Goal: Information Seeking & Learning: Compare options

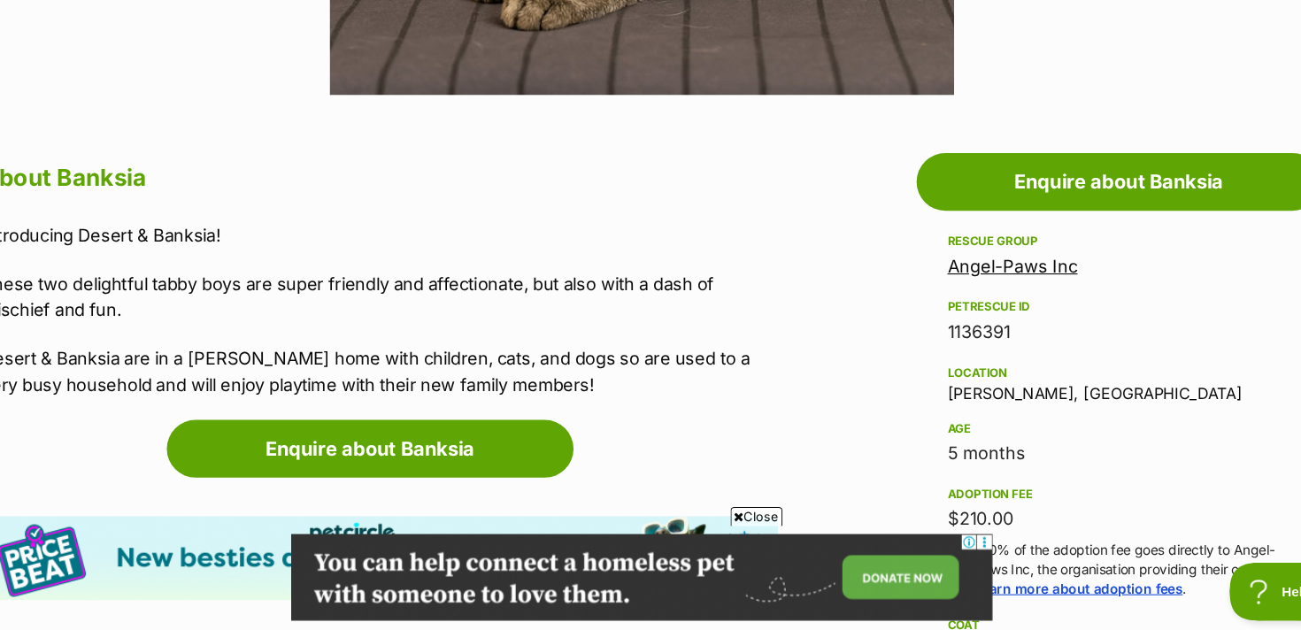
scroll to position [1009, 0]
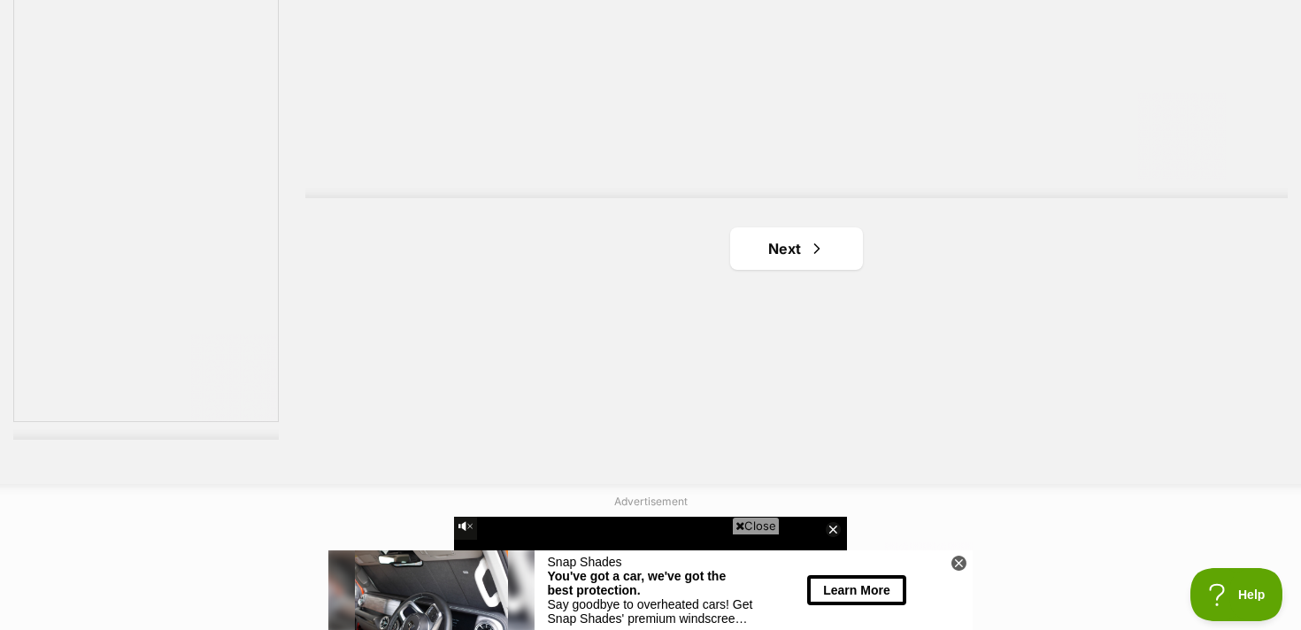
scroll to position [3302, 0]
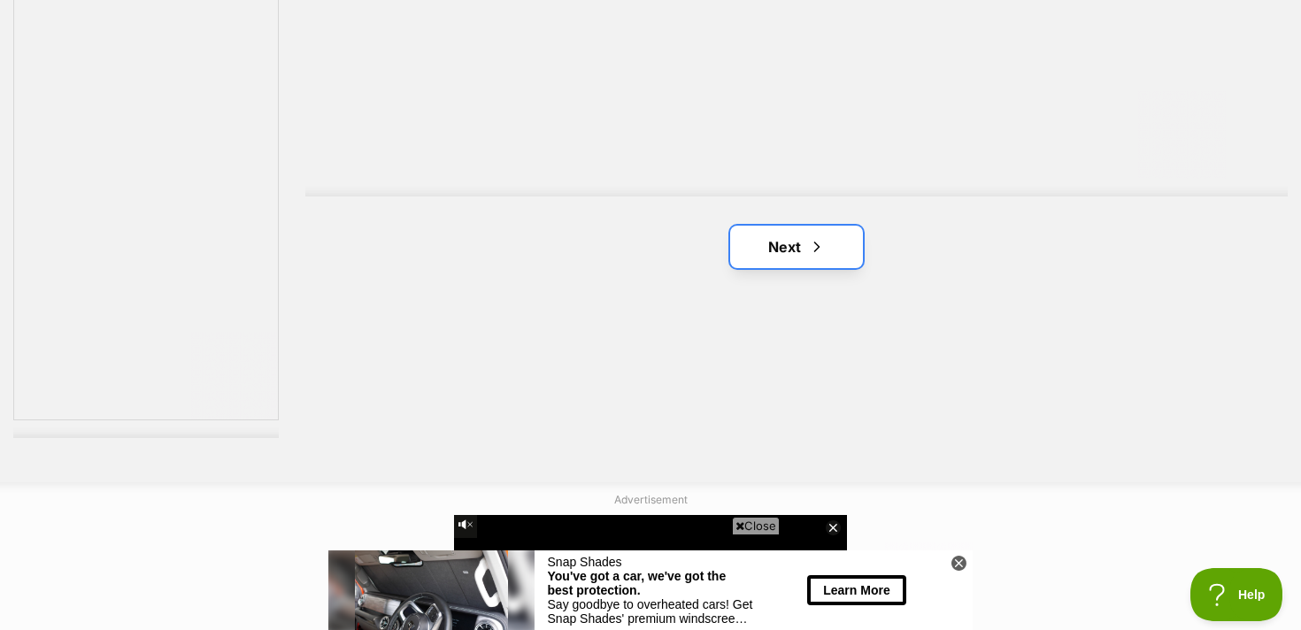
click at [792, 248] on link "Next" at bounding box center [796, 247] width 133 height 42
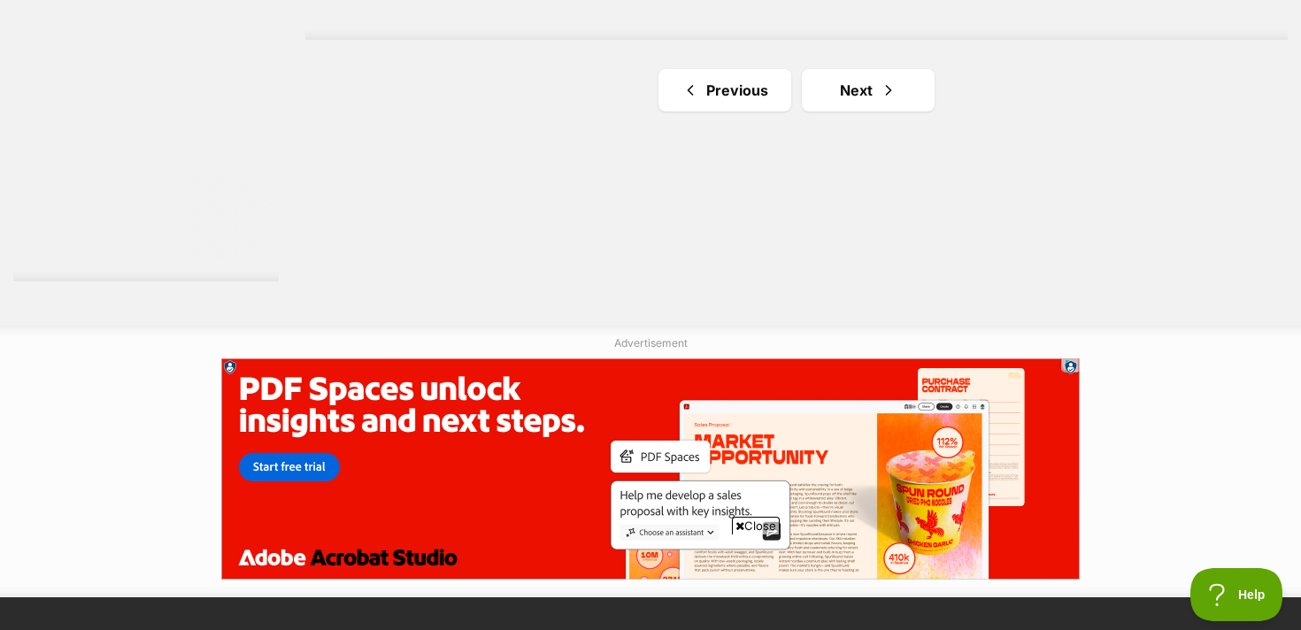
scroll to position [3464, 0]
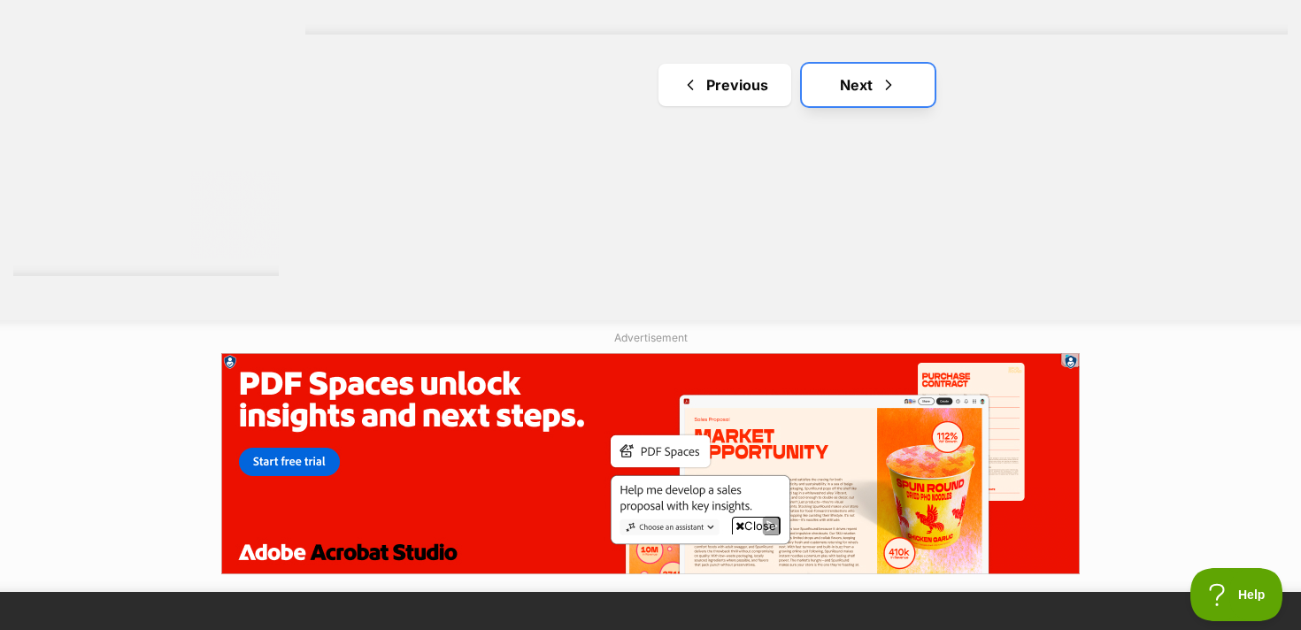
click at [865, 99] on link "Next" at bounding box center [868, 85] width 133 height 42
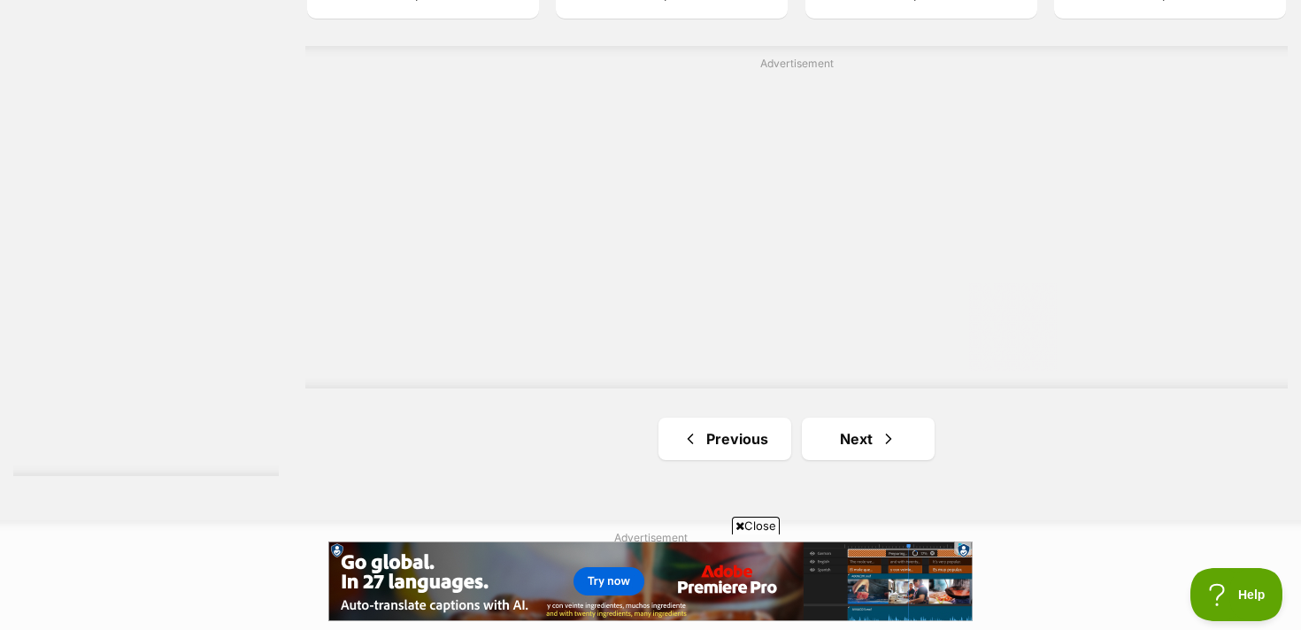
scroll to position [3306, 0]
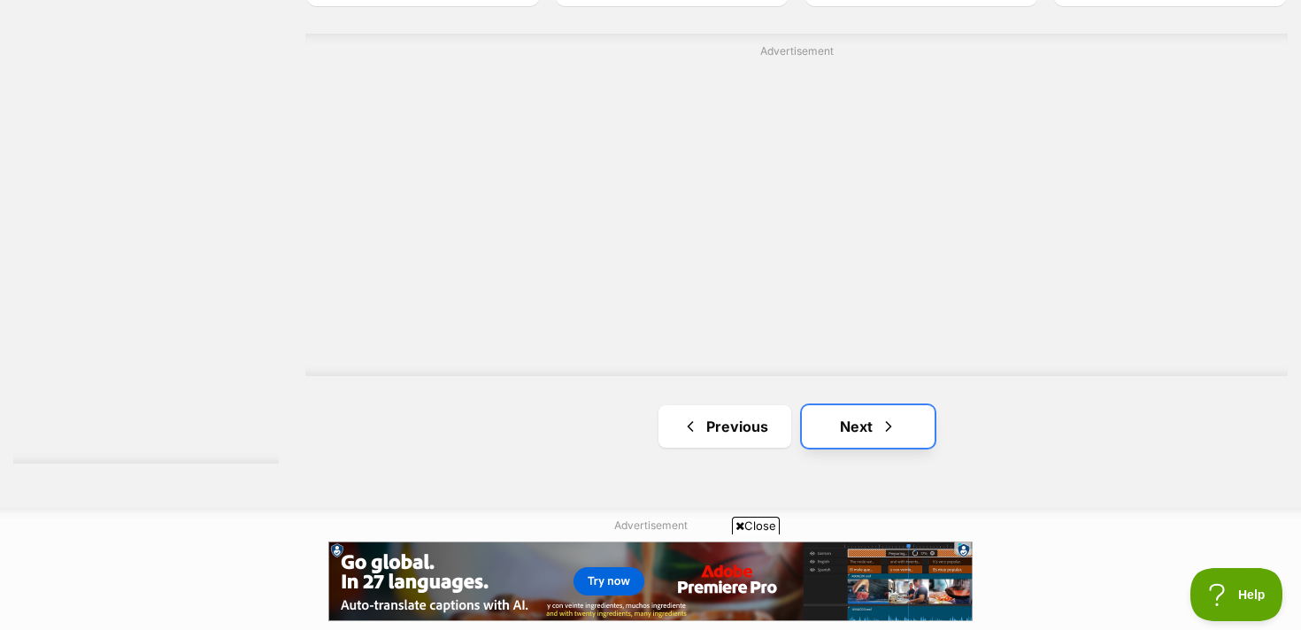
click at [839, 425] on link "Next" at bounding box center [868, 426] width 133 height 42
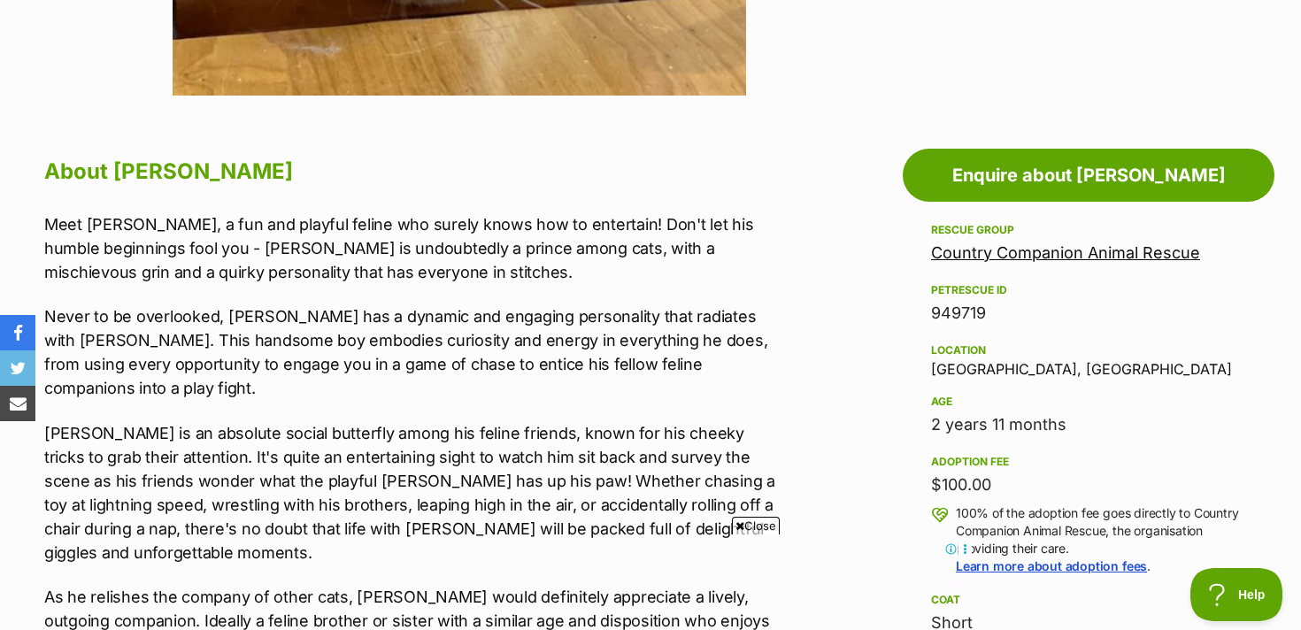
click at [977, 374] on div "Location Helensburgh, NSW" at bounding box center [1088, 358] width 315 height 37
click at [976, 374] on div "Location Helensburgh, NSW" at bounding box center [1088, 358] width 315 height 37
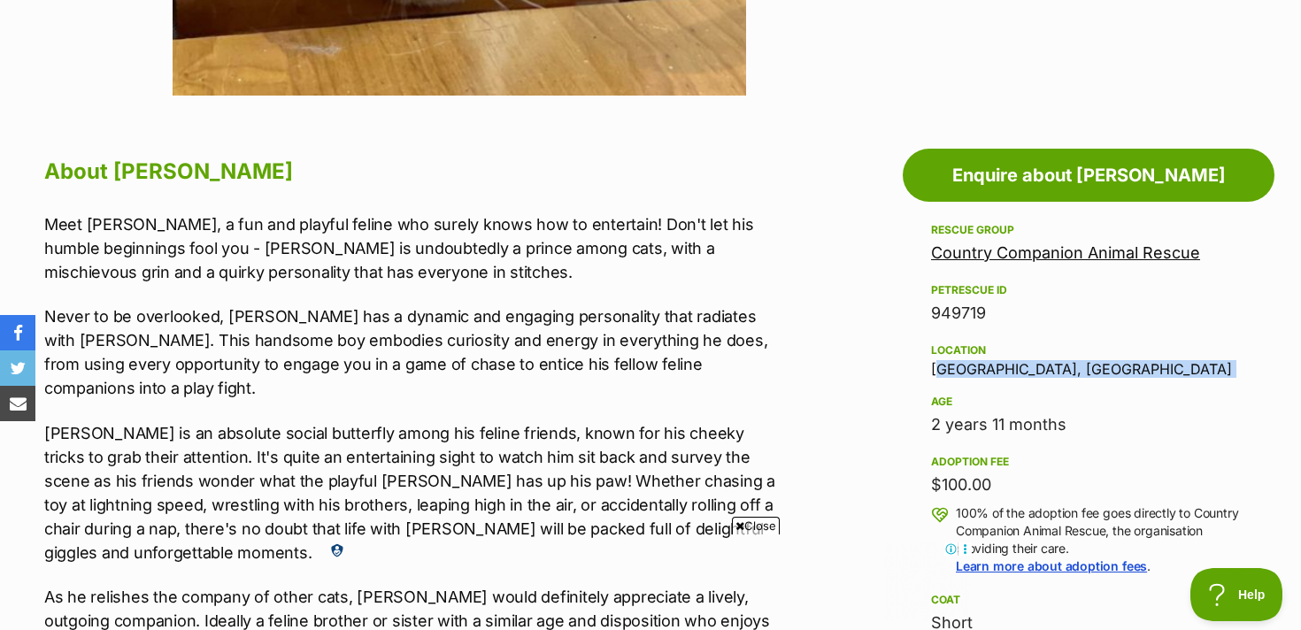
click at [976, 374] on div "Location Helensburgh, NSW" at bounding box center [1088, 358] width 315 height 37
click at [1019, 356] on div "Location" at bounding box center [1088, 350] width 315 height 14
click at [986, 369] on div "Location Helensburgh, NSW" at bounding box center [1088, 358] width 315 height 37
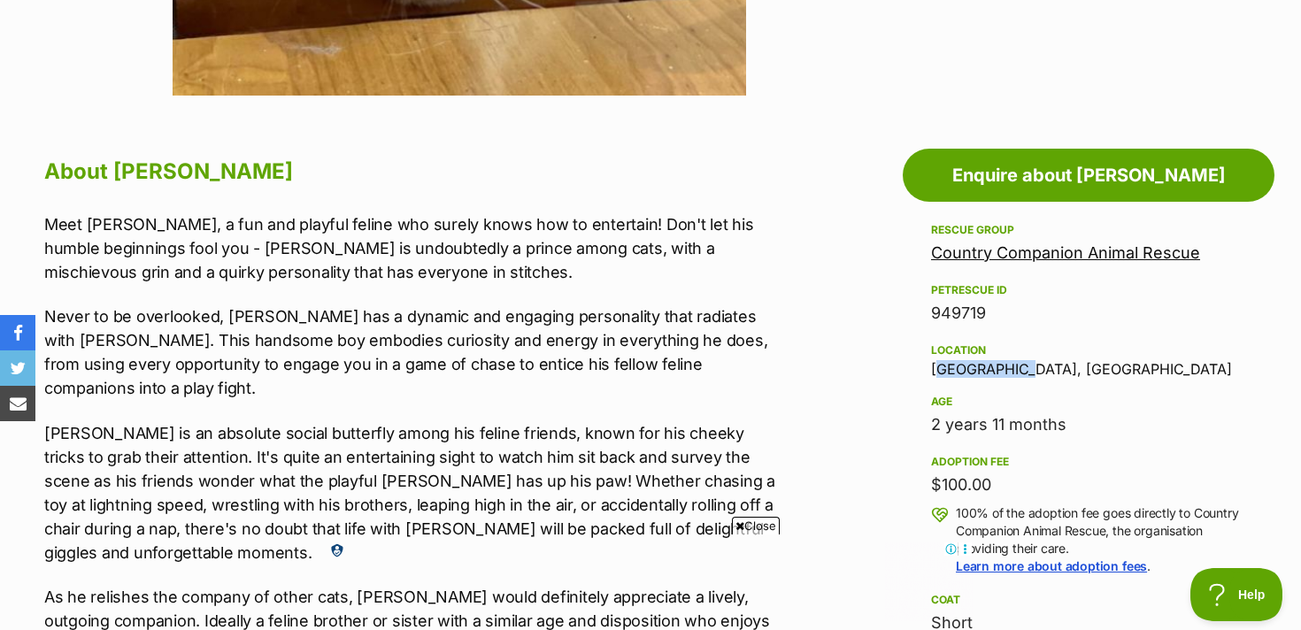
copy div "Helensburgh"
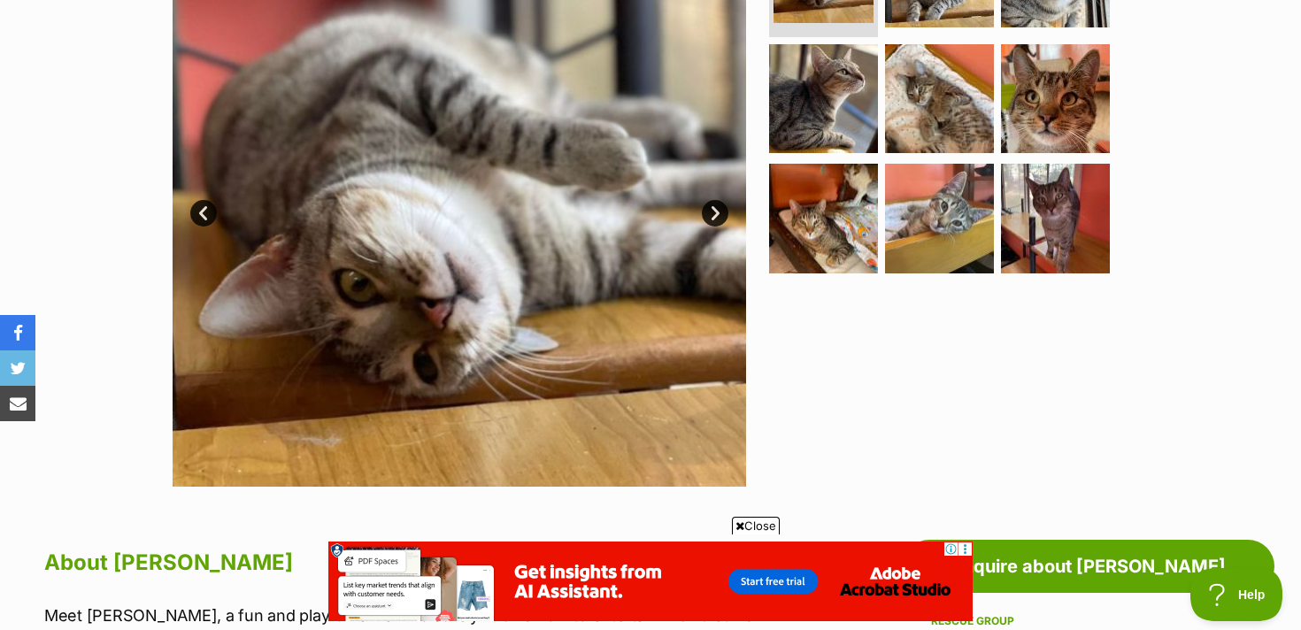
scroll to position [451, 0]
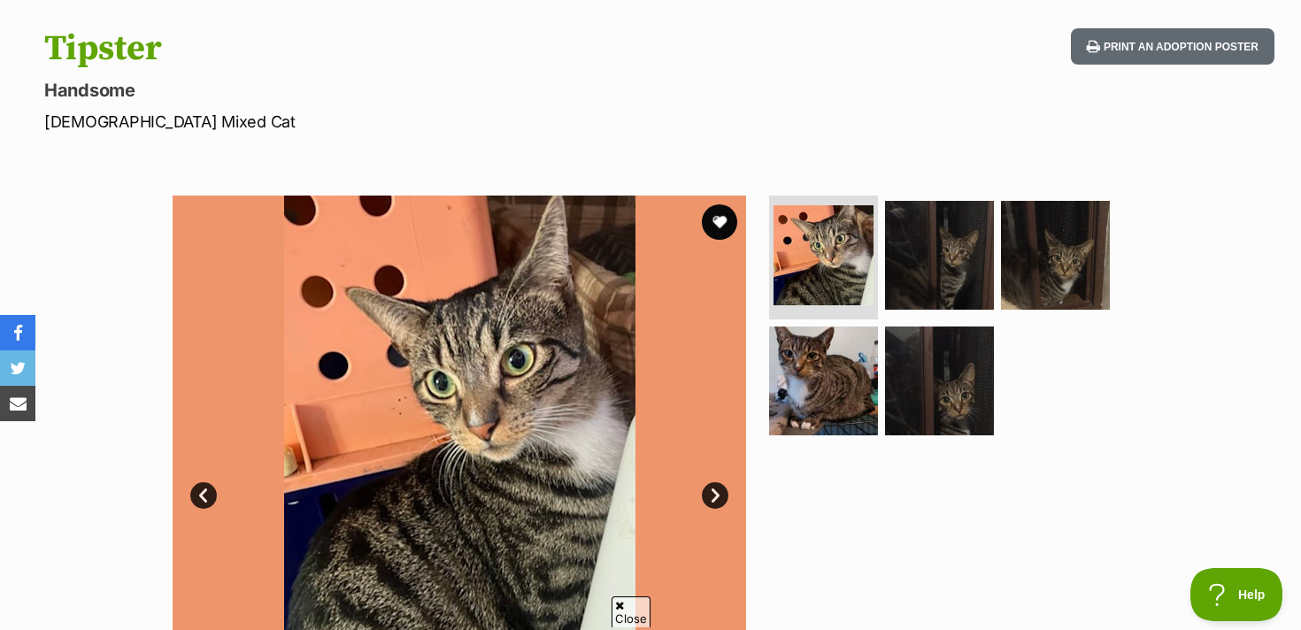
click at [721, 502] on link "Next" at bounding box center [715, 495] width 27 height 27
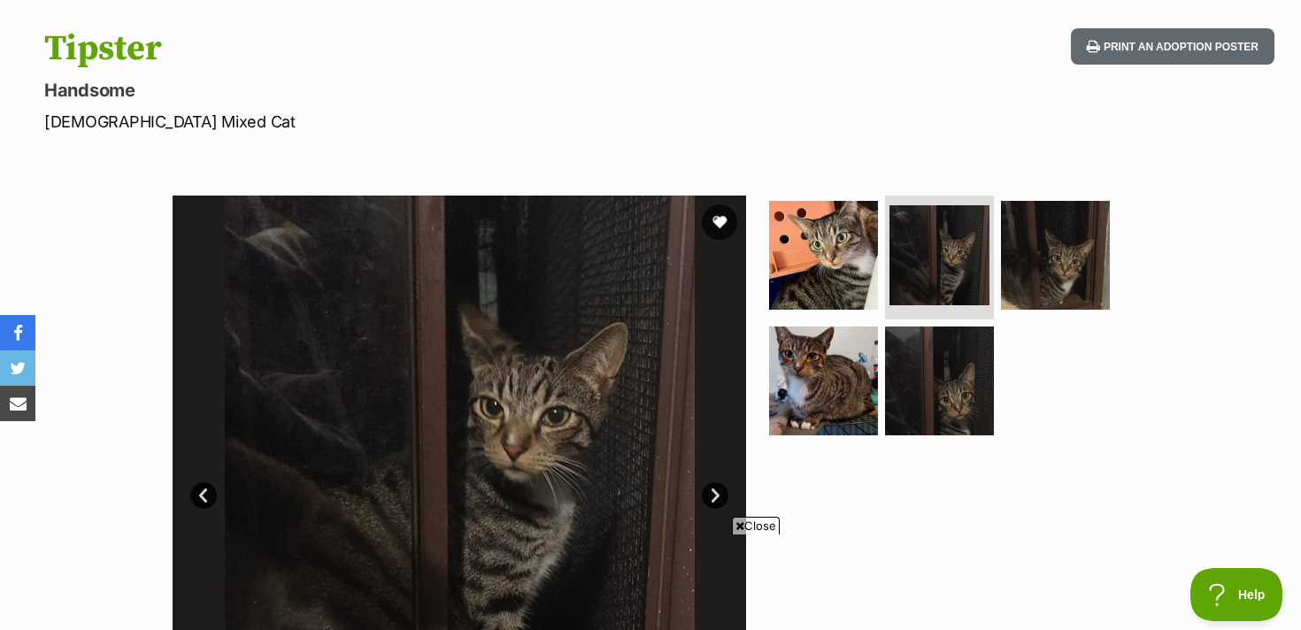
click at [721, 502] on link "Next" at bounding box center [715, 495] width 27 height 27
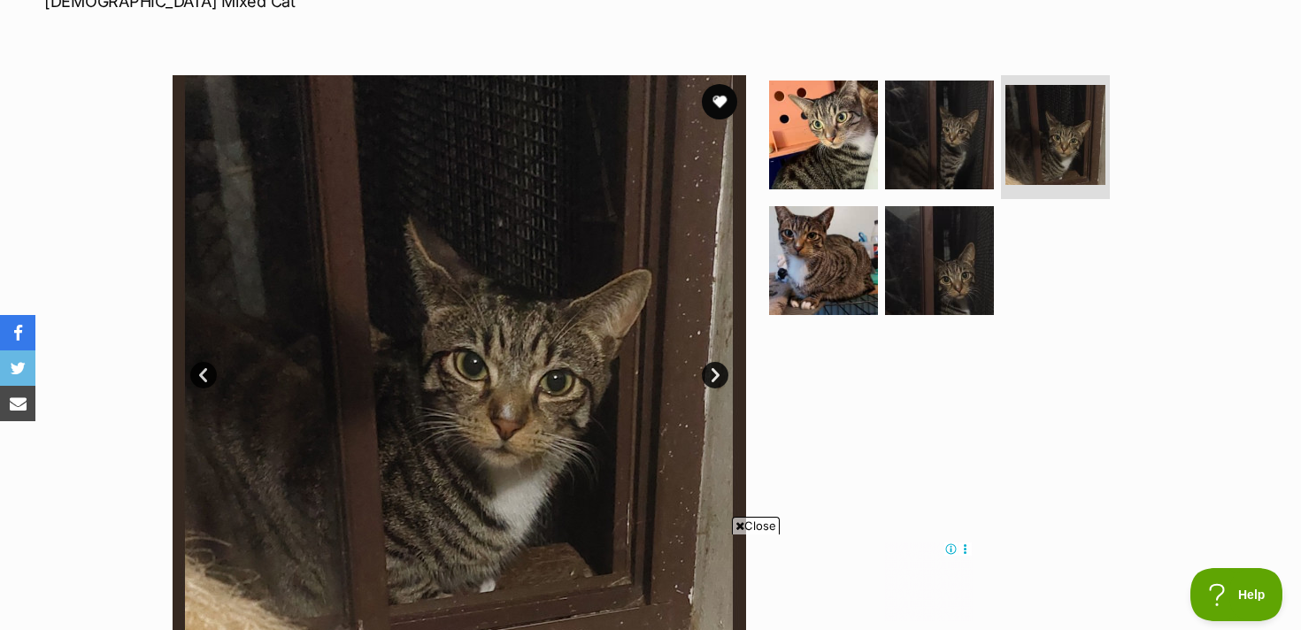
scroll to position [295, 0]
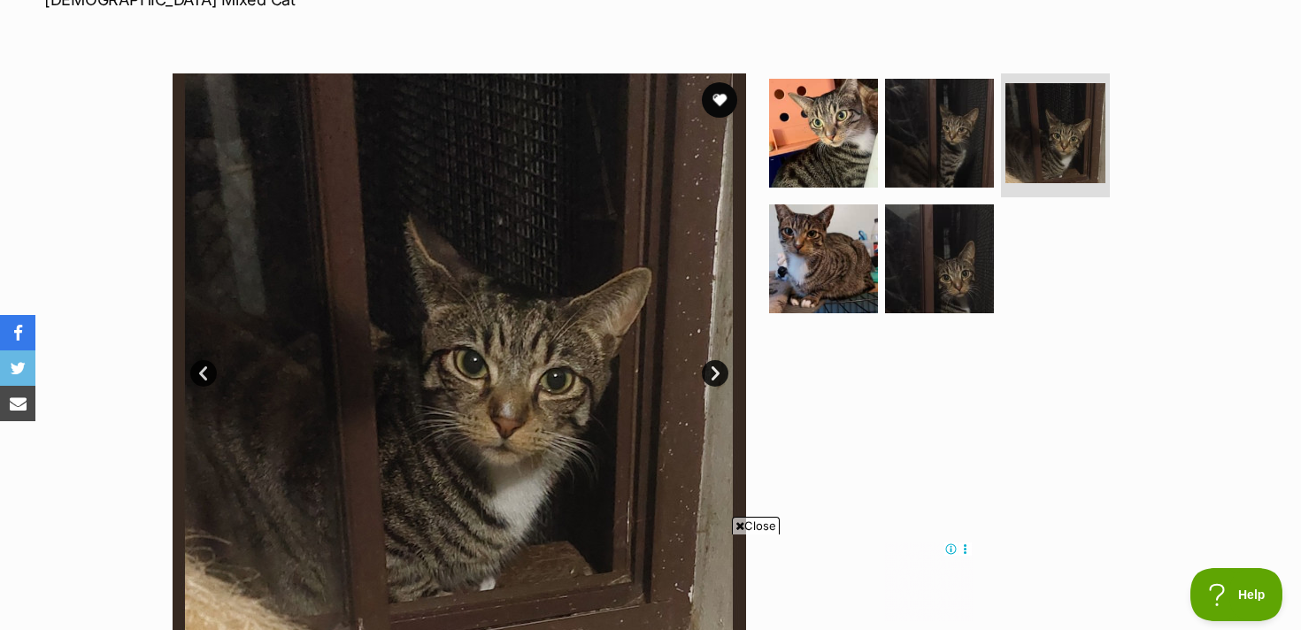
click at [719, 366] on link "Next" at bounding box center [715, 373] width 27 height 27
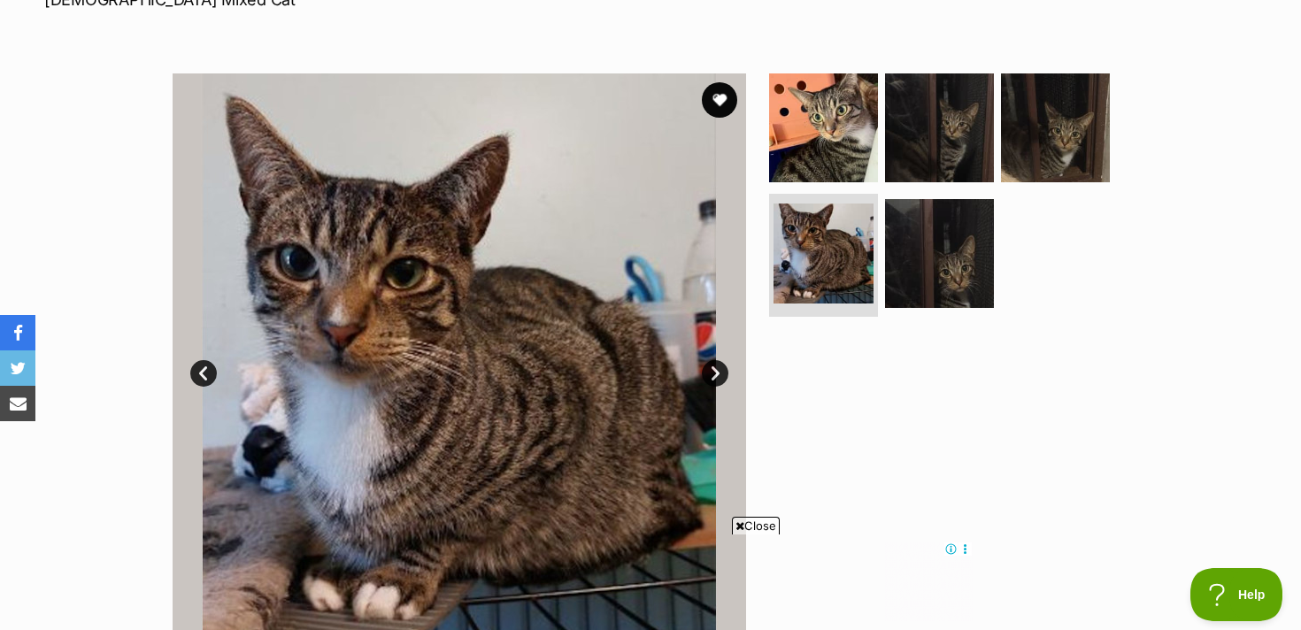
click at [719, 366] on link "Next" at bounding box center [715, 373] width 27 height 27
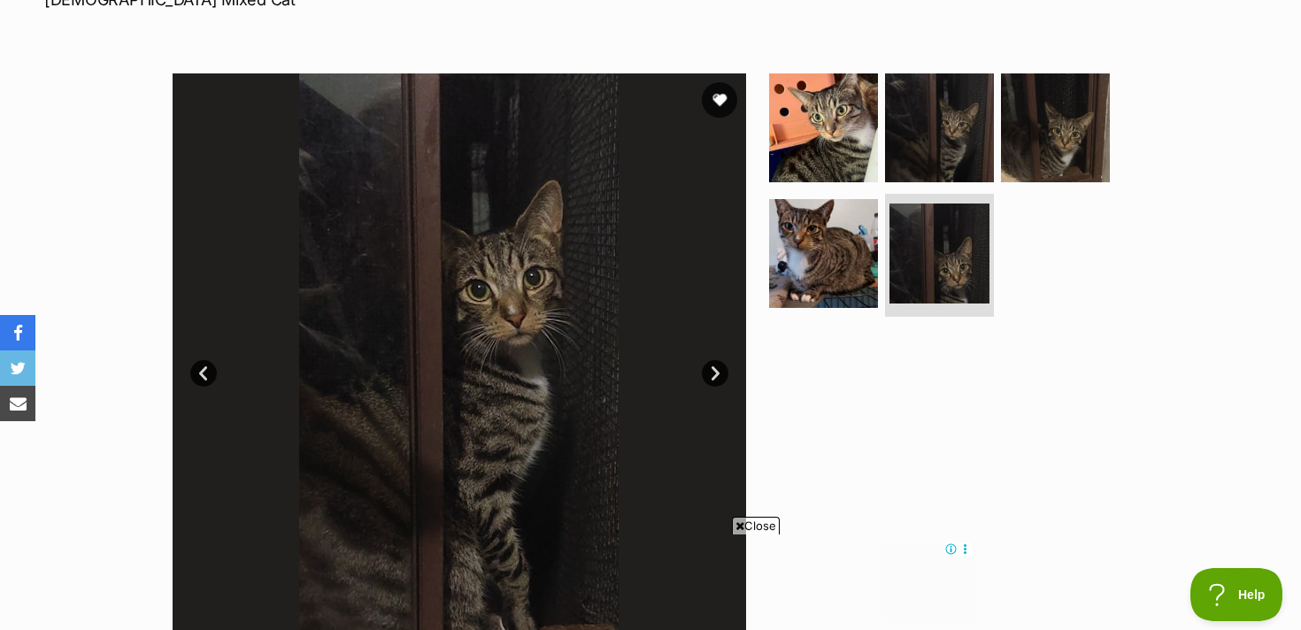
click at [719, 366] on link "Next" at bounding box center [715, 373] width 27 height 27
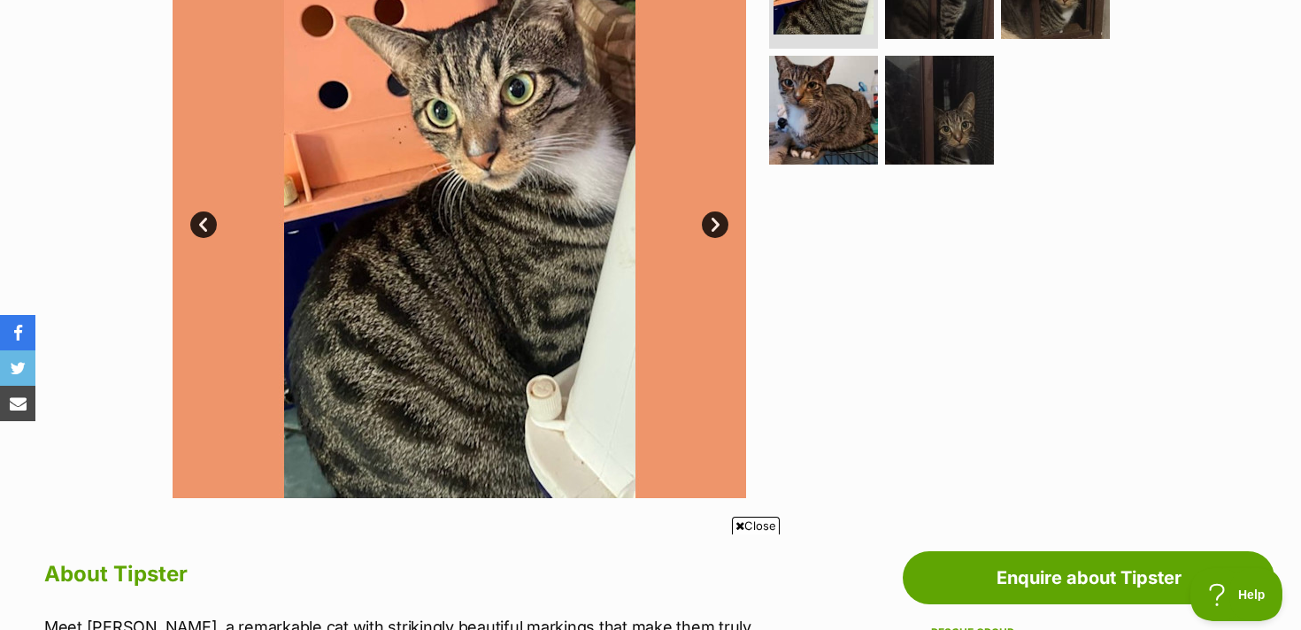
scroll to position [440, 0]
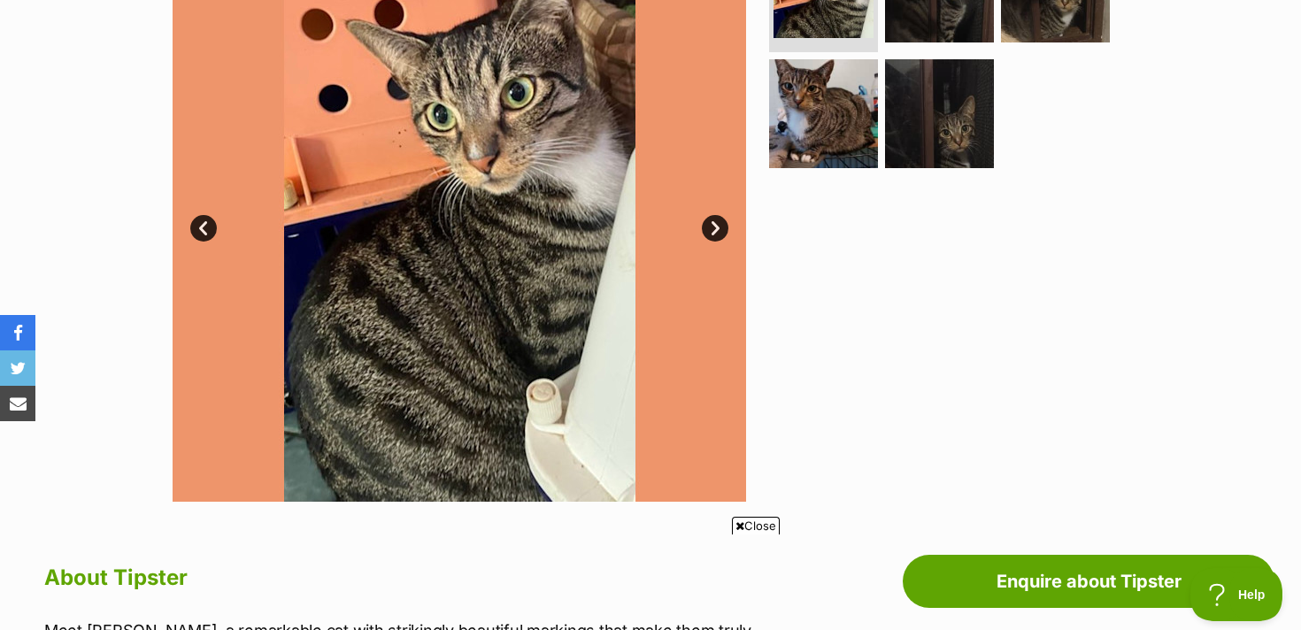
click at [706, 225] on link "Next" at bounding box center [715, 228] width 27 height 27
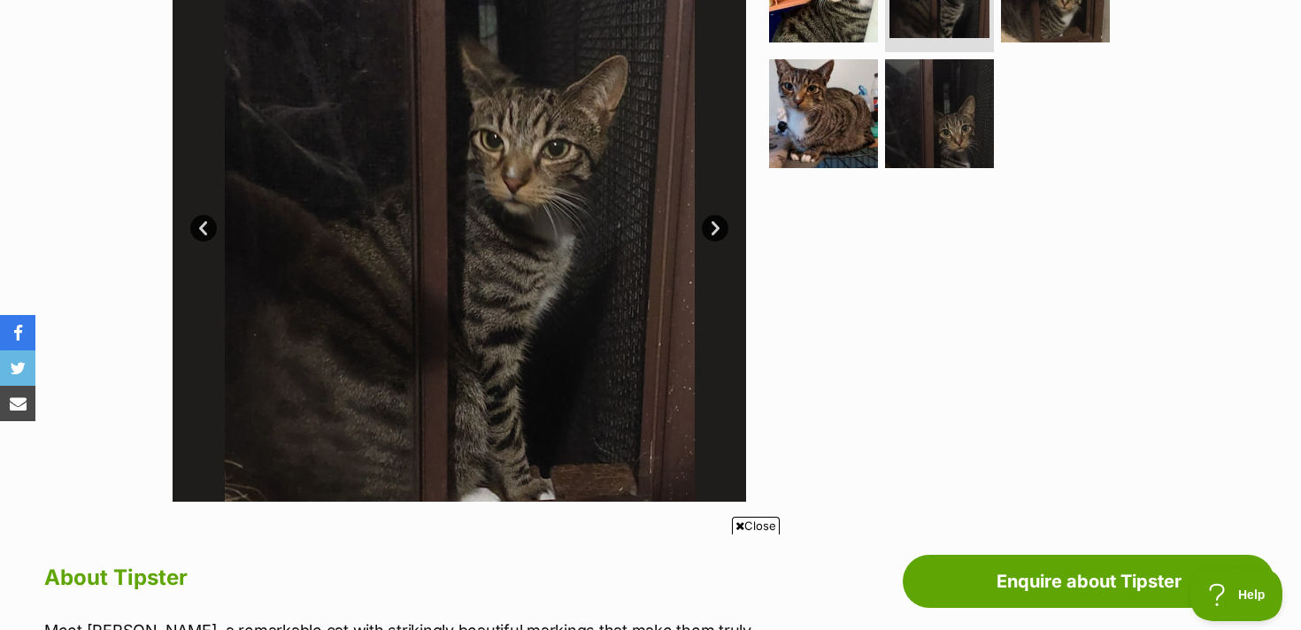
click at [706, 225] on link "Next" at bounding box center [715, 228] width 27 height 27
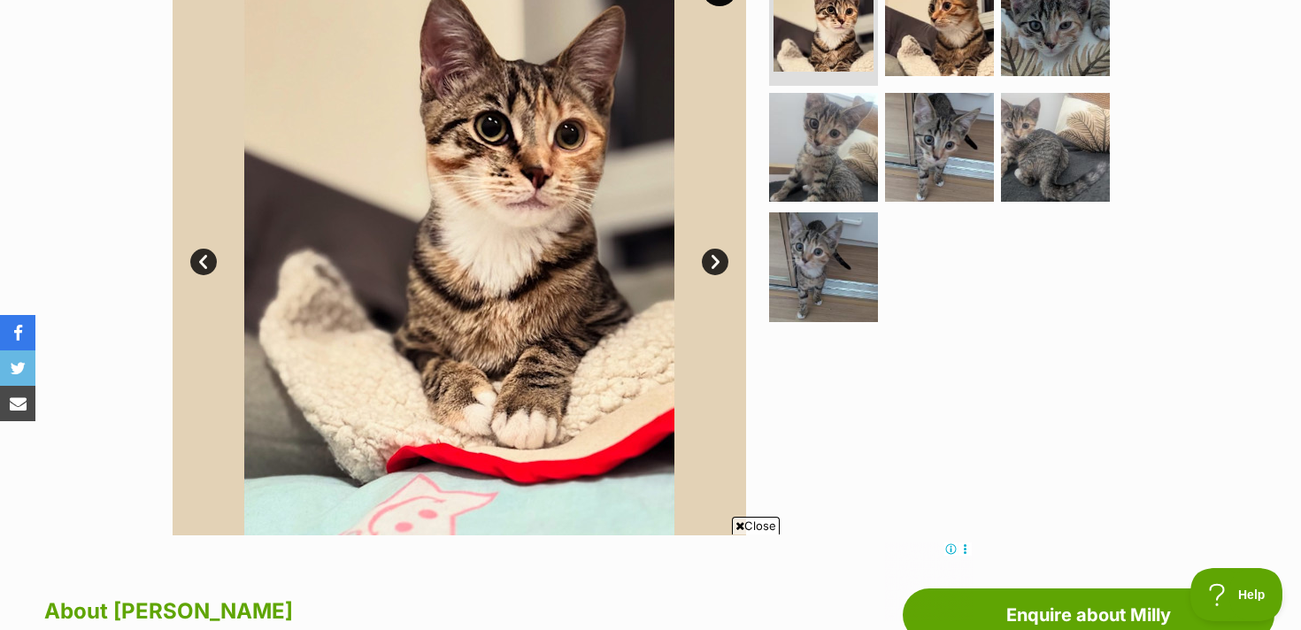
click at [721, 253] on link "Next" at bounding box center [715, 262] width 27 height 27
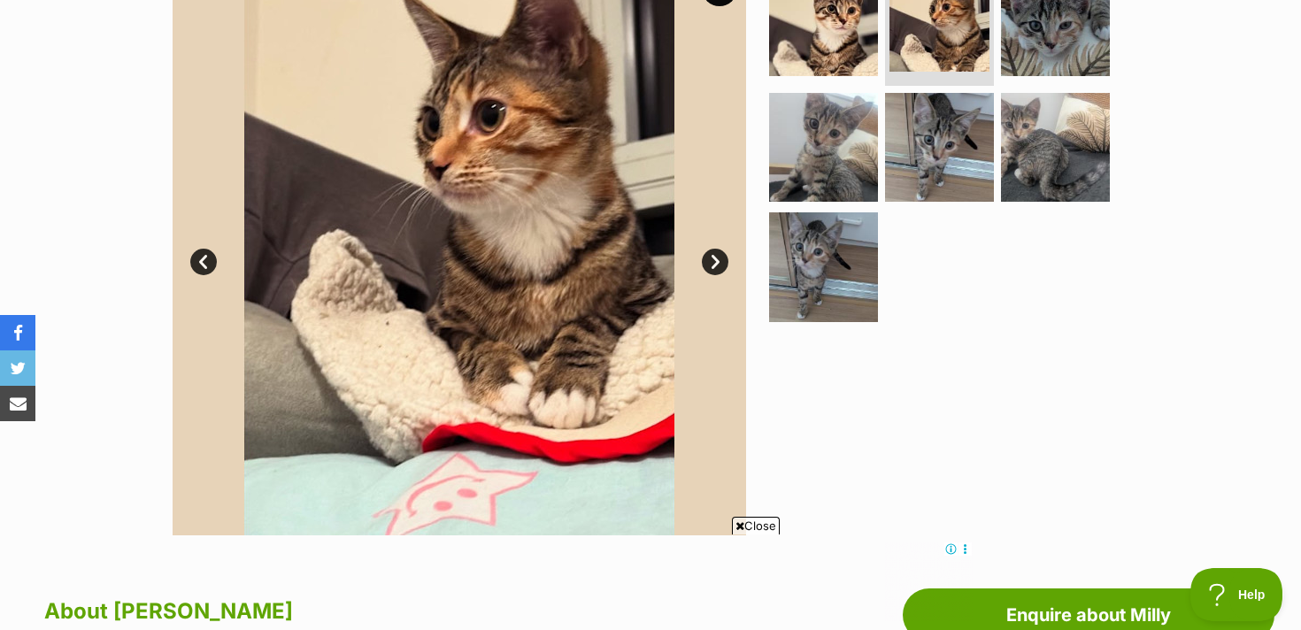
click at [721, 253] on link "Next" at bounding box center [715, 262] width 27 height 27
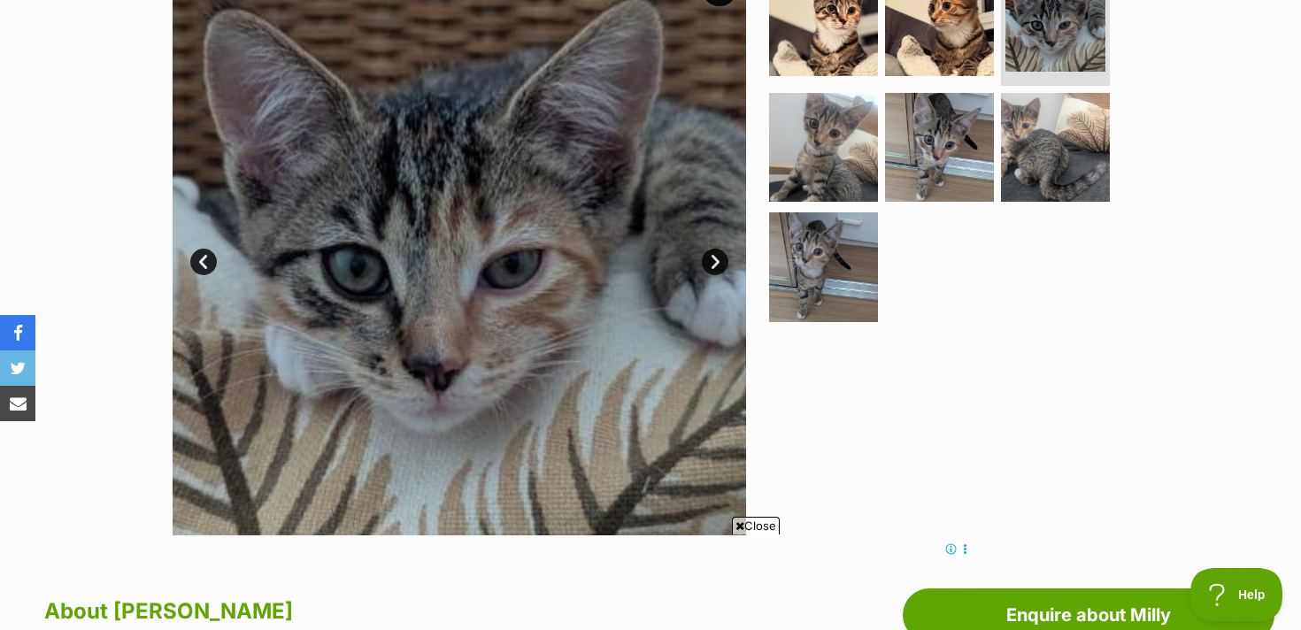
click at [721, 253] on link "Next" at bounding box center [715, 262] width 27 height 27
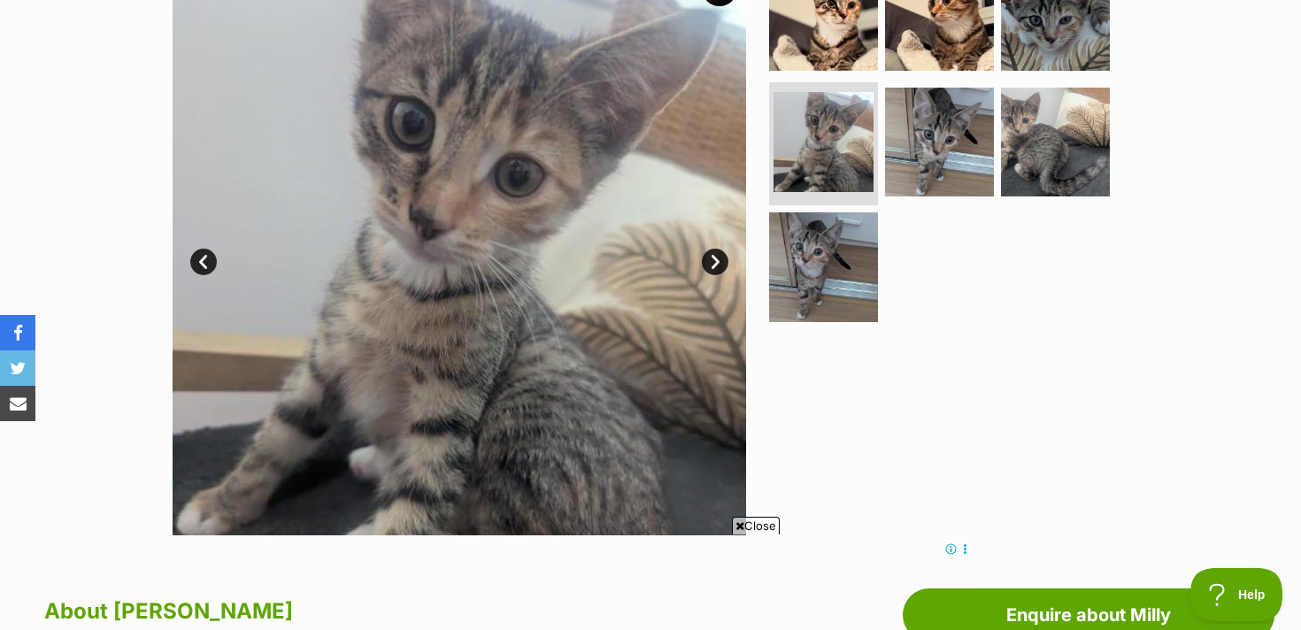
click at [721, 253] on link "Next" at bounding box center [715, 262] width 27 height 27
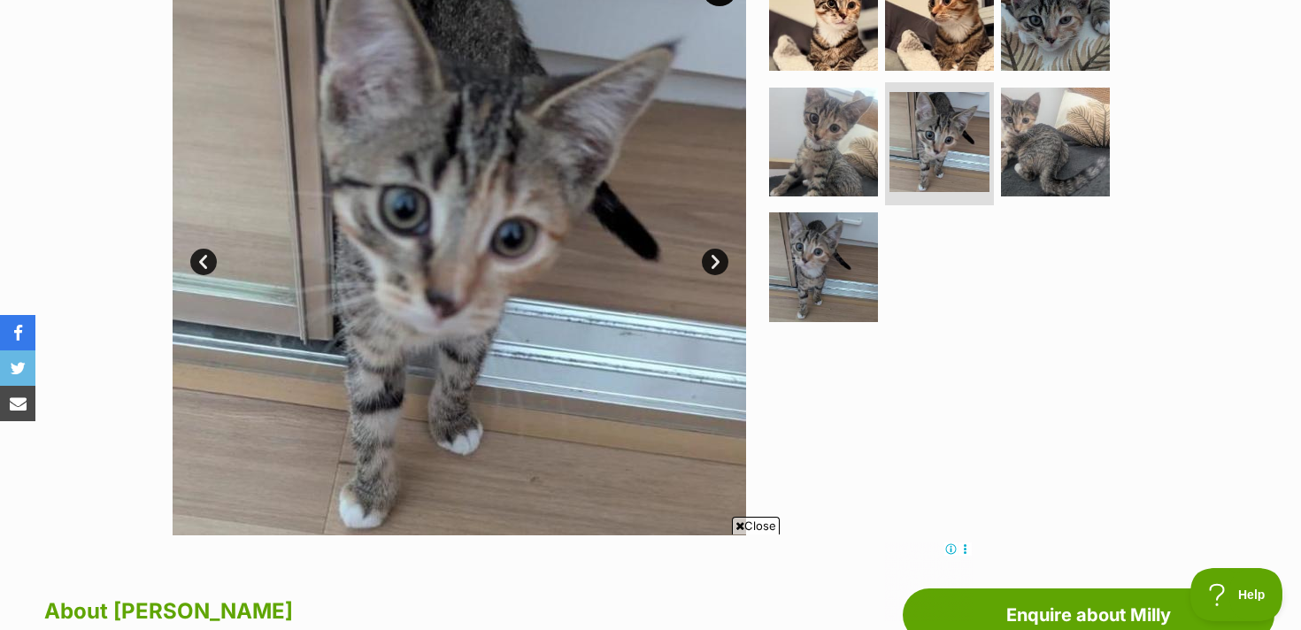
click at [721, 253] on link "Next" at bounding box center [715, 262] width 27 height 27
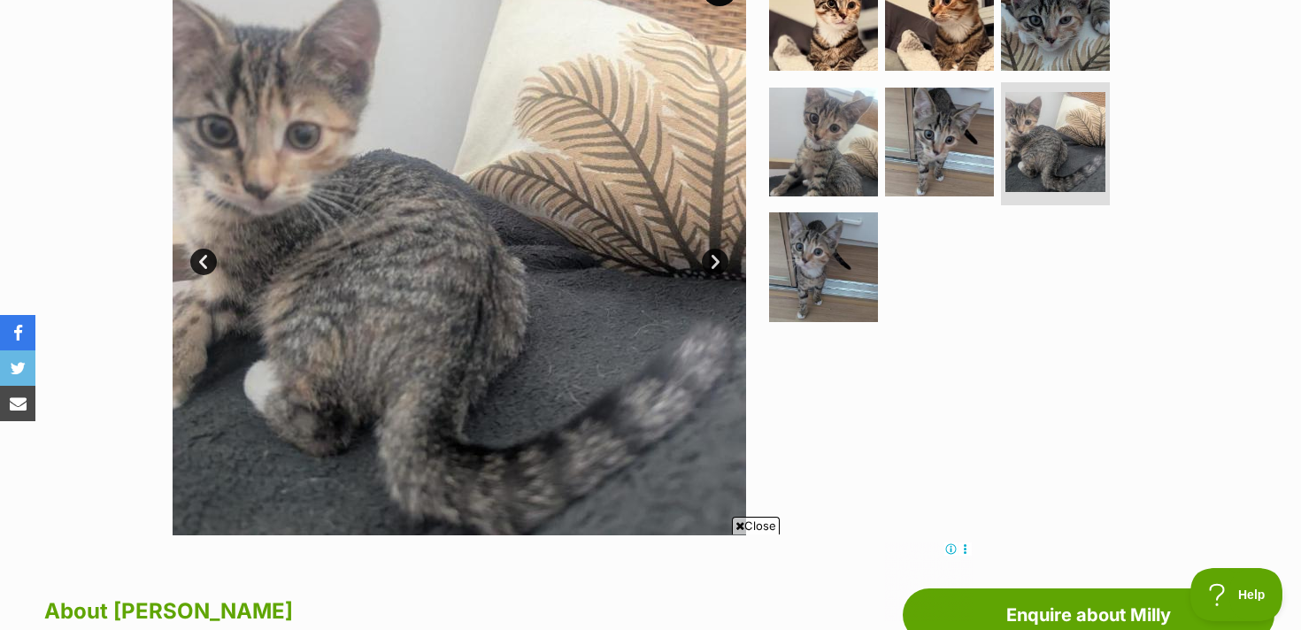
click at [721, 253] on link "Next" at bounding box center [715, 262] width 27 height 27
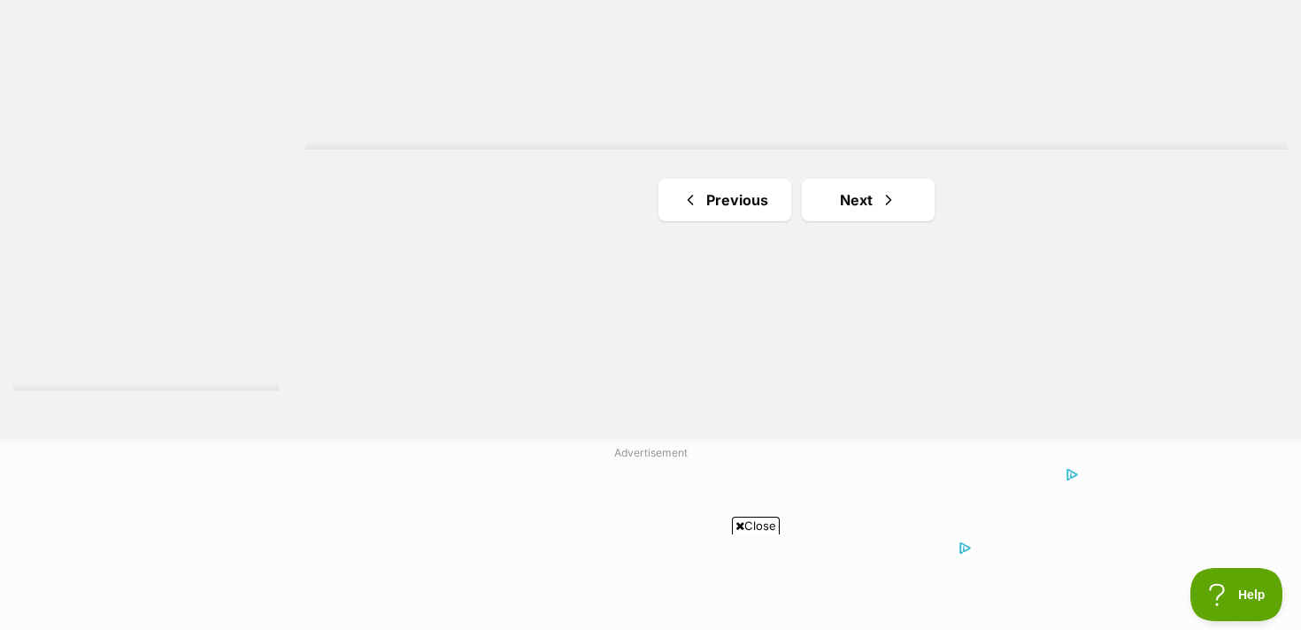
scroll to position [3343, 0]
click at [872, 198] on link "Next" at bounding box center [868, 206] width 133 height 42
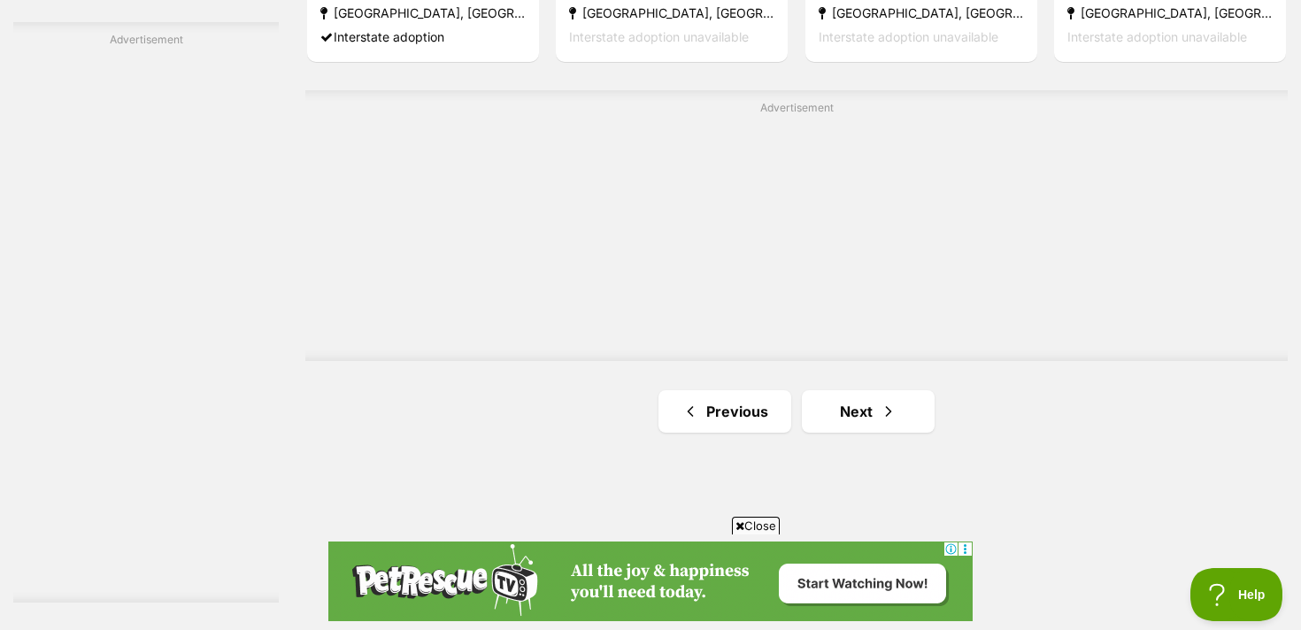
scroll to position [3148, 0]
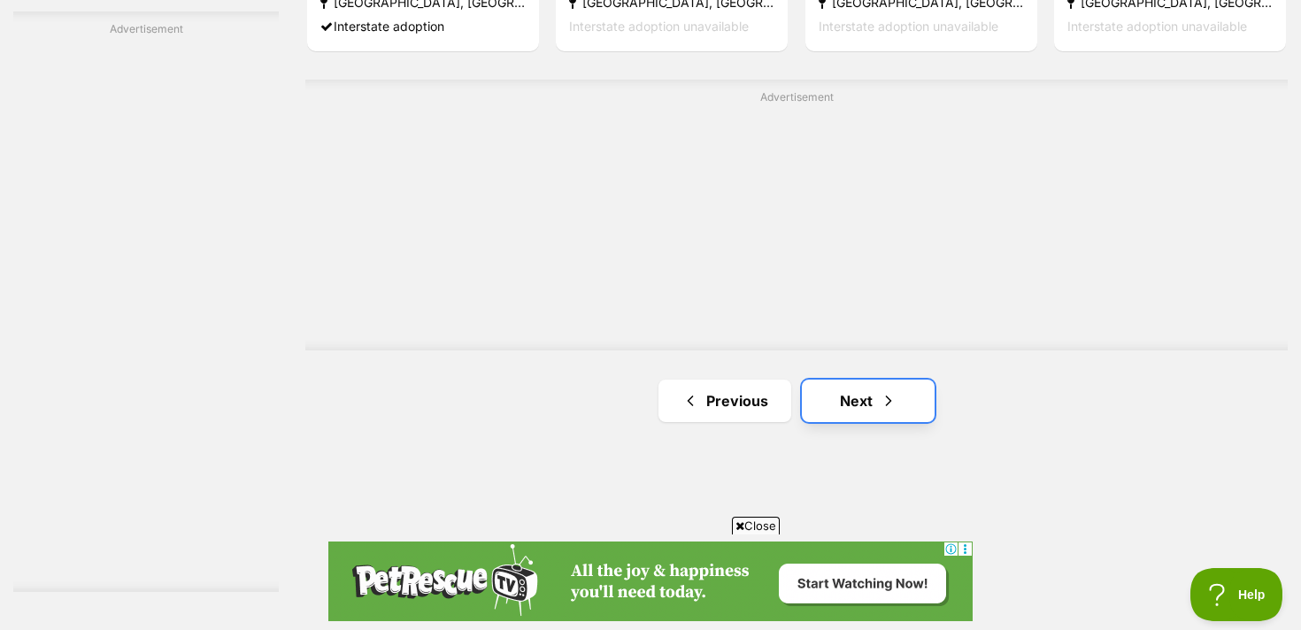
click at [861, 396] on link "Next" at bounding box center [868, 401] width 133 height 42
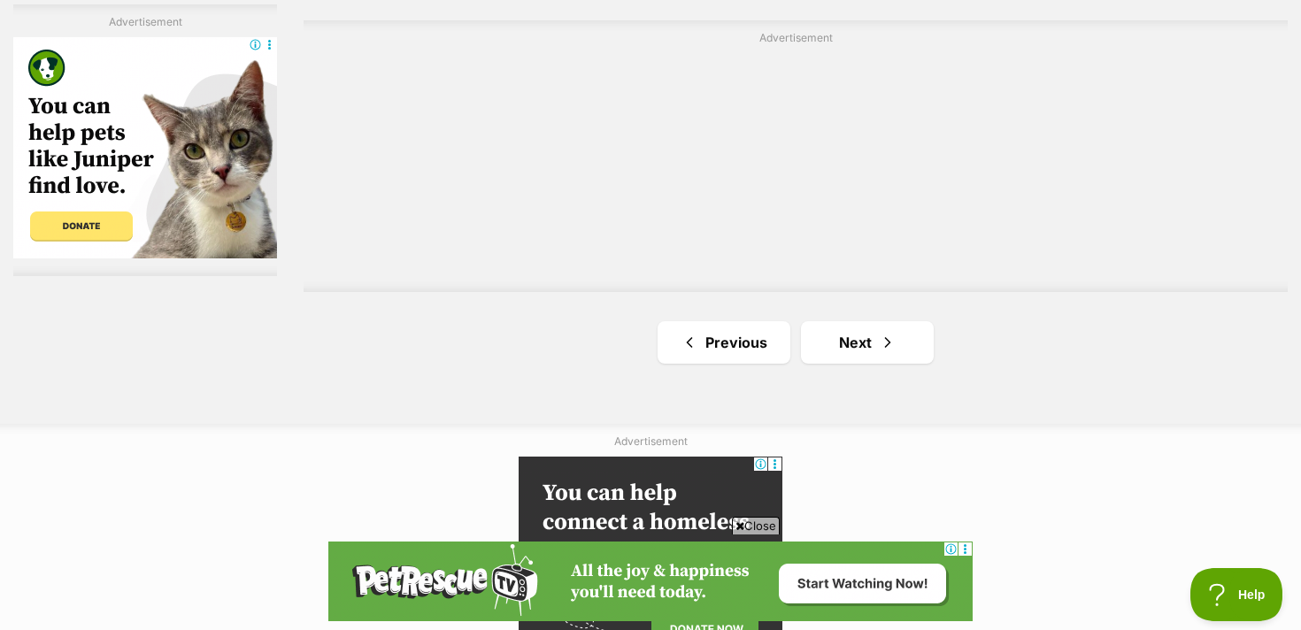
scroll to position [3382, 0]
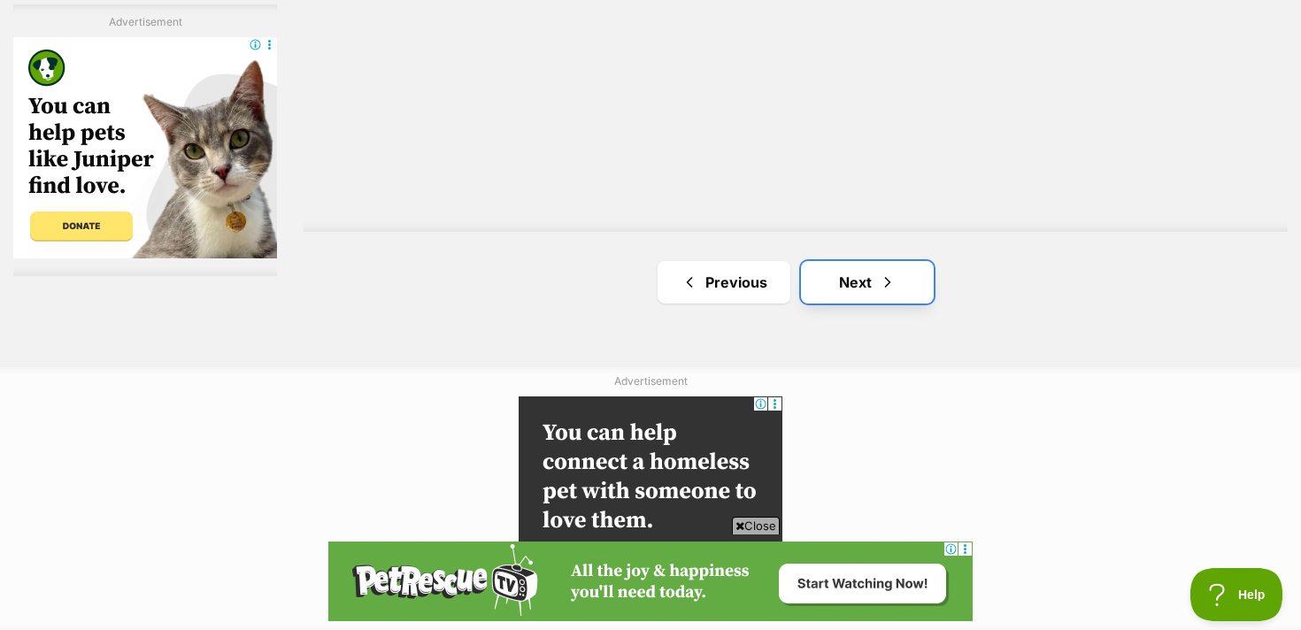
click at [843, 273] on link "Next" at bounding box center [867, 282] width 133 height 42
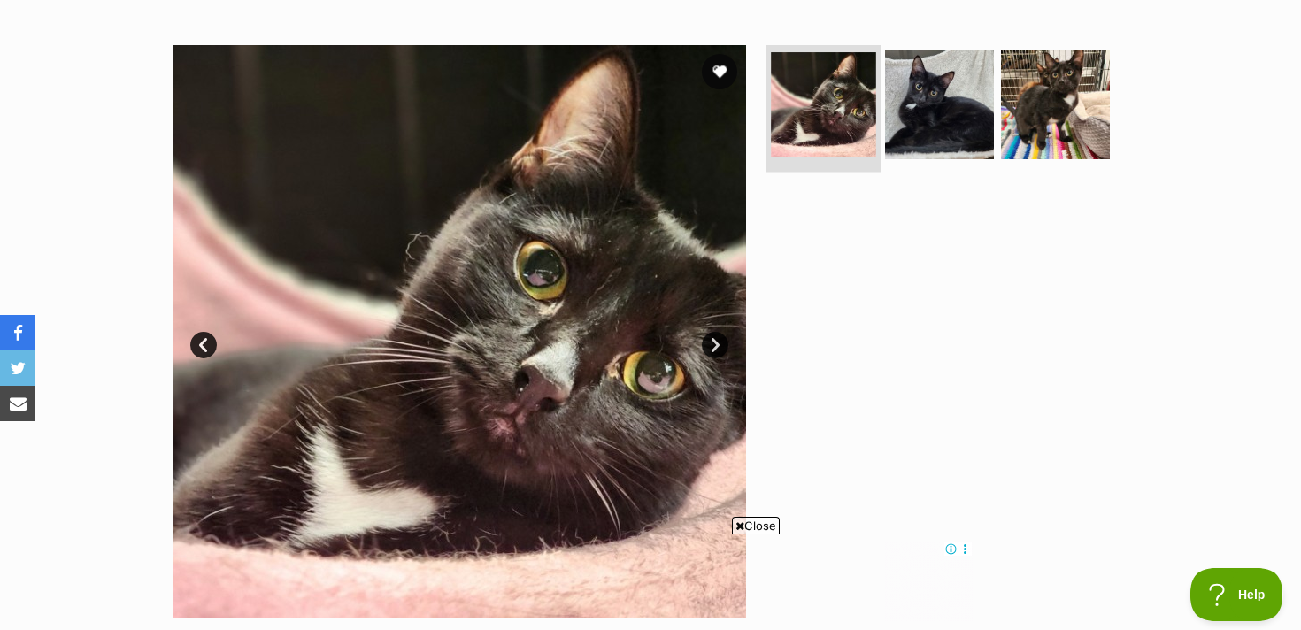
scroll to position [336, 0]
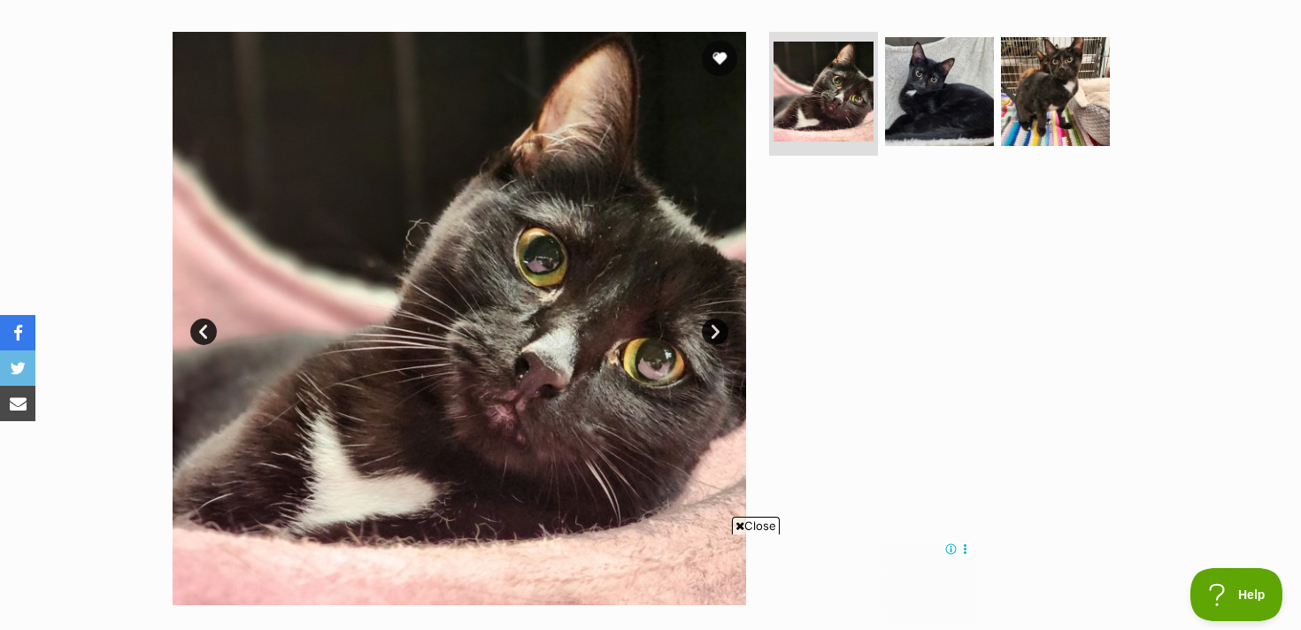
click at [723, 335] on link "Next" at bounding box center [715, 332] width 27 height 27
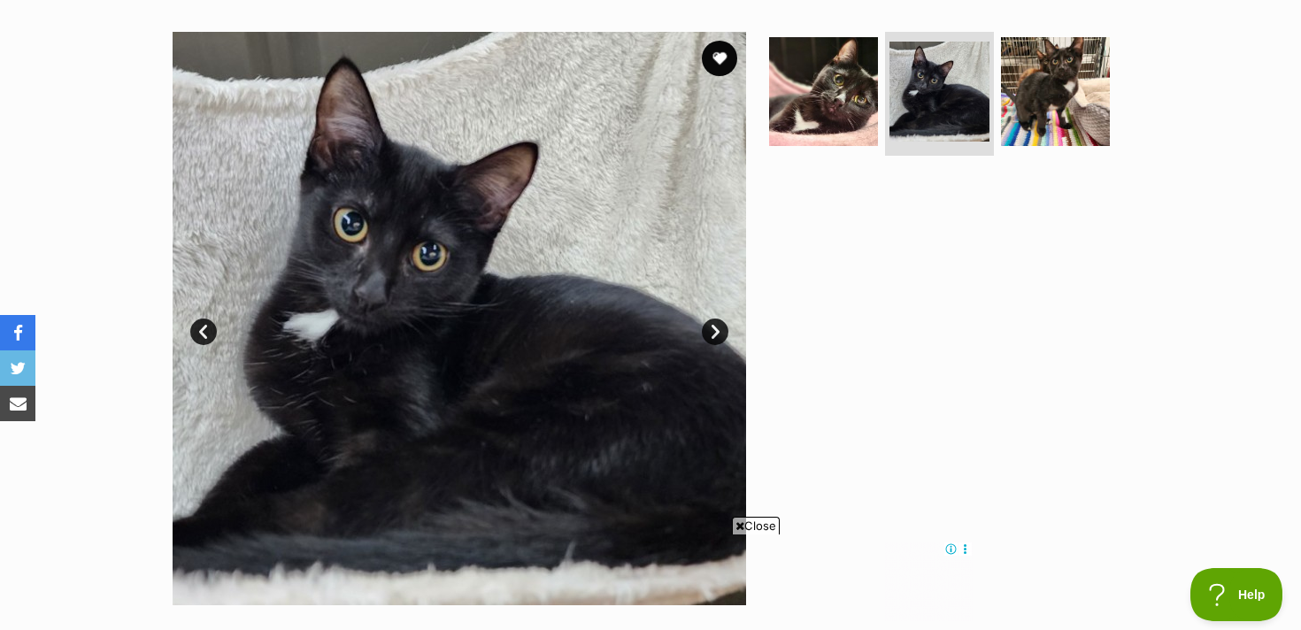
click at [723, 335] on link "Next" at bounding box center [715, 332] width 27 height 27
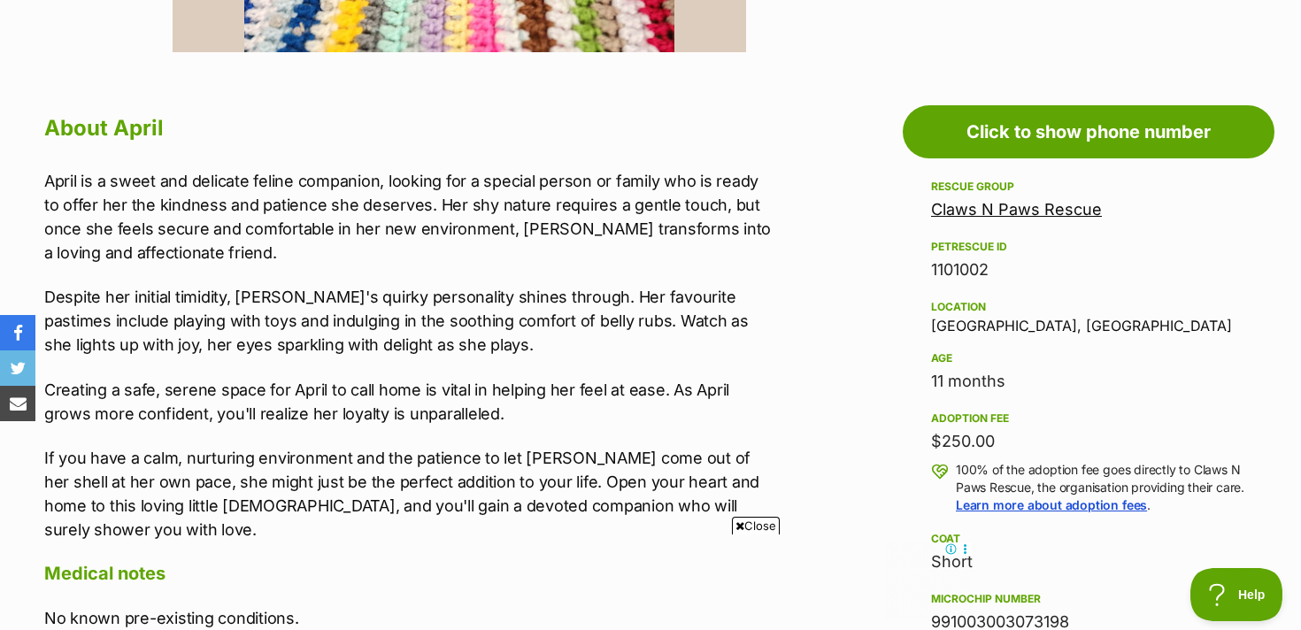
scroll to position [1030, 0]
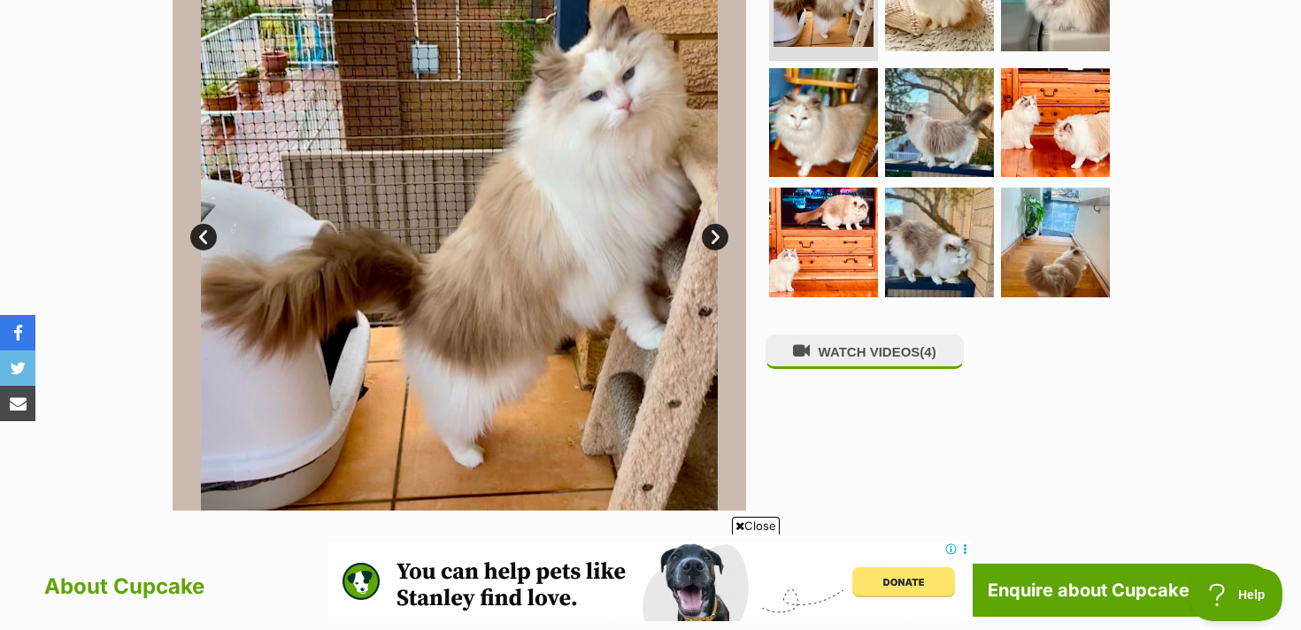
scroll to position [332, 0]
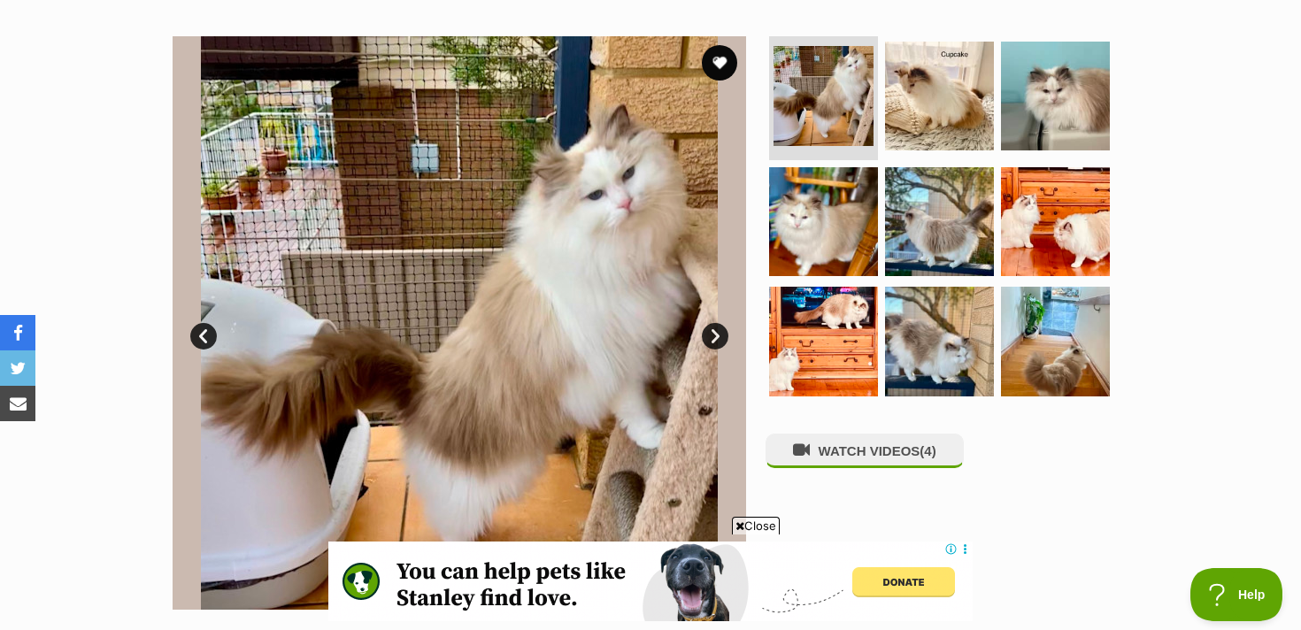
click at [717, 333] on link "Next" at bounding box center [715, 336] width 27 height 27
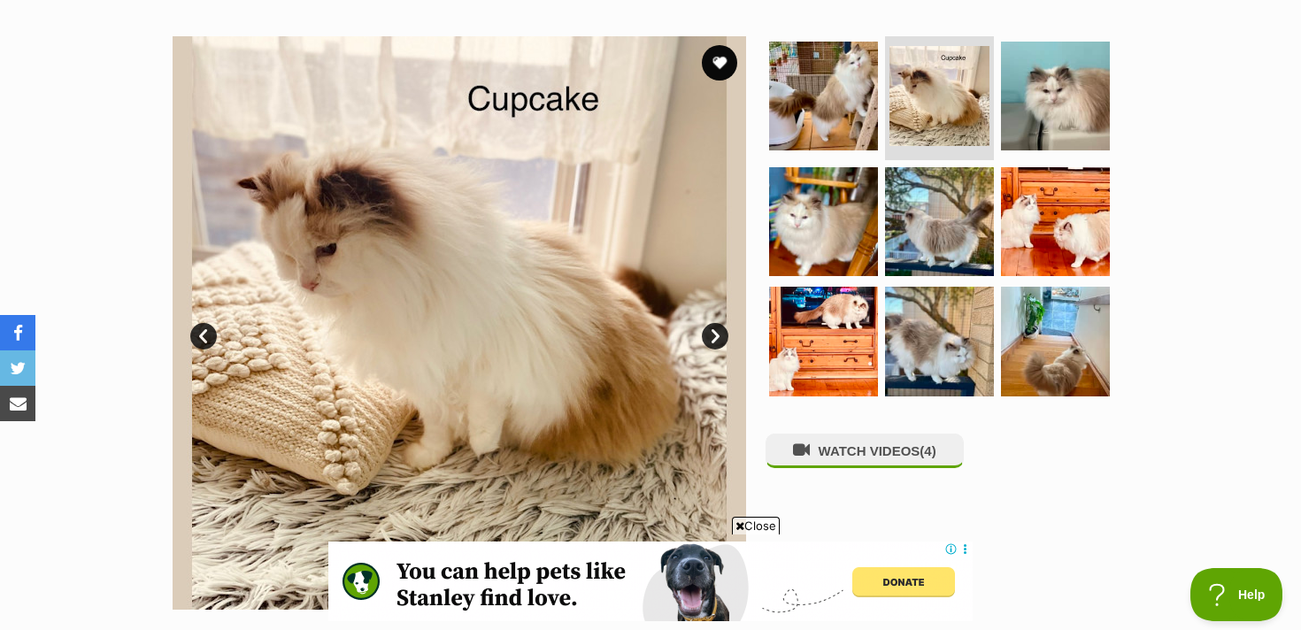
click at [717, 333] on link "Next" at bounding box center [715, 336] width 27 height 27
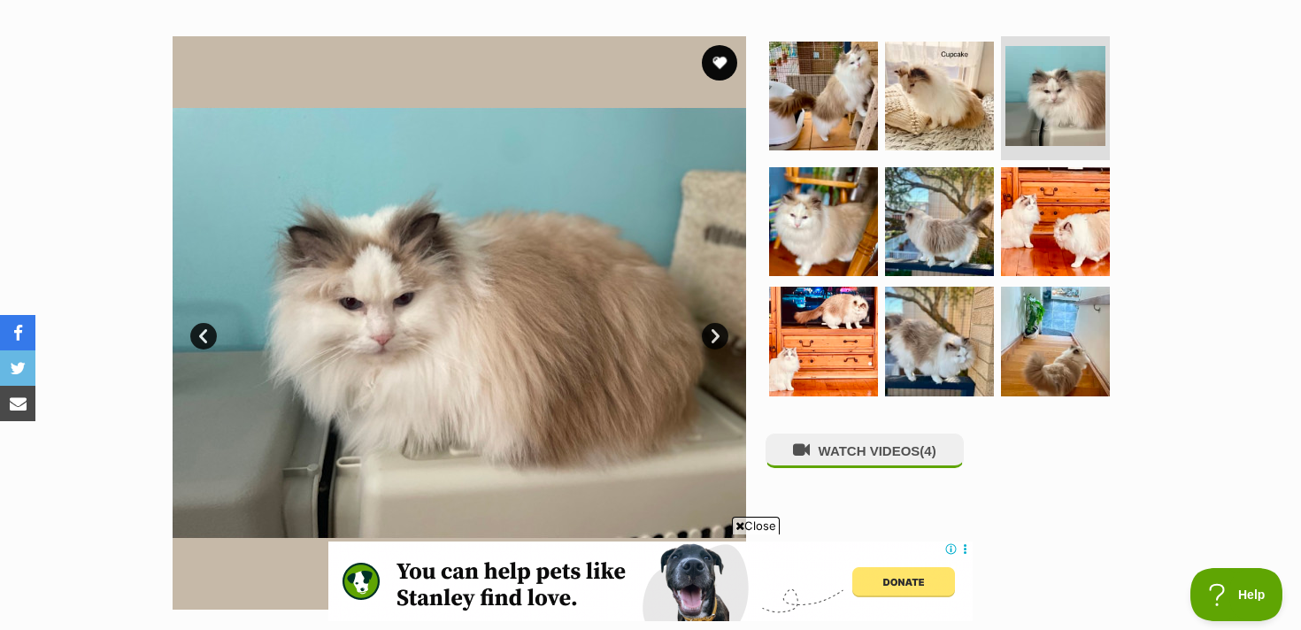
click at [717, 333] on link "Next" at bounding box center [715, 336] width 27 height 27
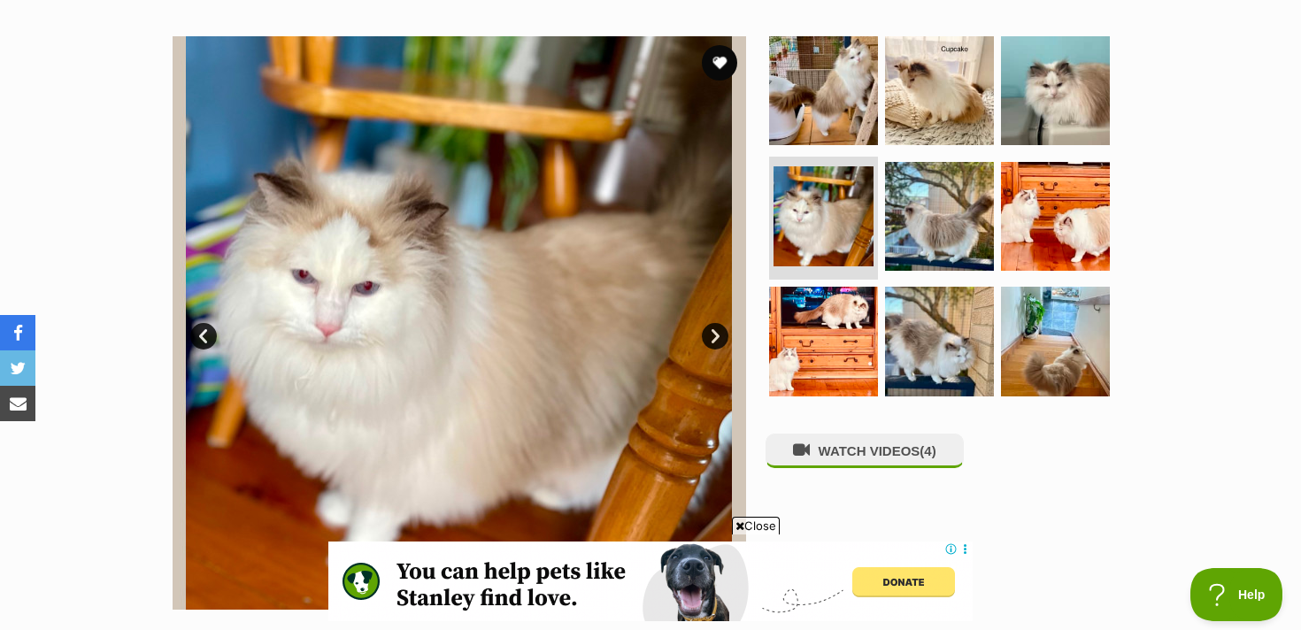
click at [717, 333] on link "Next" at bounding box center [715, 336] width 27 height 27
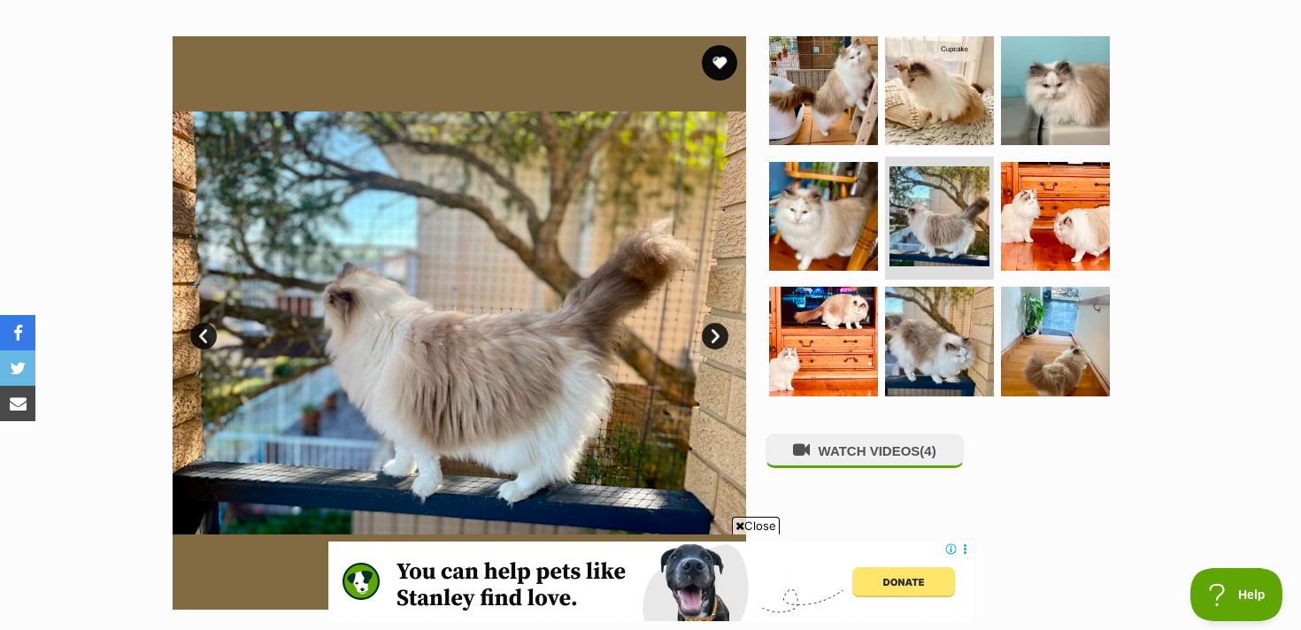
click at [717, 333] on link "Next" at bounding box center [715, 336] width 27 height 27
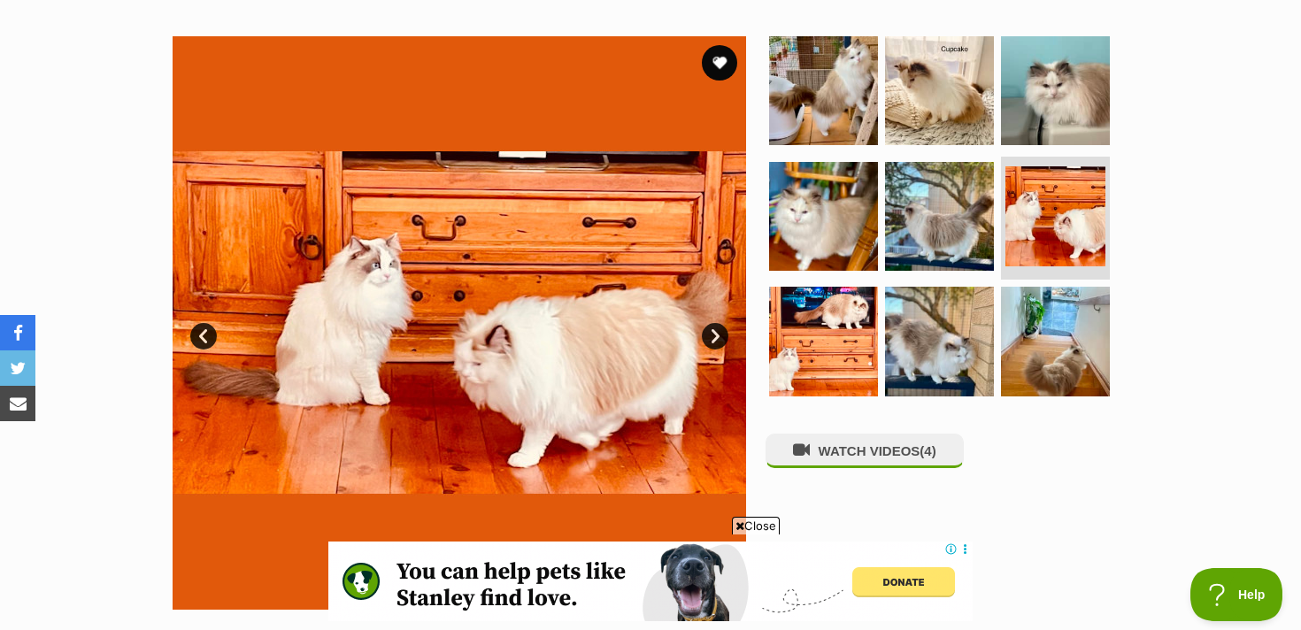
click at [717, 333] on link "Next" at bounding box center [715, 336] width 27 height 27
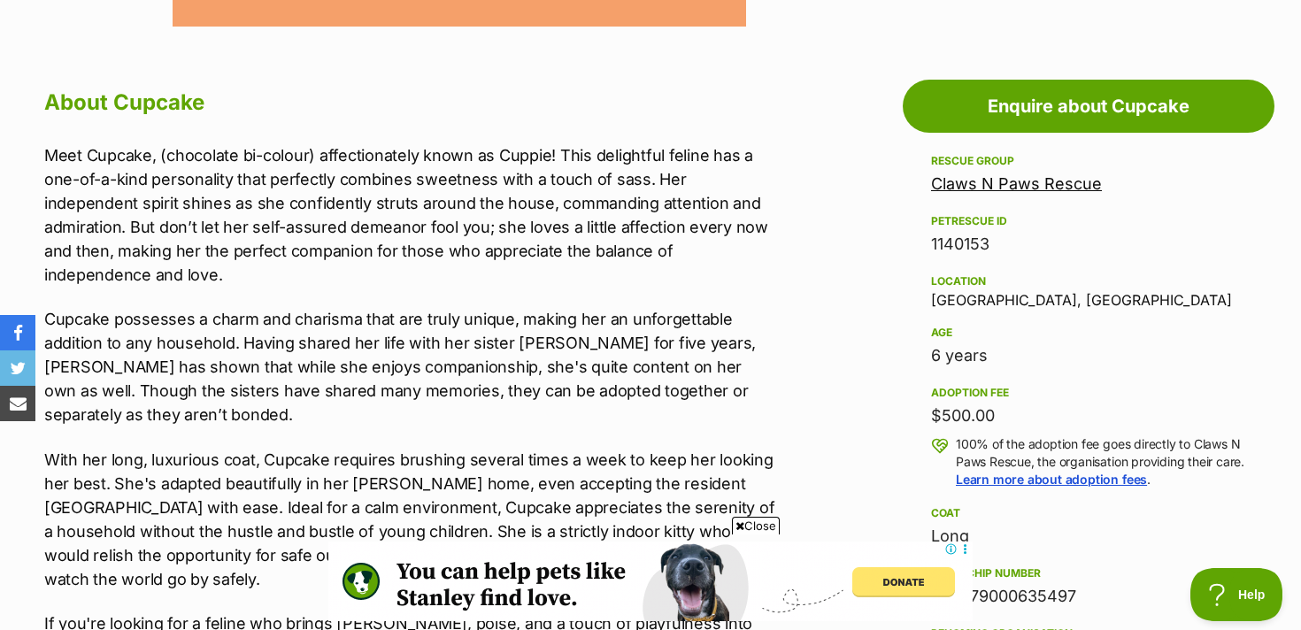
scroll to position [979, 0]
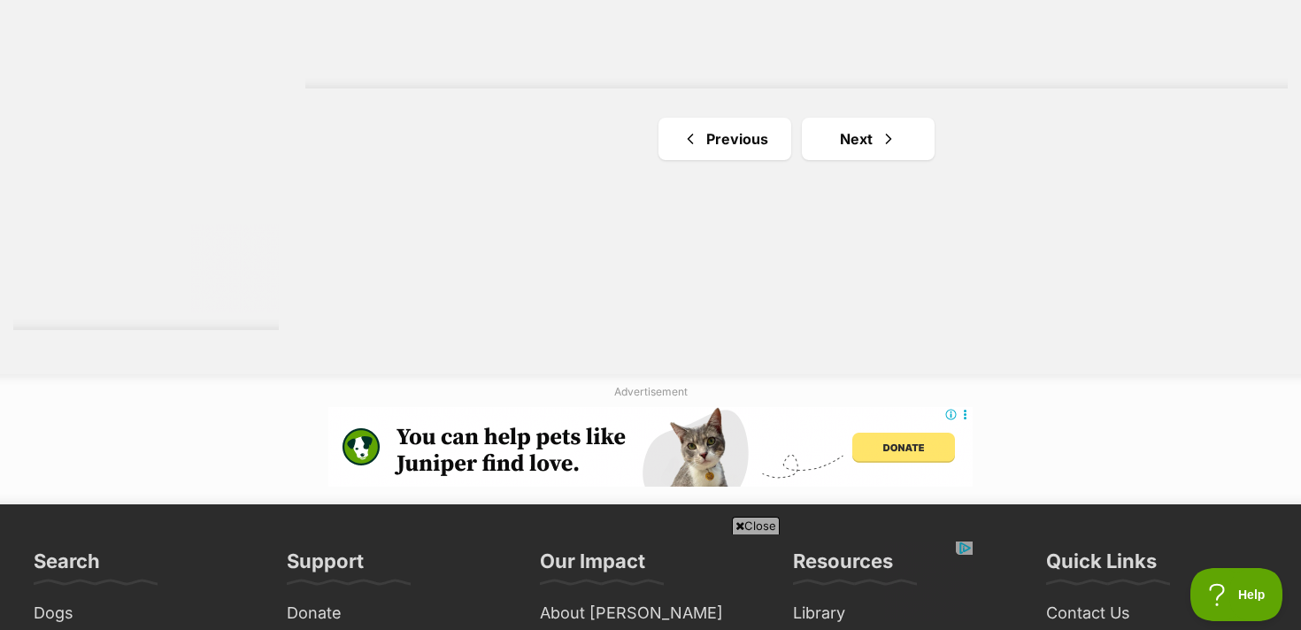
scroll to position [3417, 0]
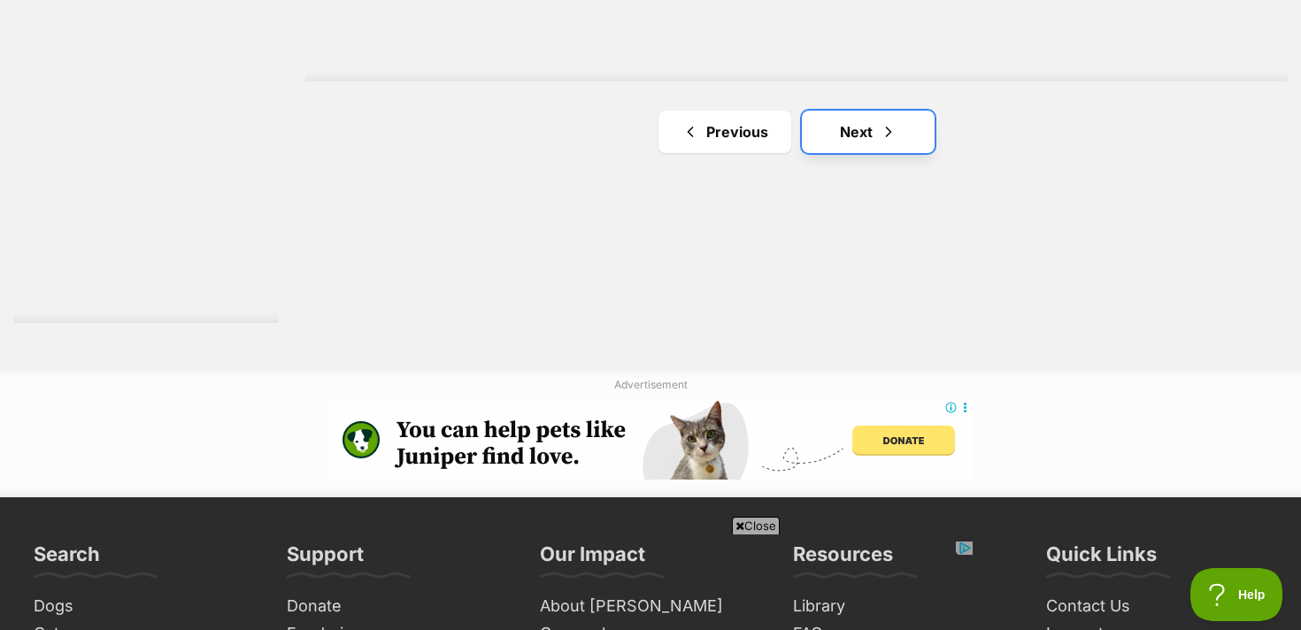
click at [843, 138] on link "Next" at bounding box center [868, 132] width 133 height 42
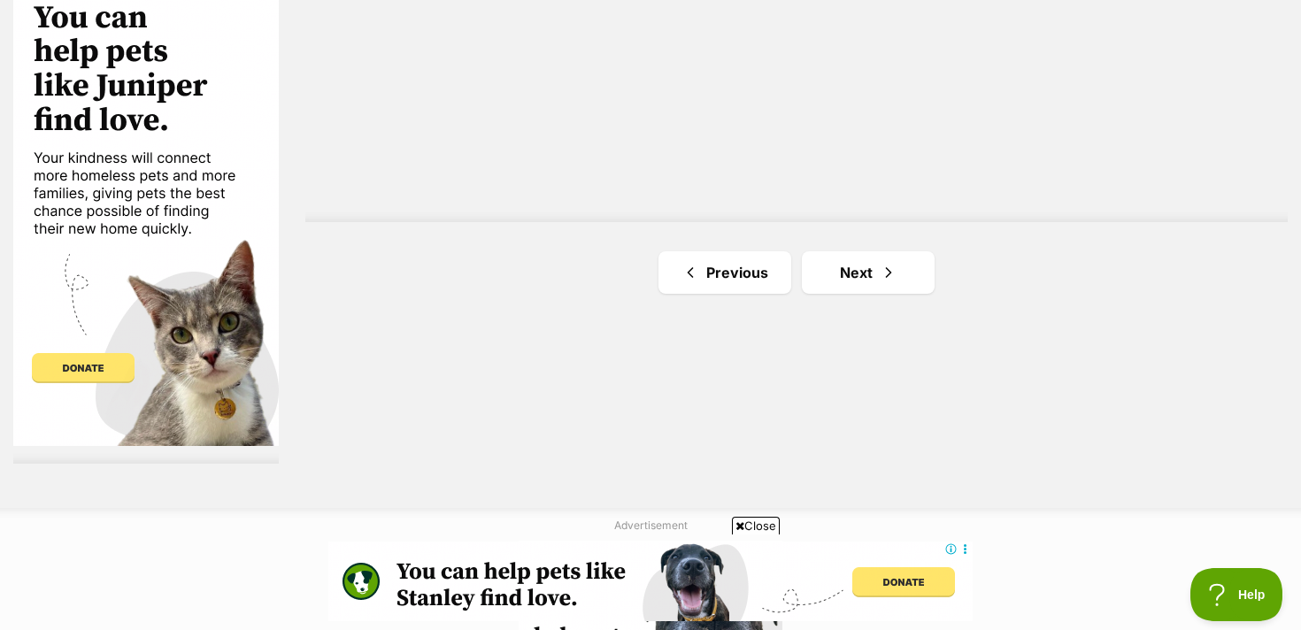
scroll to position [3301, 0]
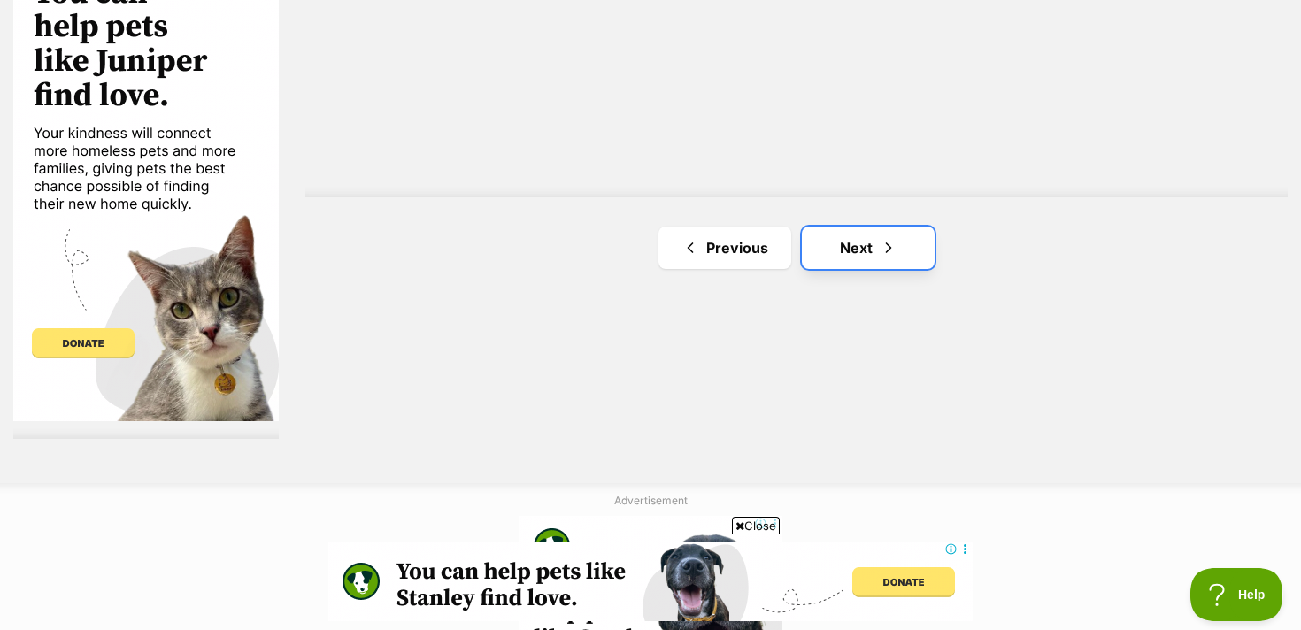
click at [861, 255] on link "Next" at bounding box center [868, 248] width 133 height 42
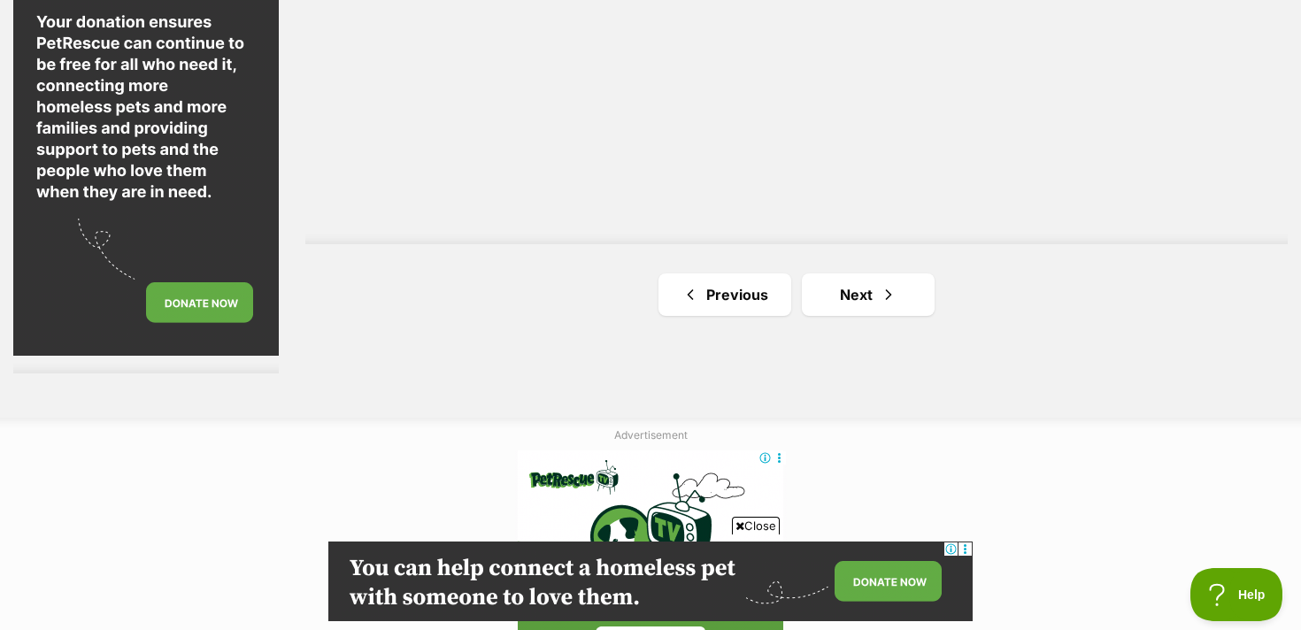
scroll to position [3419, 0]
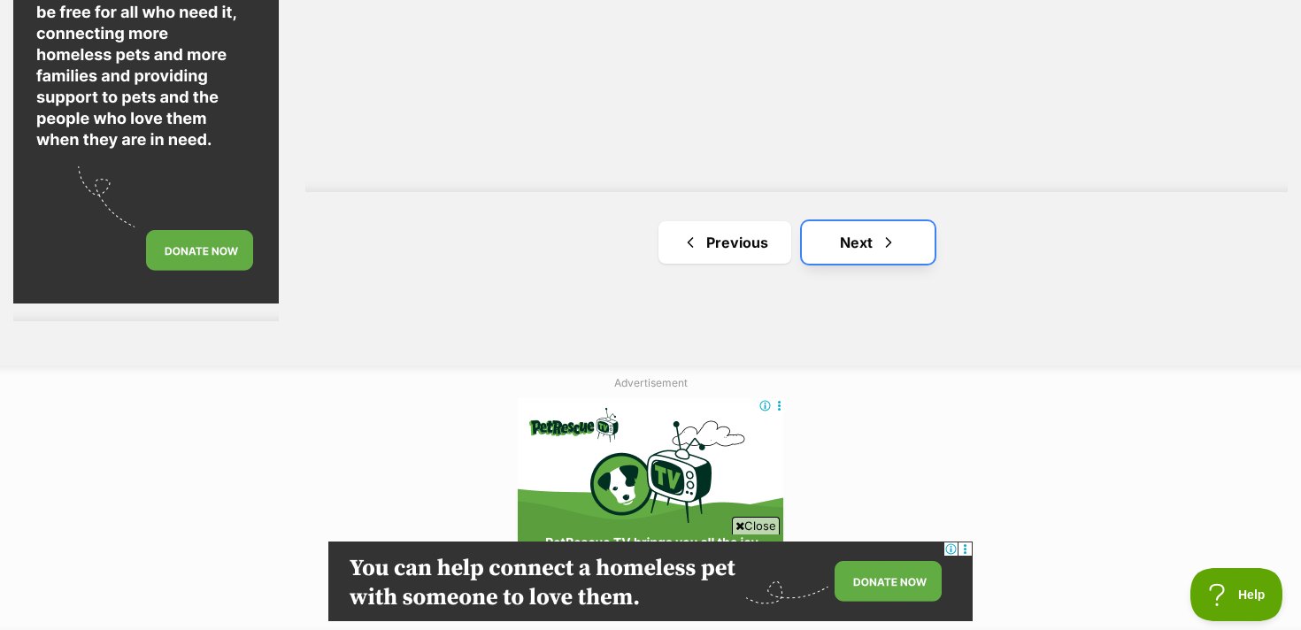
click at [891, 257] on link "Next" at bounding box center [868, 242] width 133 height 42
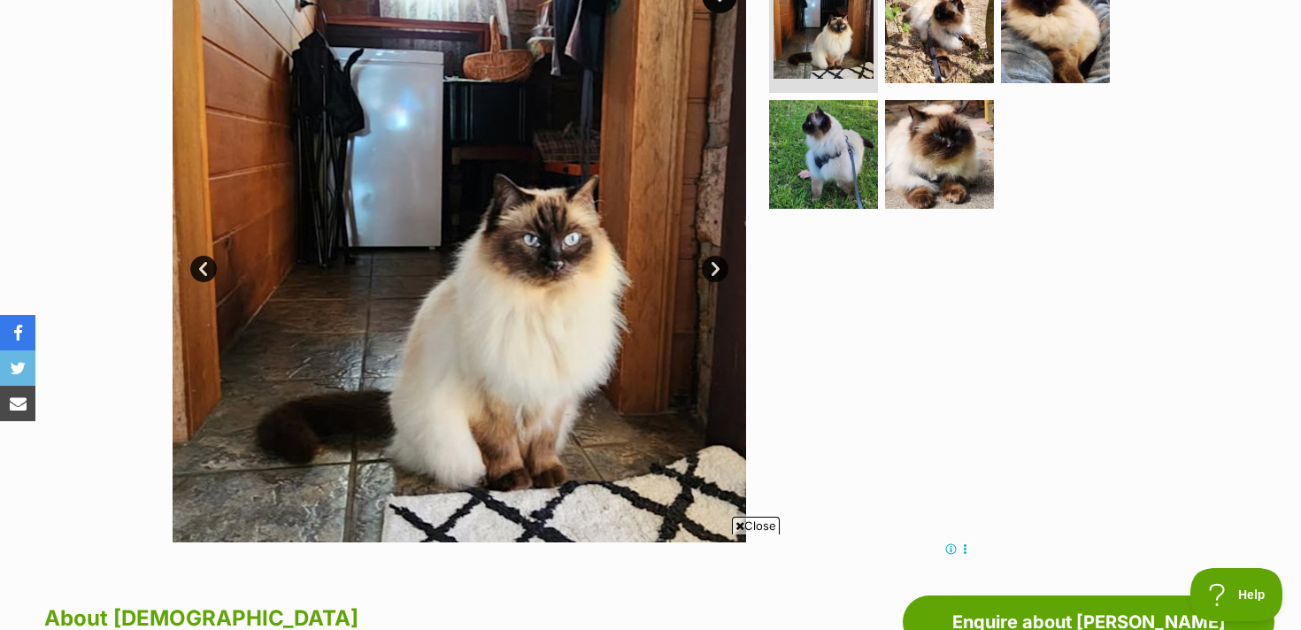
scroll to position [368, 0]
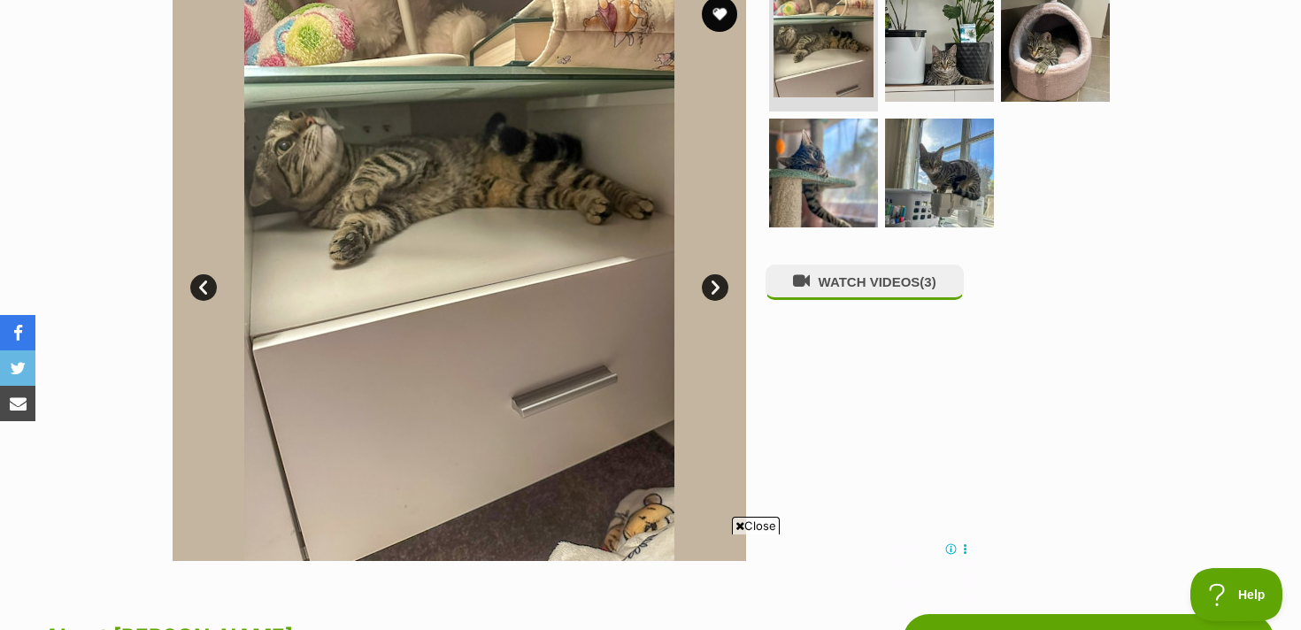
scroll to position [351, 0]
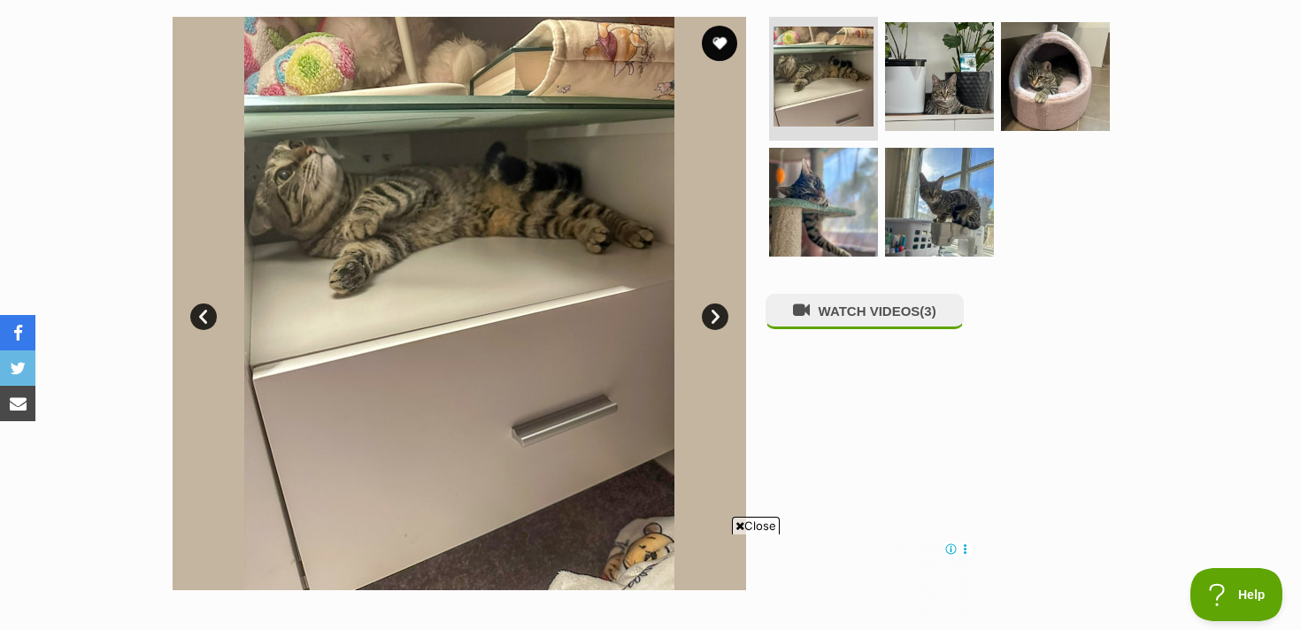
click at [719, 309] on link "Next" at bounding box center [715, 317] width 27 height 27
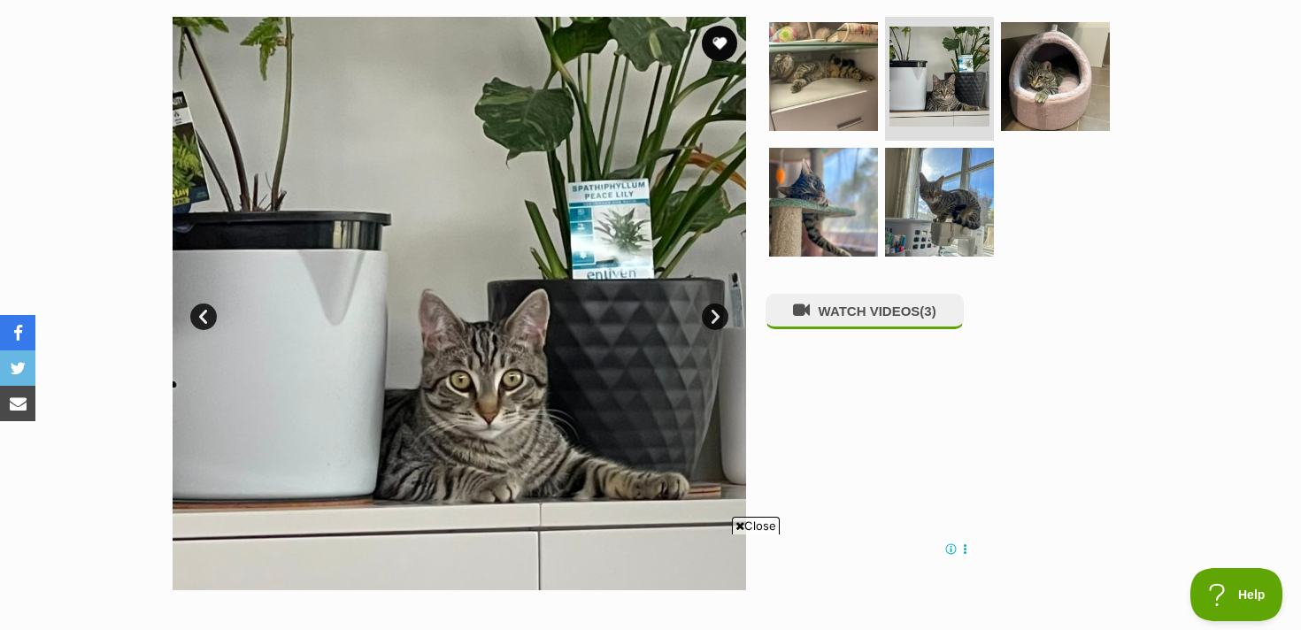
click at [719, 309] on link "Next" at bounding box center [715, 317] width 27 height 27
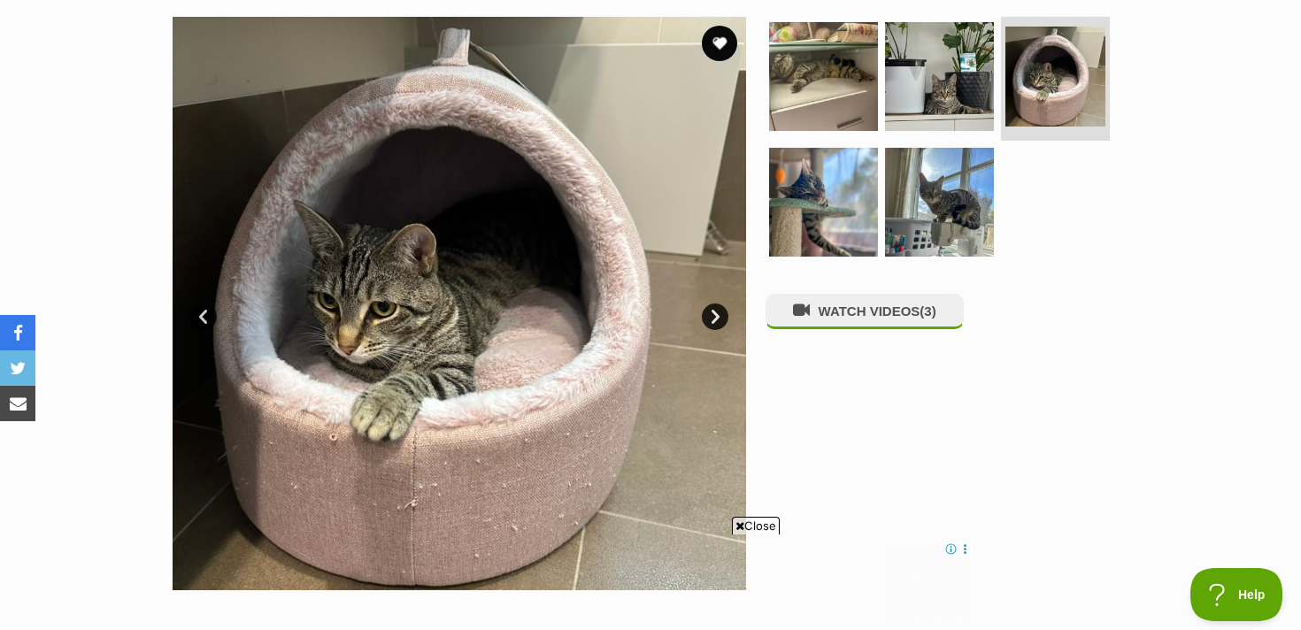
click at [719, 309] on link "Next" at bounding box center [715, 317] width 27 height 27
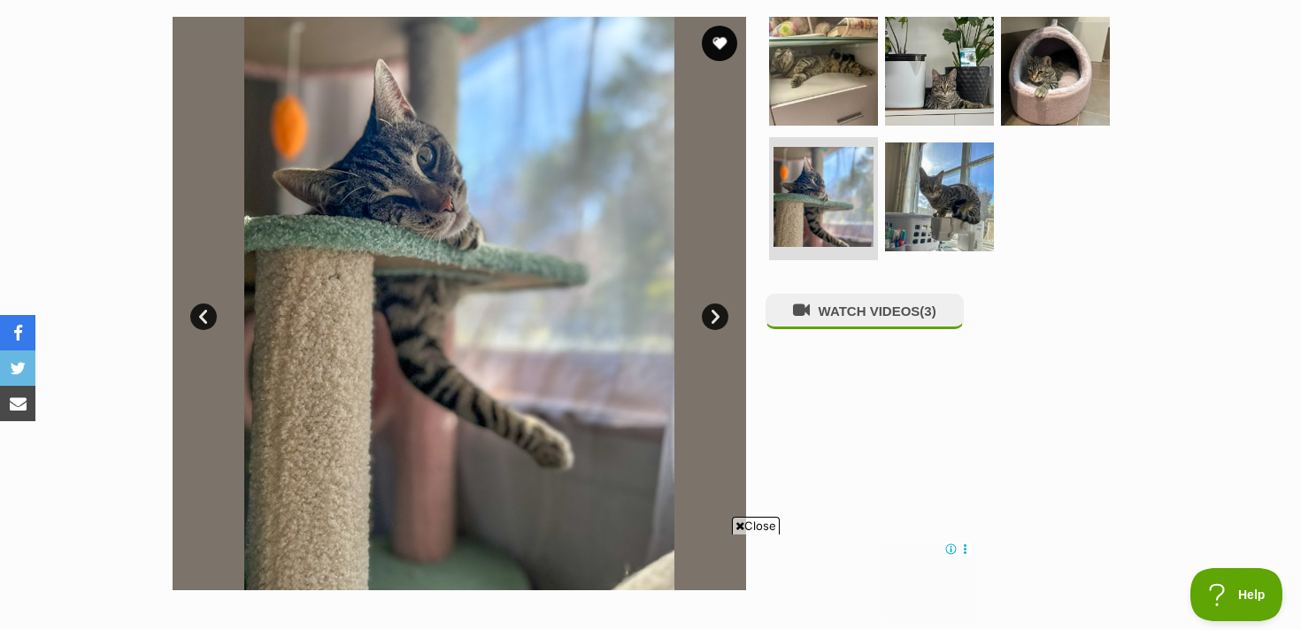
click at [719, 309] on link "Next" at bounding box center [715, 317] width 27 height 27
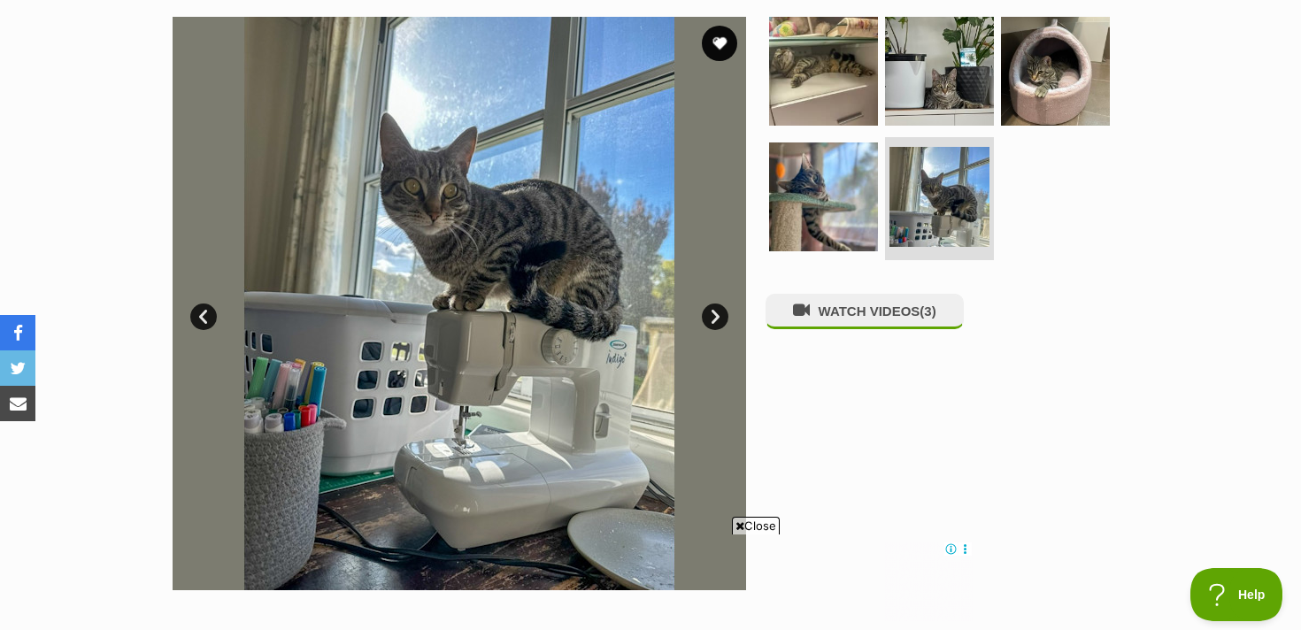
click at [719, 309] on link "Next" at bounding box center [715, 317] width 27 height 27
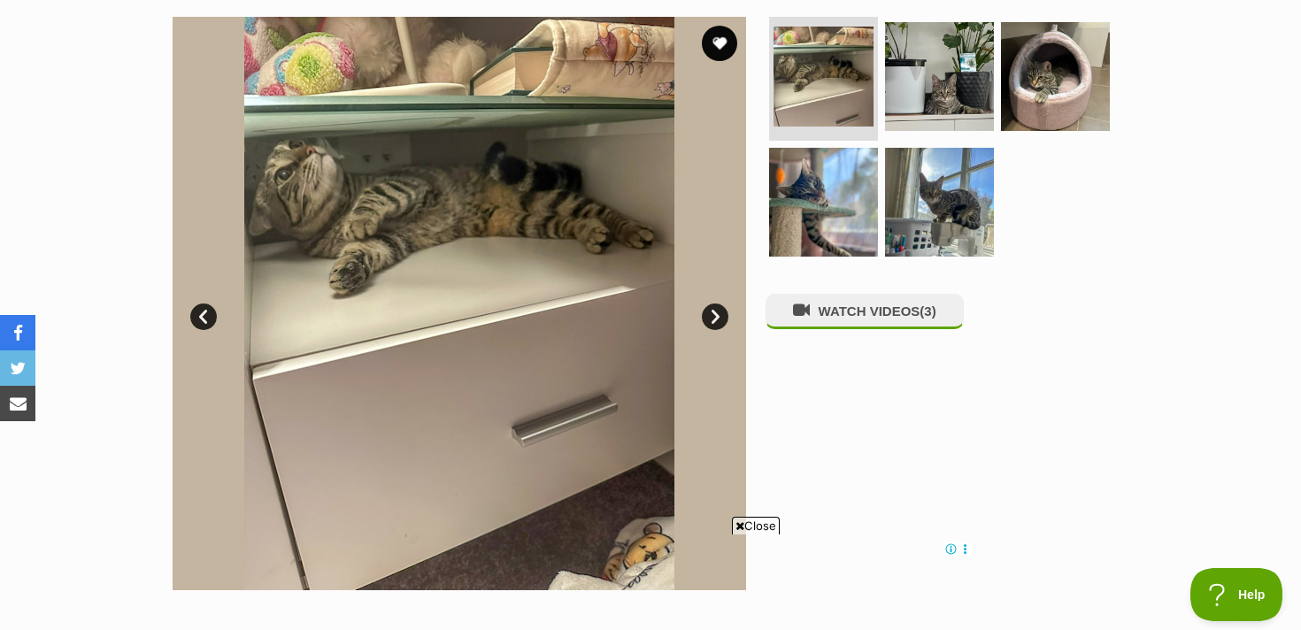
click at [719, 309] on link "Next" at bounding box center [715, 317] width 27 height 27
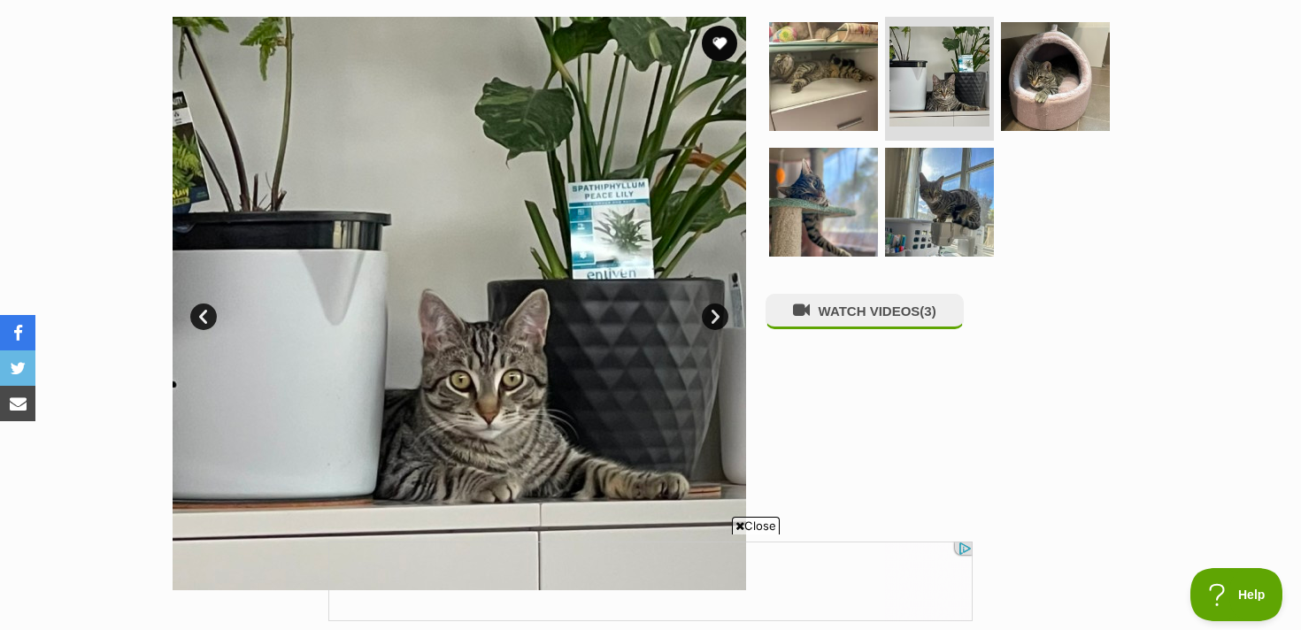
scroll to position [0, 0]
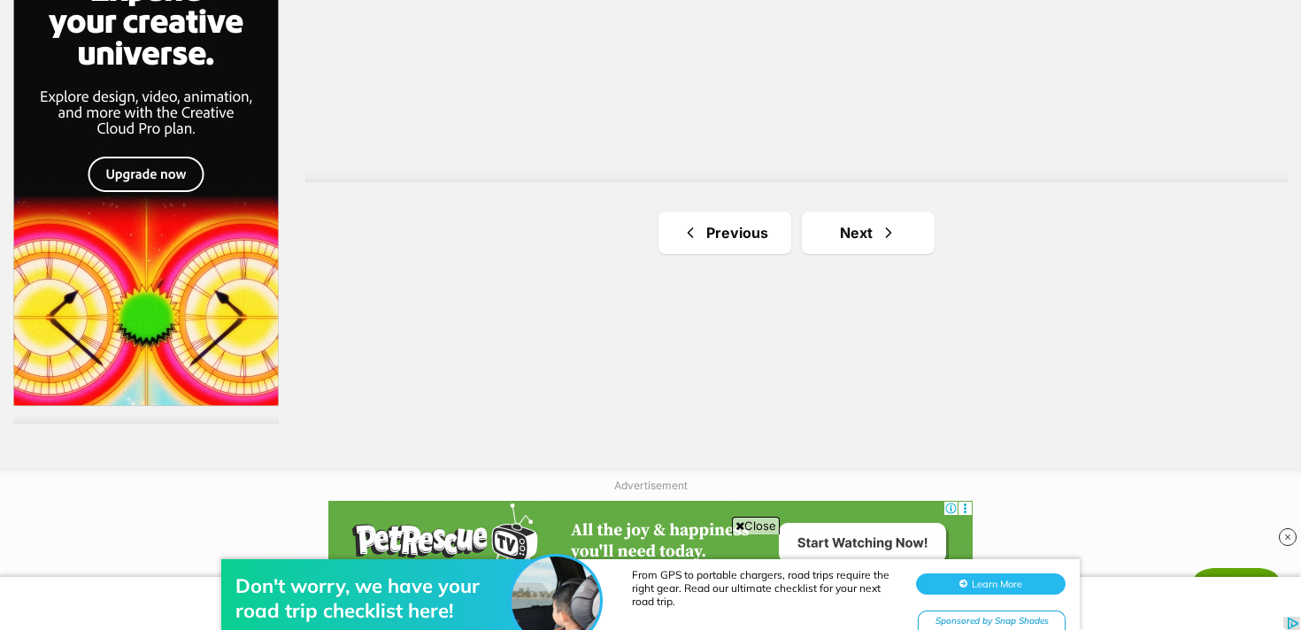
scroll to position [3333, 0]
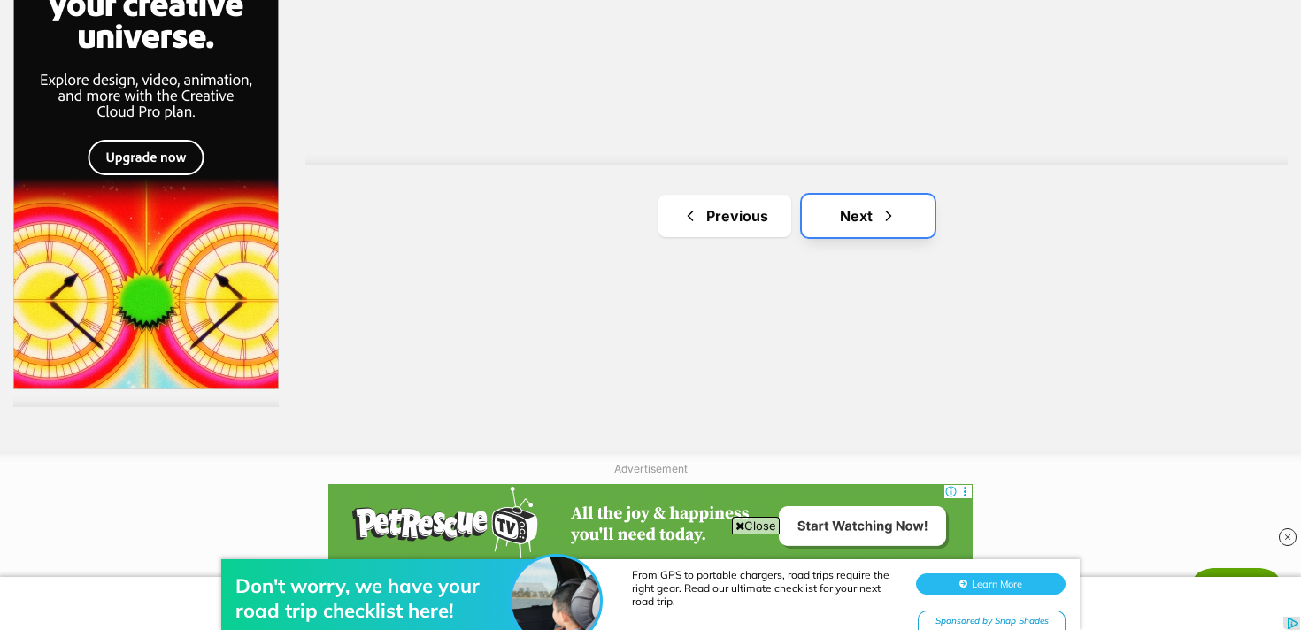
click at [897, 200] on link "Next" at bounding box center [868, 216] width 133 height 42
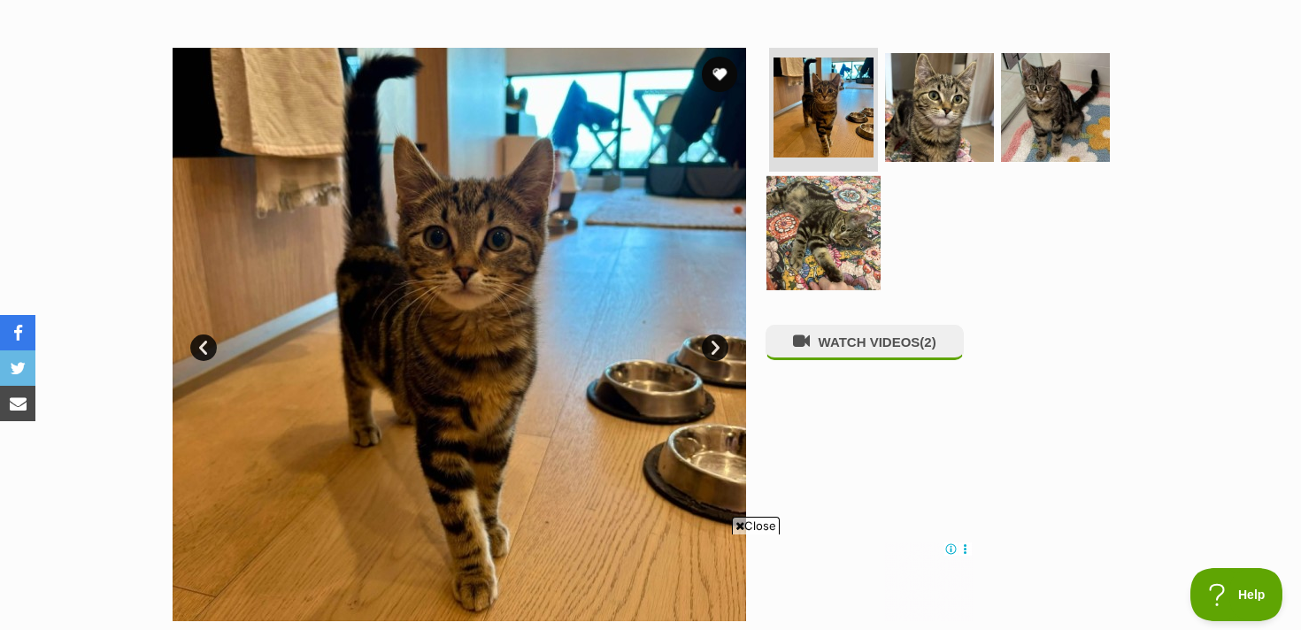
scroll to position [336, 0]
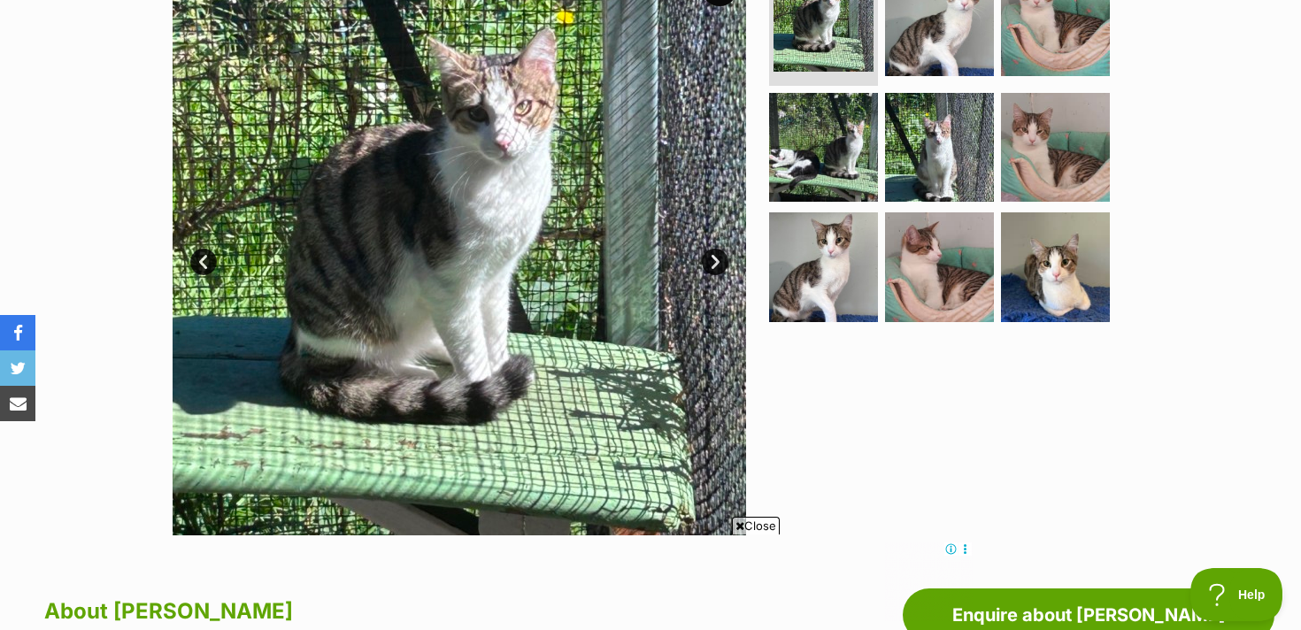
scroll to position [407, 0]
click at [705, 255] on link "Next" at bounding box center [715, 261] width 27 height 27
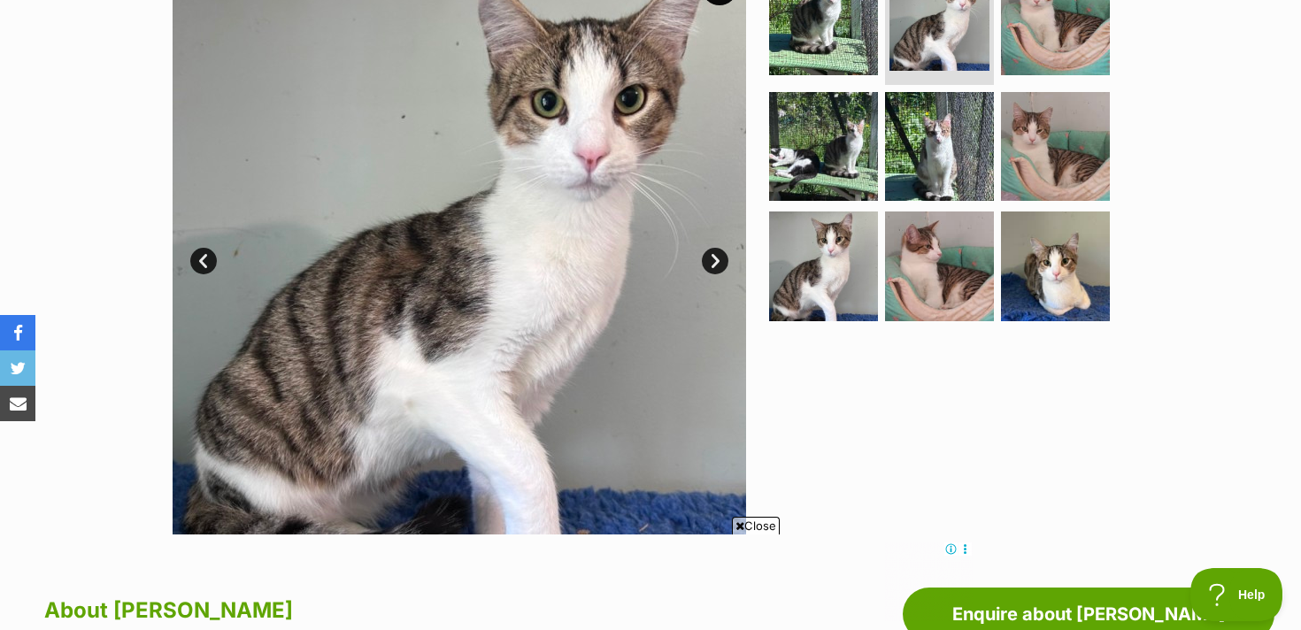
scroll to position [0, 0]
click at [705, 255] on link "Next" at bounding box center [715, 261] width 27 height 27
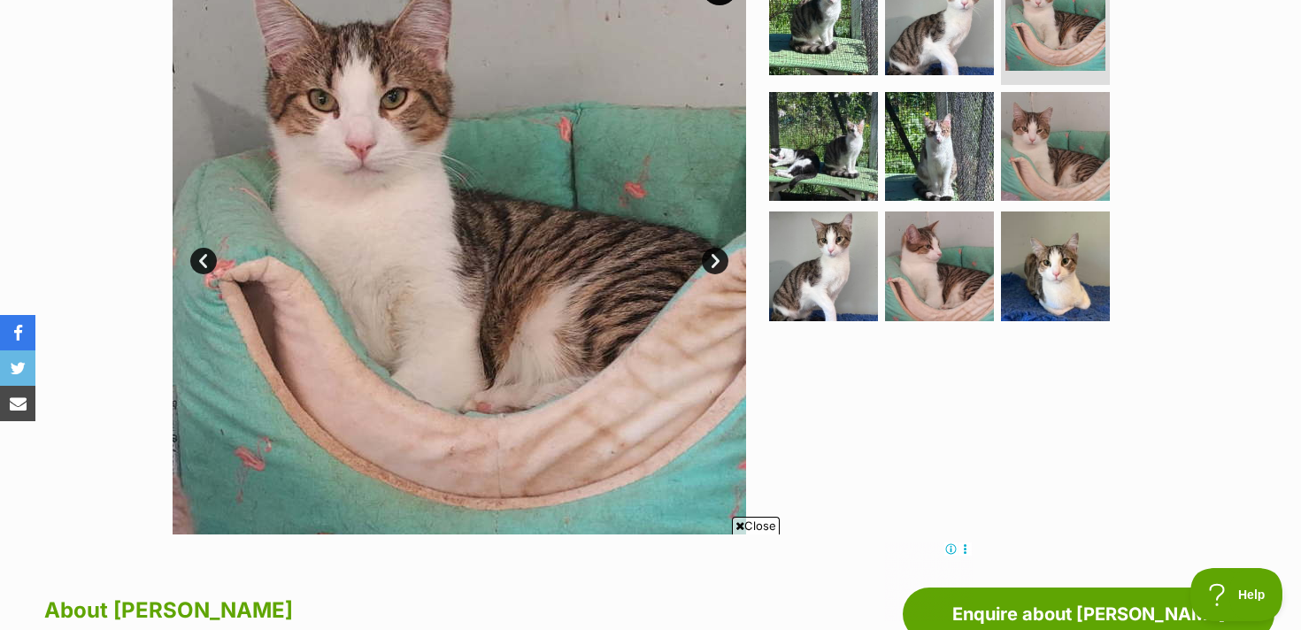
click at [705, 255] on link "Next" at bounding box center [715, 261] width 27 height 27
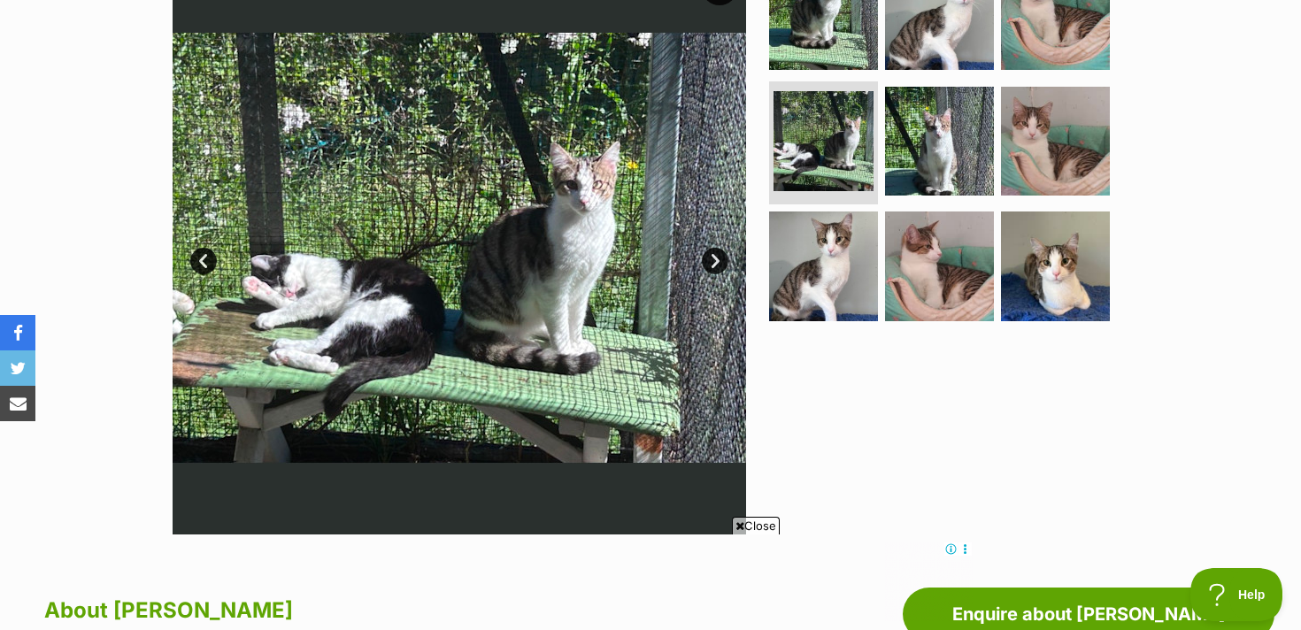
click at [705, 255] on link "Next" at bounding box center [715, 261] width 27 height 27
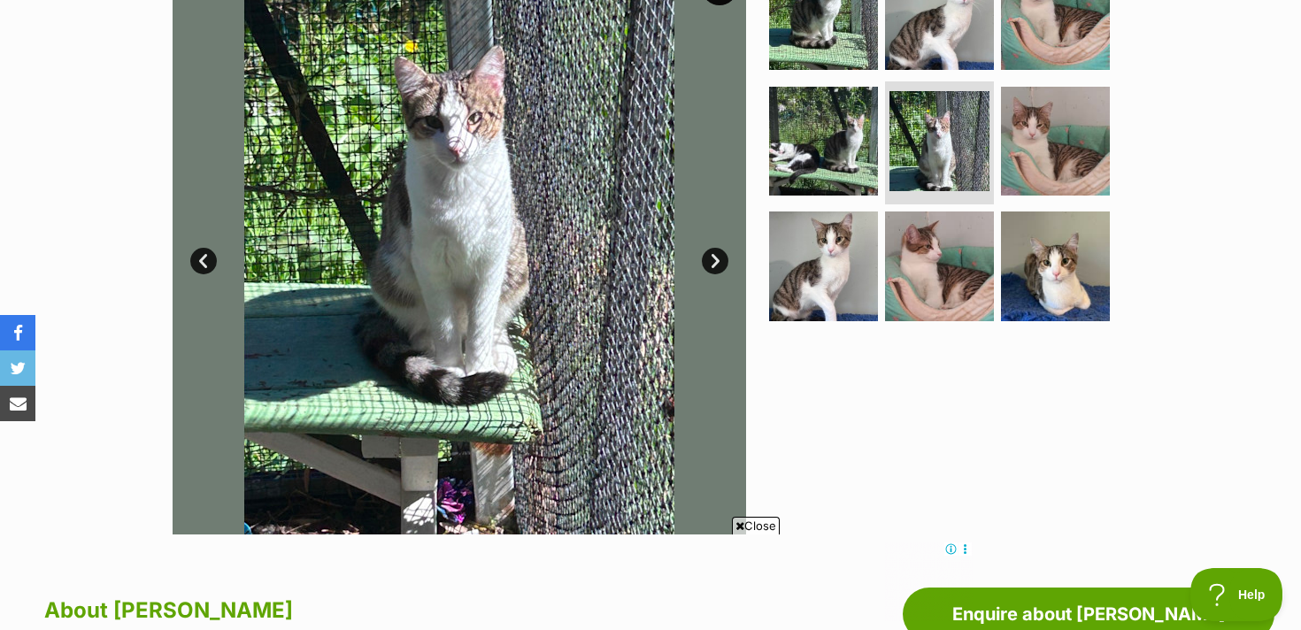
click at [705, 255] on link "Next" at bounding box center [715, 261] width 27 height 27
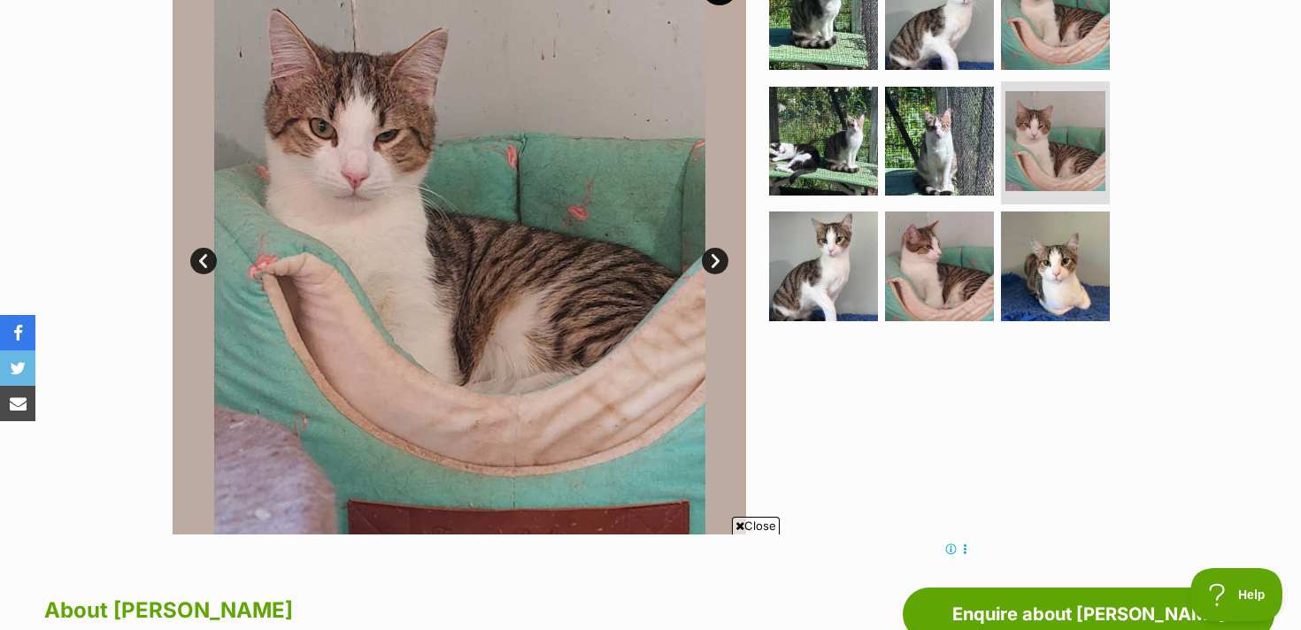
click at [705, 255] on link "Next" at bounding box center [715, 261] width 27 height 27
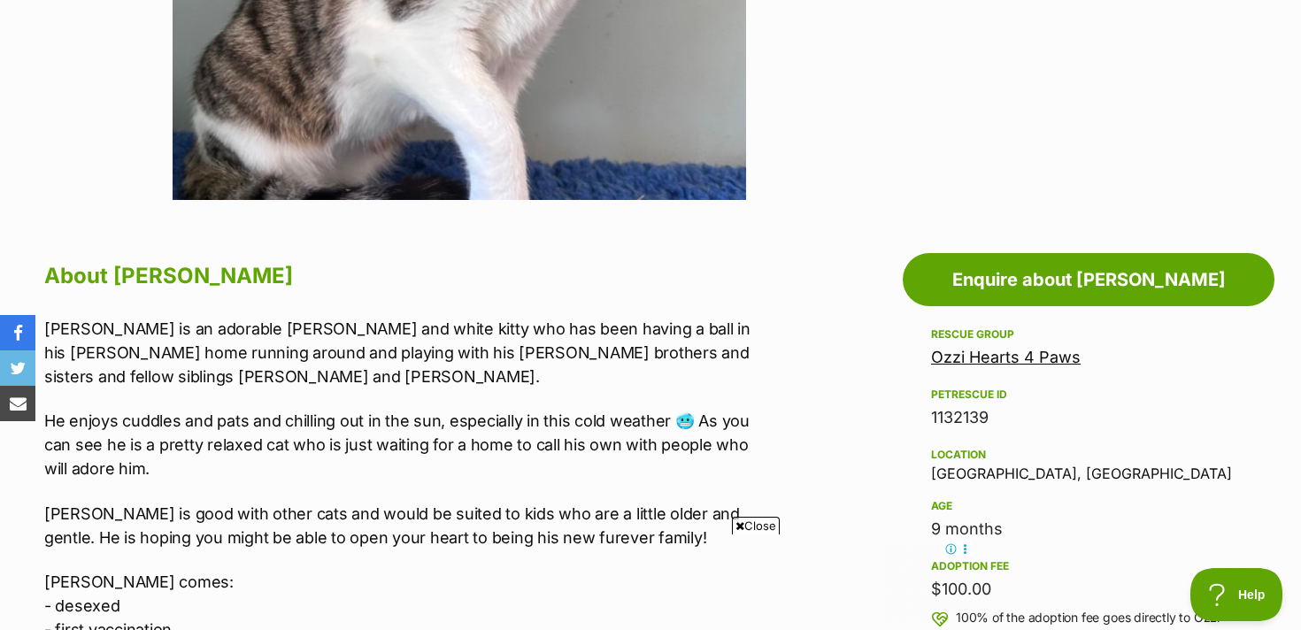
scroll to position [750, 0]
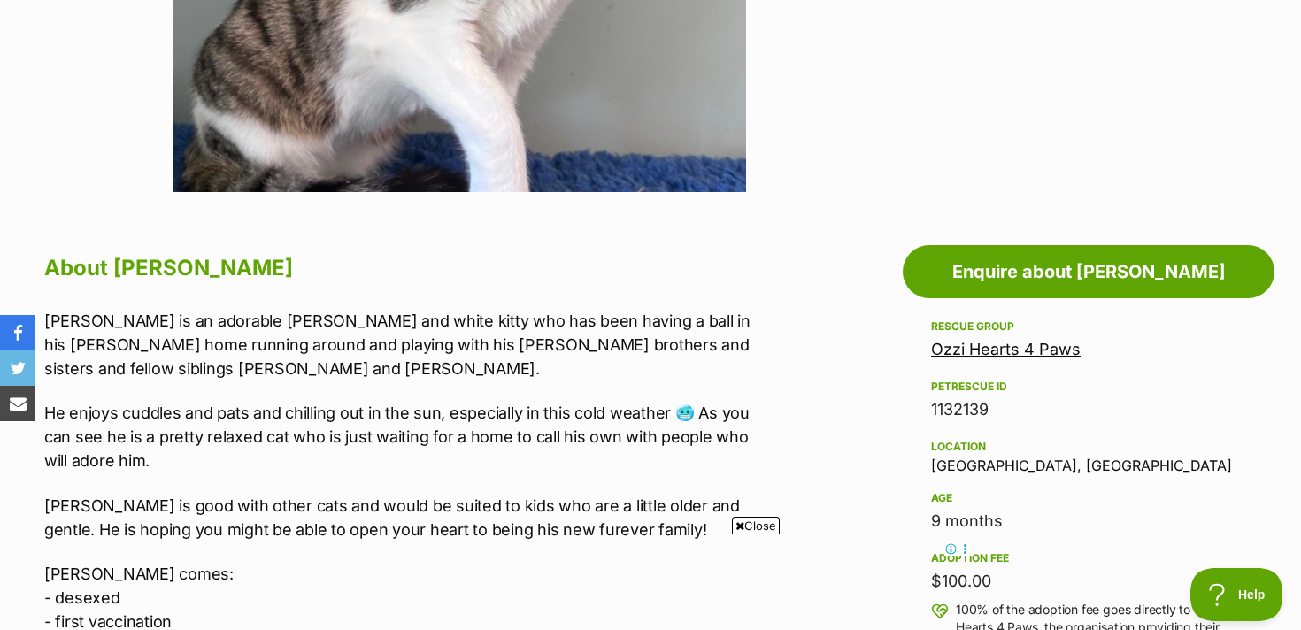
click at [953, 467] on div "Location Bateau Bay, NSW" at bounding box center [1088, 454] width 315 height 37
copy div "Bateau"
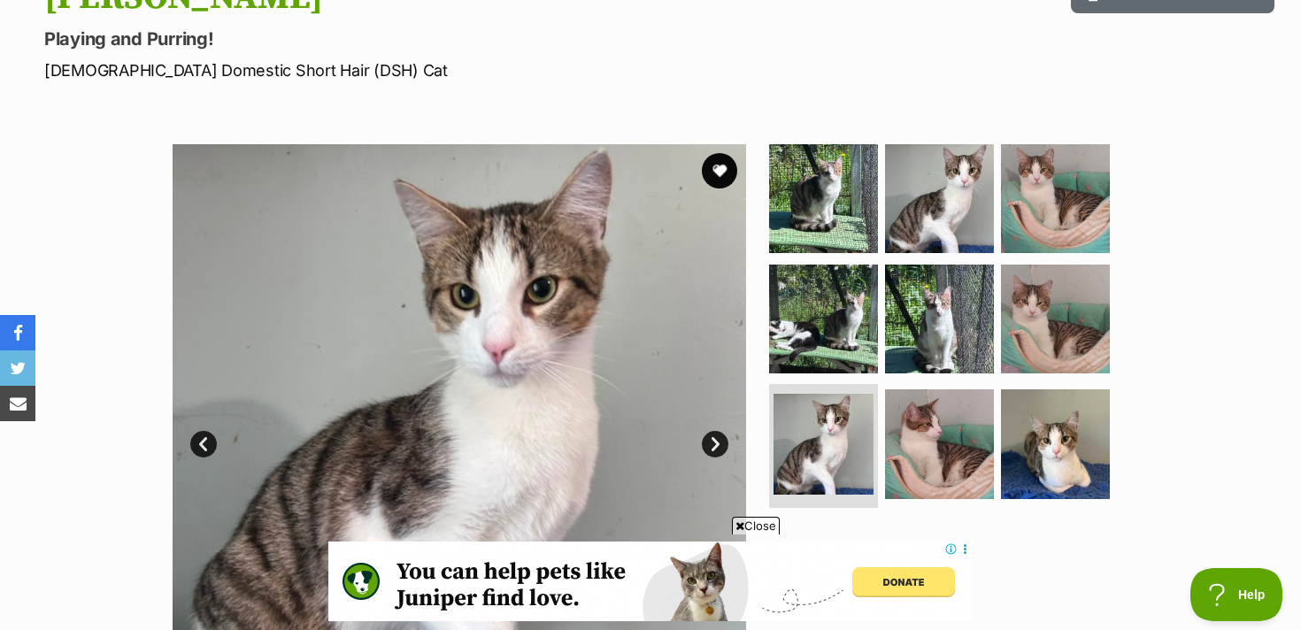
scroll to position [267, 0]
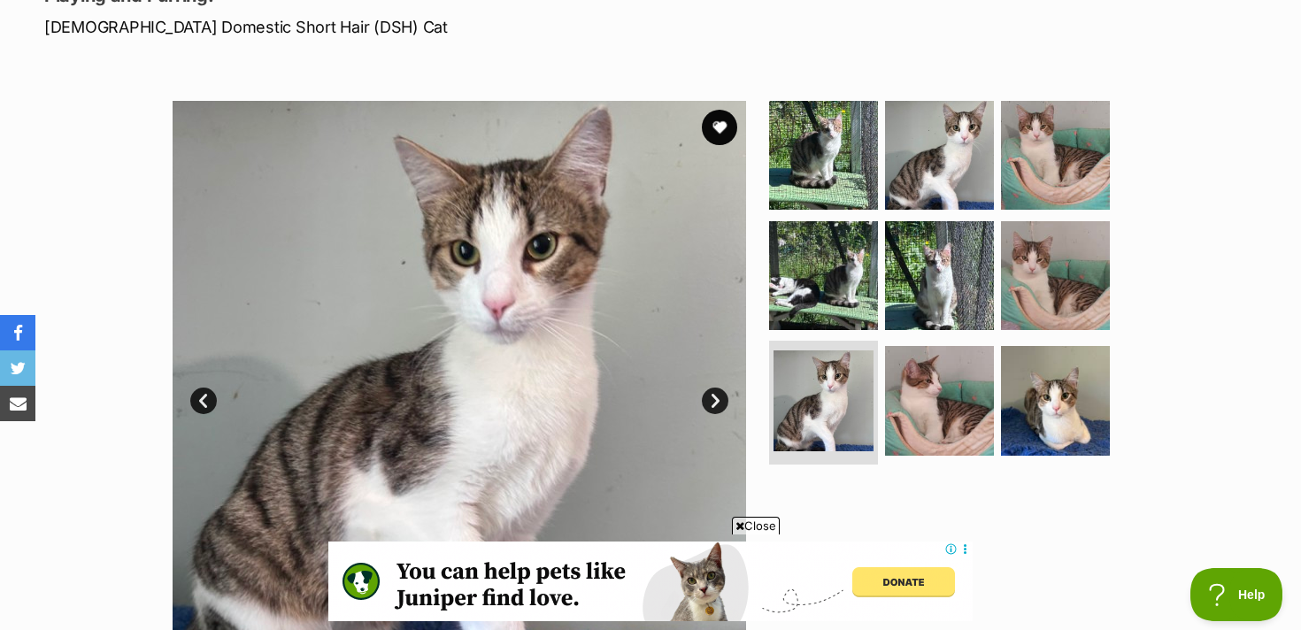
click at [717, 391] on link "Next" at bounding box center [715, 401] width 27 height 27
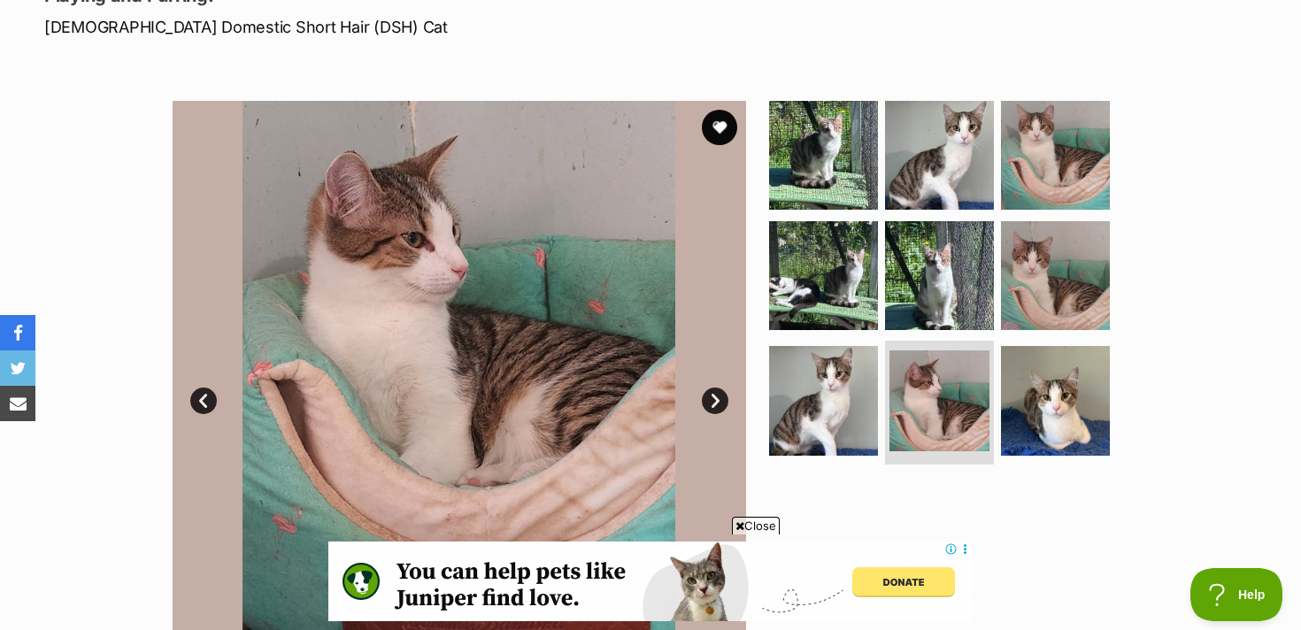
click at [717, 391] on link "Next" at bounding box center [715, 401] width 27 height 27
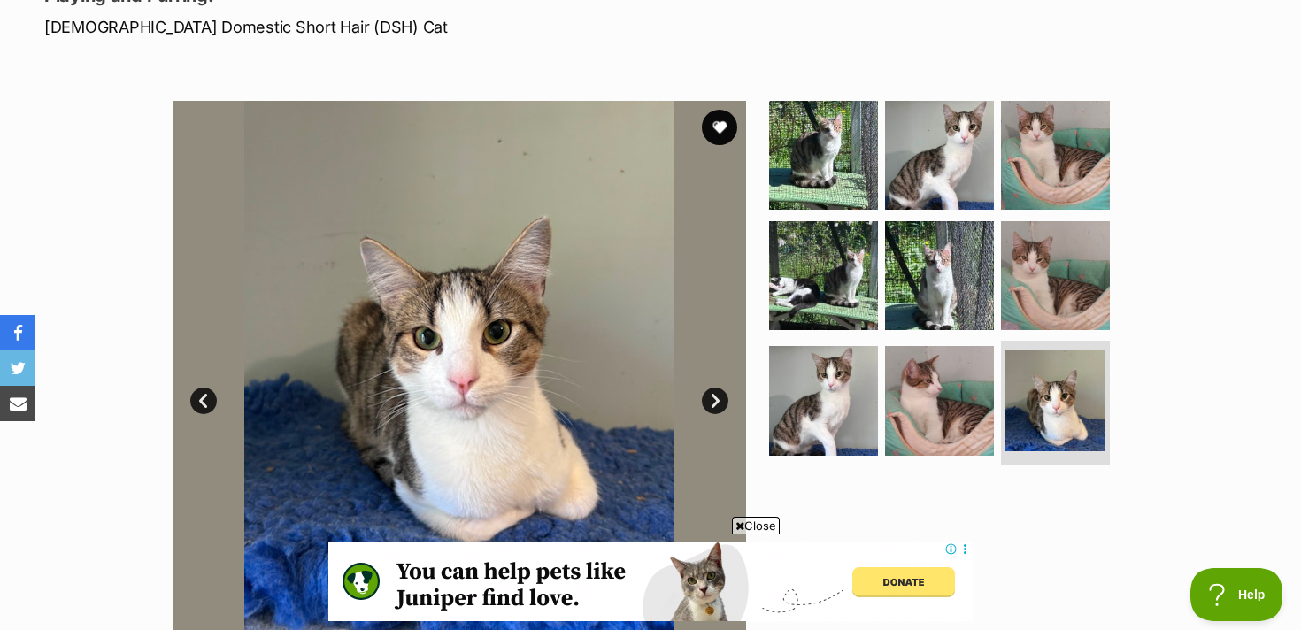
click at [717, 391] on link "Next" at bounding box center [715, 401] width 27 height 27
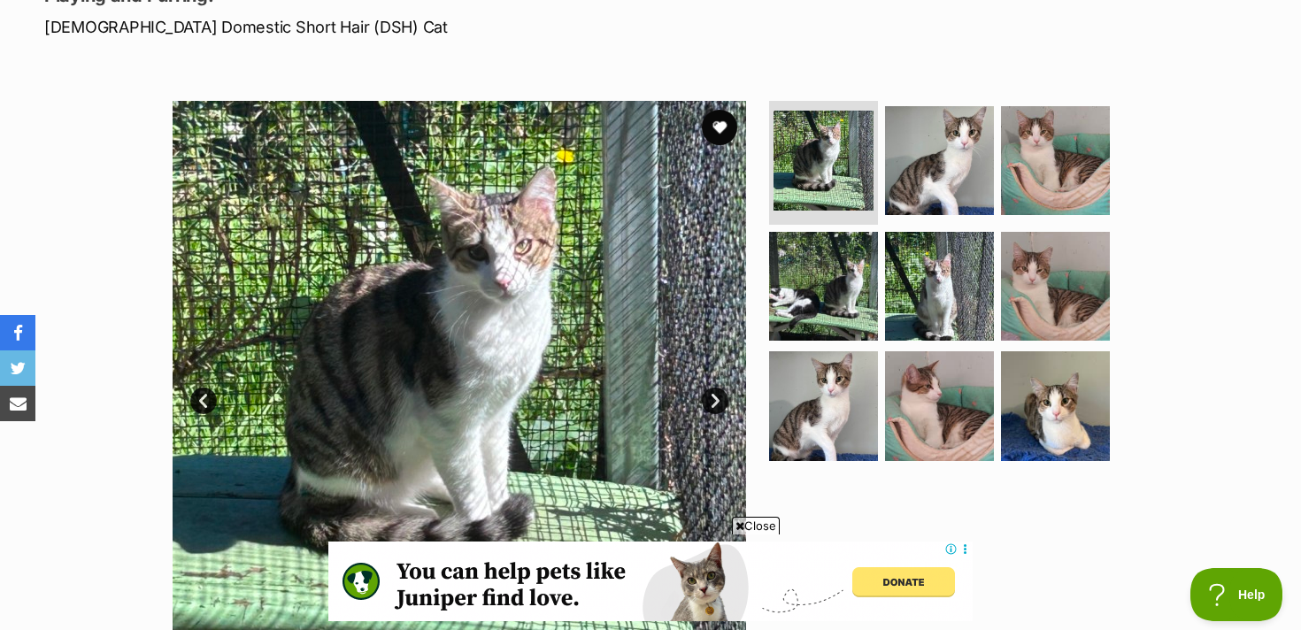
scroll to position [0, 0]
click at [717, 392] on link "Next" at bounding box center [715, 401] width 27 height 27
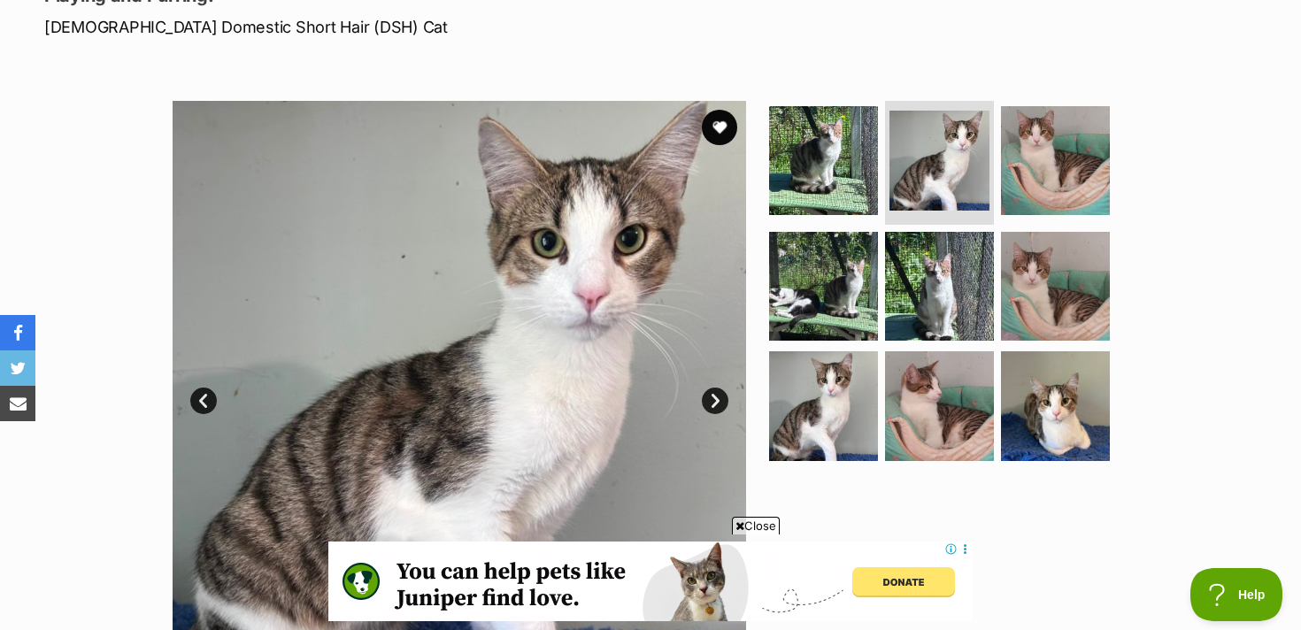
click at [717, 392] on link "Next" at bounding box center [715, 401] width 27 height 27
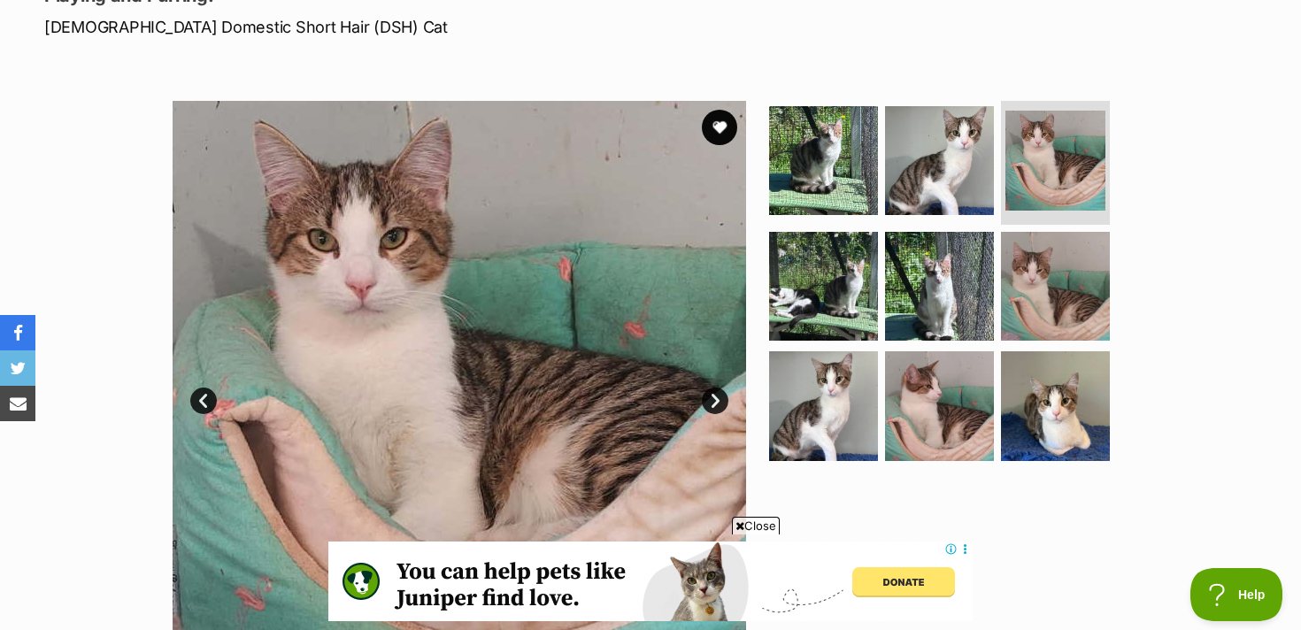
click at [717, 392] on link "Next" at bounding box center [715, 401] width 27 height 27
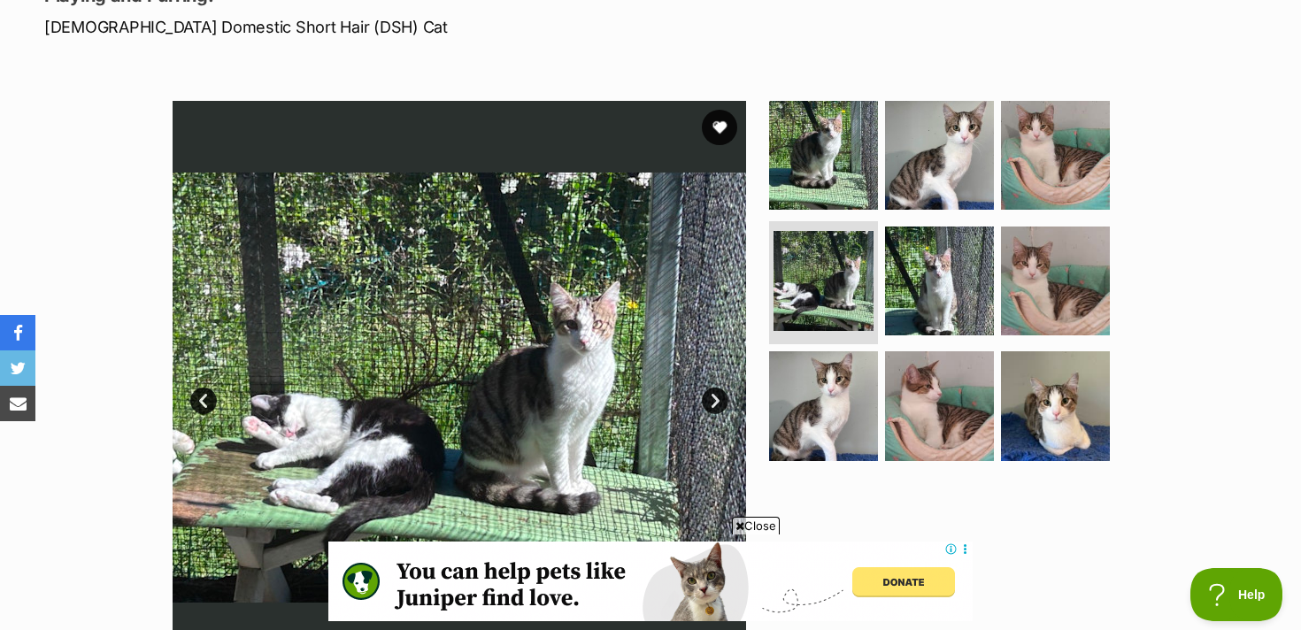
click at [717, 392] on link "Next" at bounding box center [715, 401] width 27 height 27
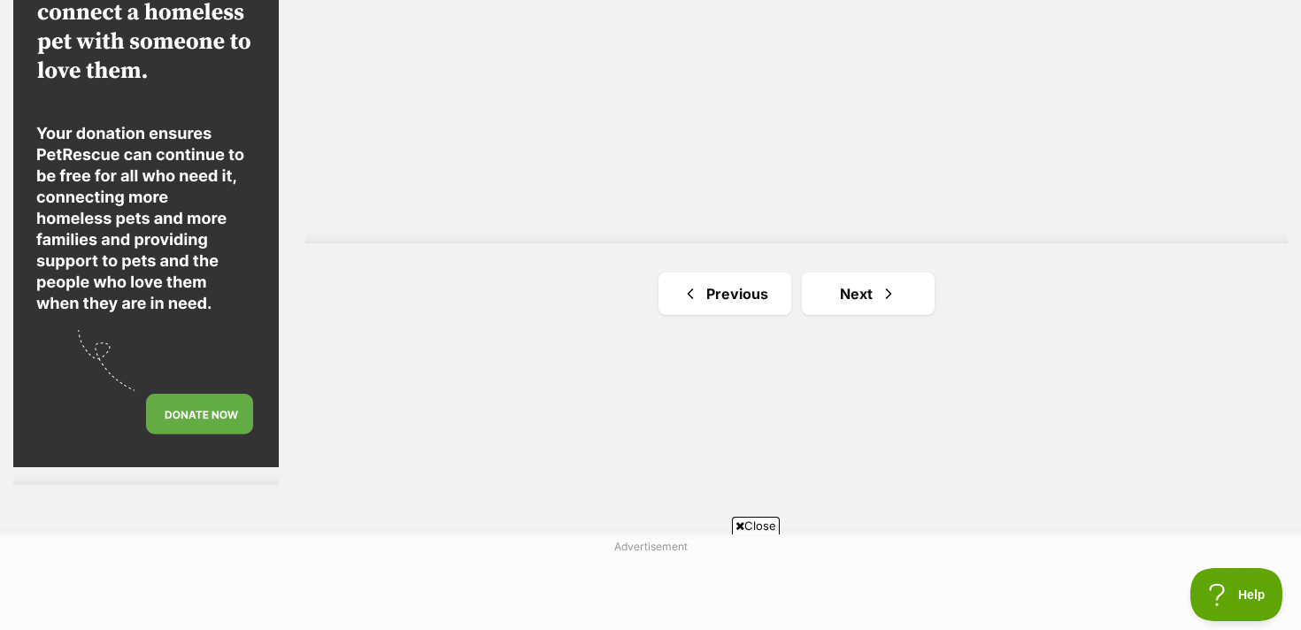
scroll to position [3331, 0]
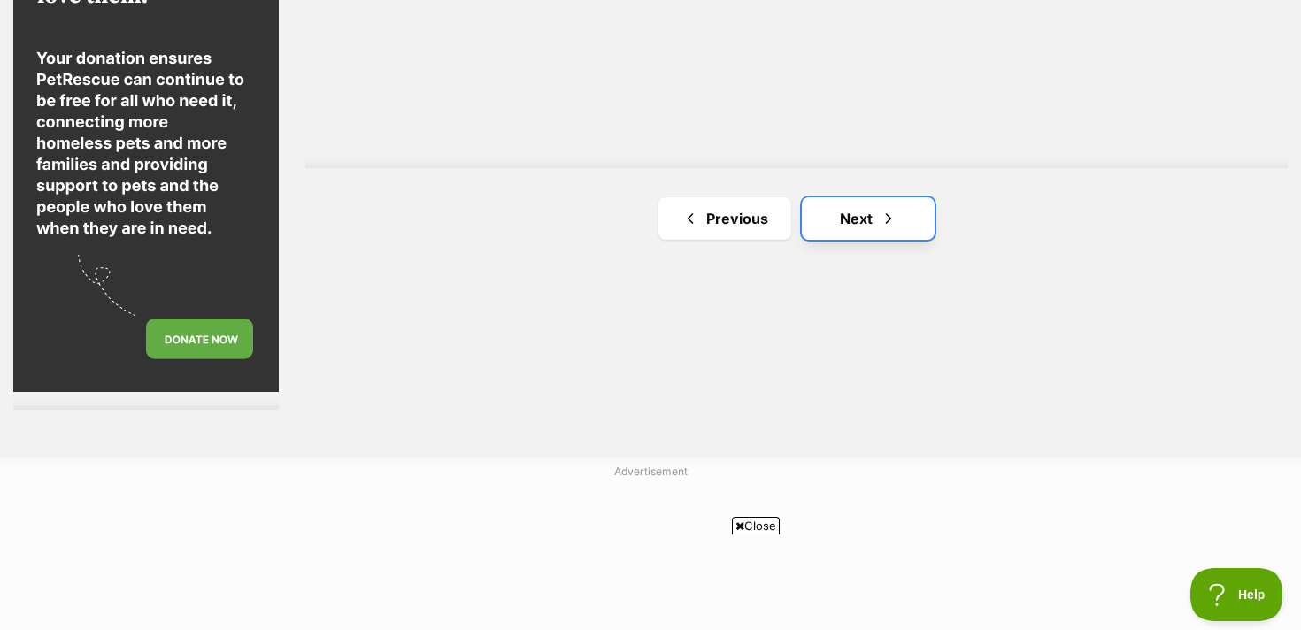
click at [896, 218] on span "Next page" at bounding box center [889, 218] width 18 height 21
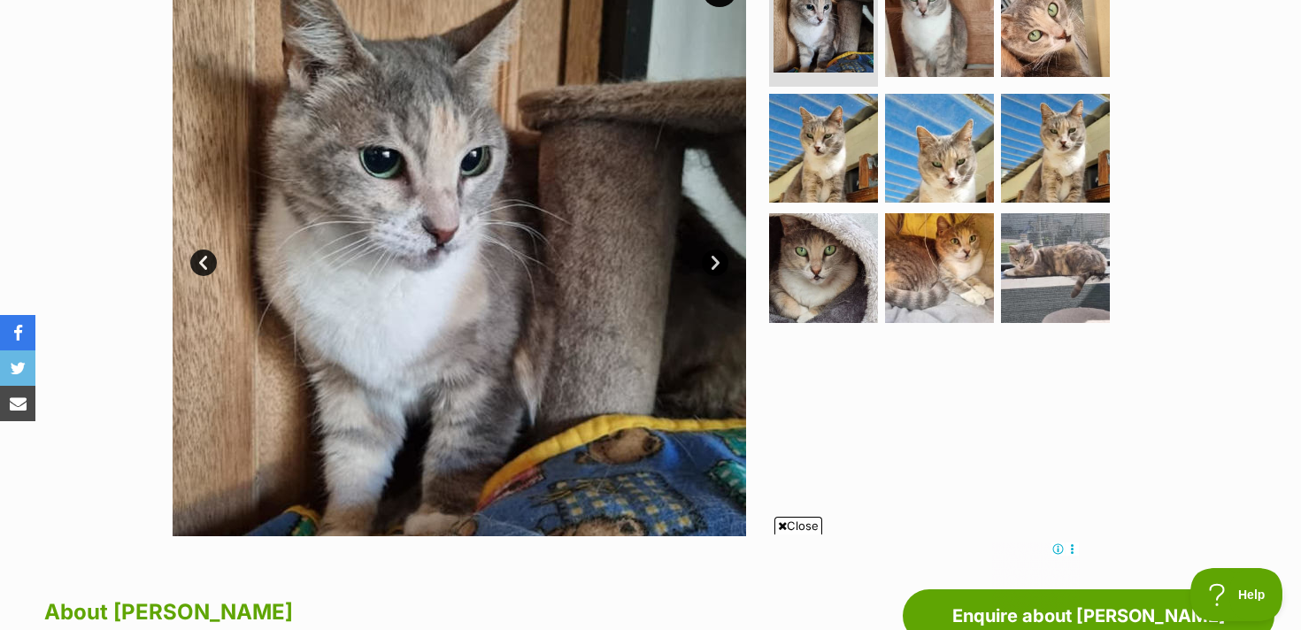
scroll to position [405, 0]
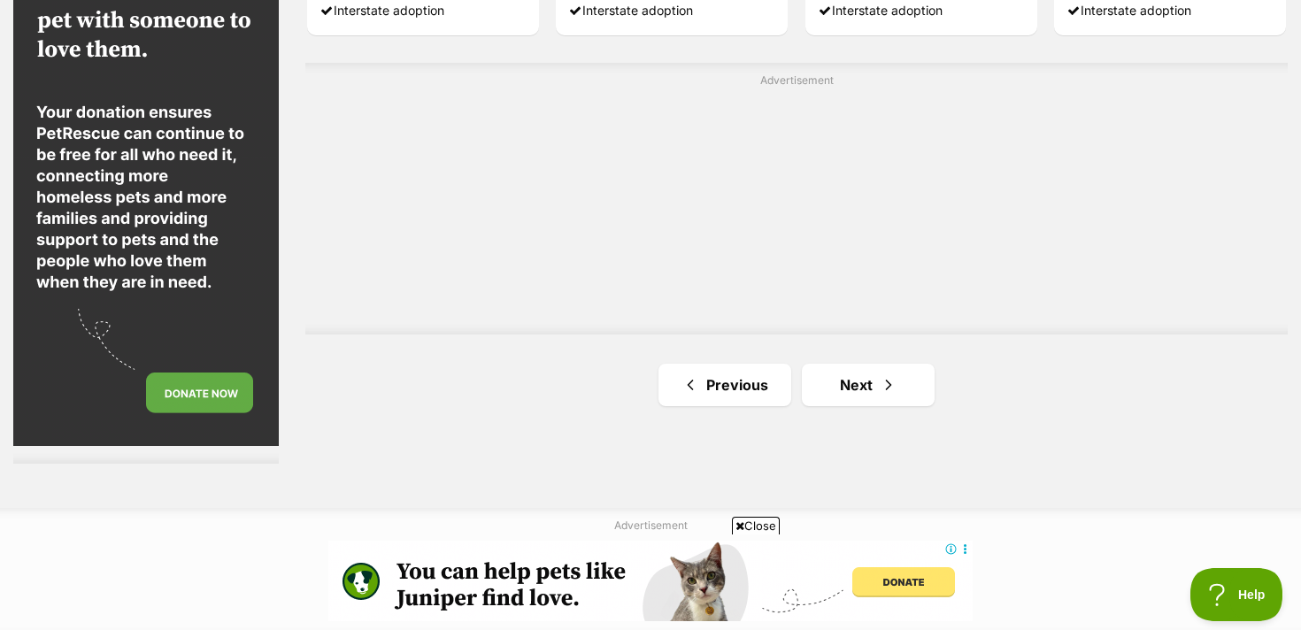
scroll to position [3289, 0]
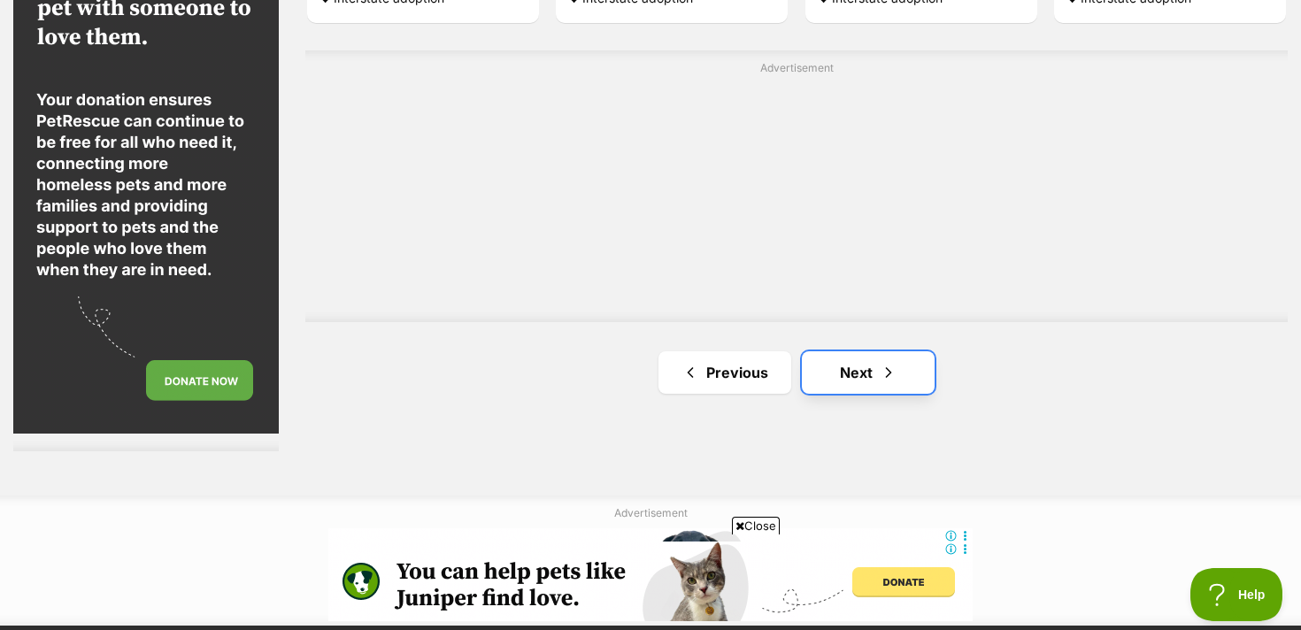
click at [870, 361] on link "Next" at bounding box center [868, 372] width 133 height 42
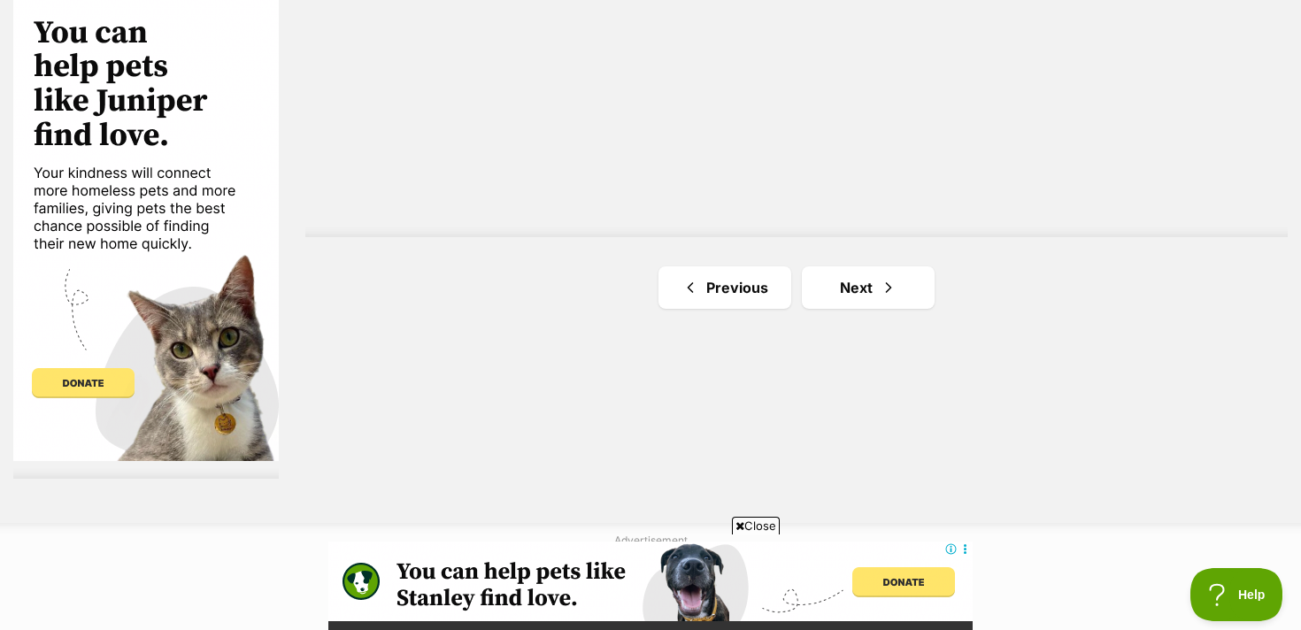
scroll to position [3265, 0]
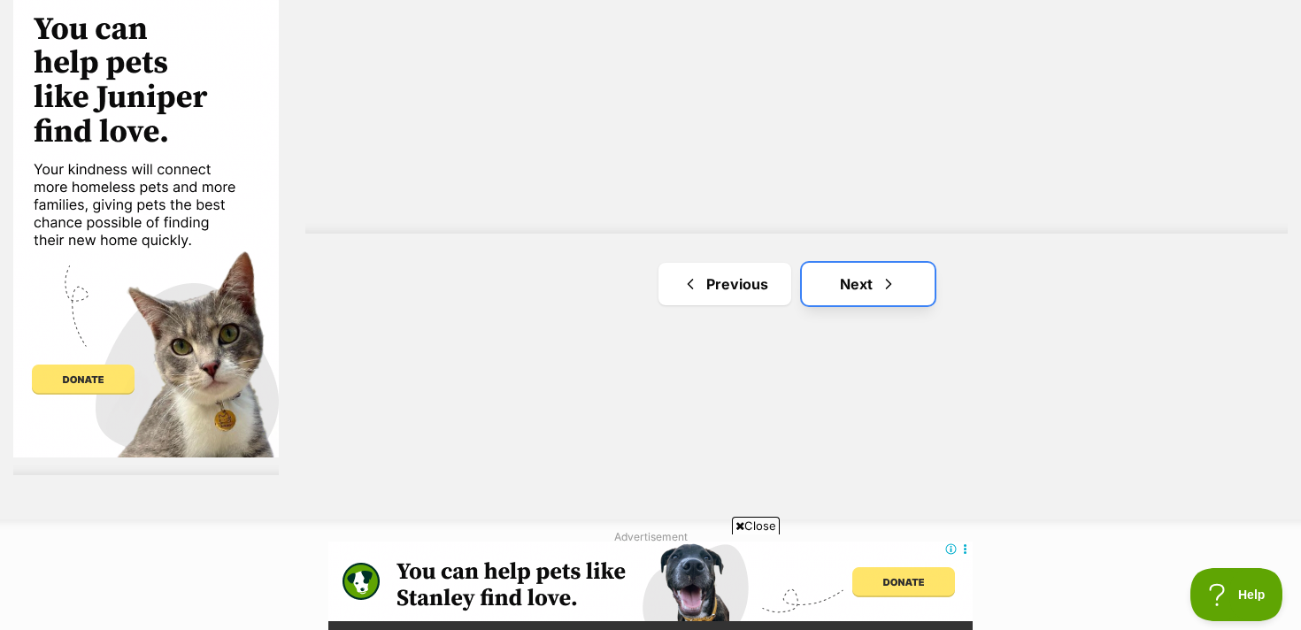
click at [872, 287] on link "Next" at bounding box center [868, 284] width 133 height 42
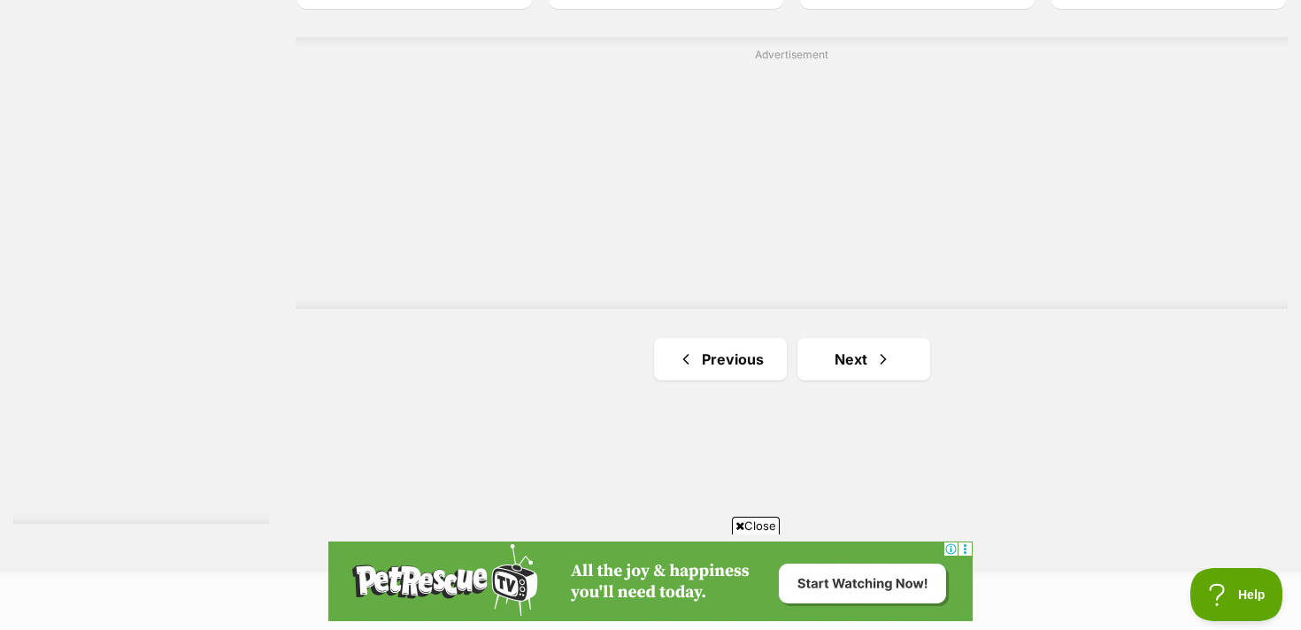
scroll to position [3219, 0]
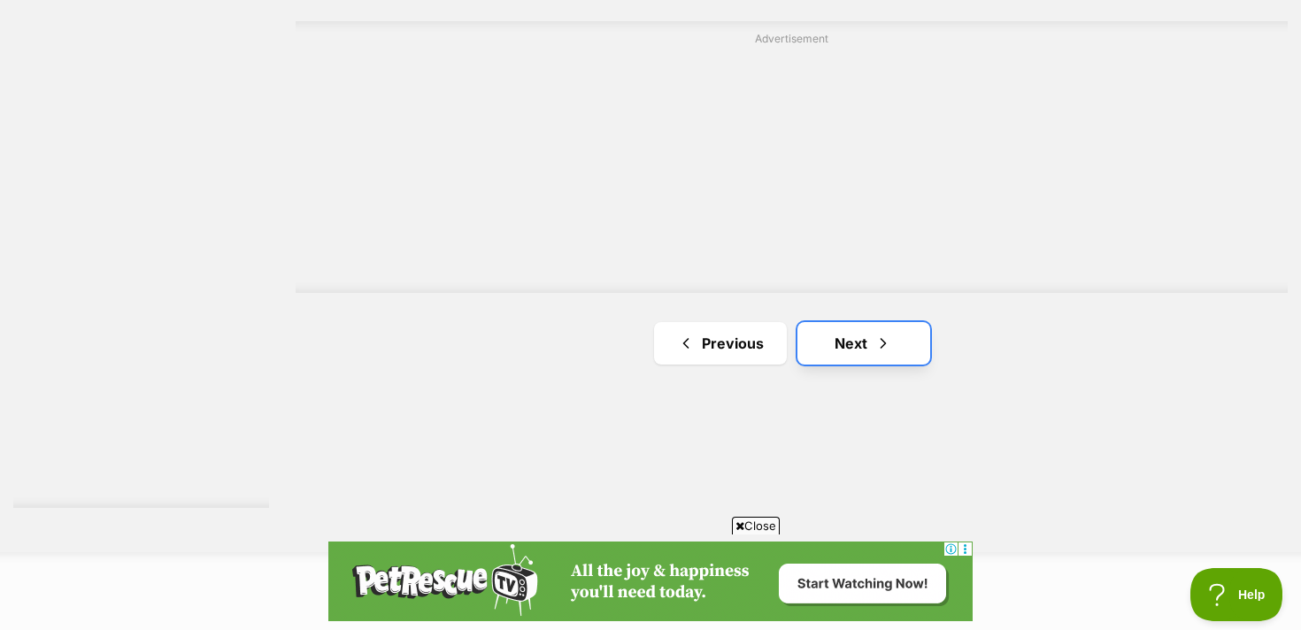
click at [861, 352] on link "Next" at bounding box center [864, 343] width 133 height 42
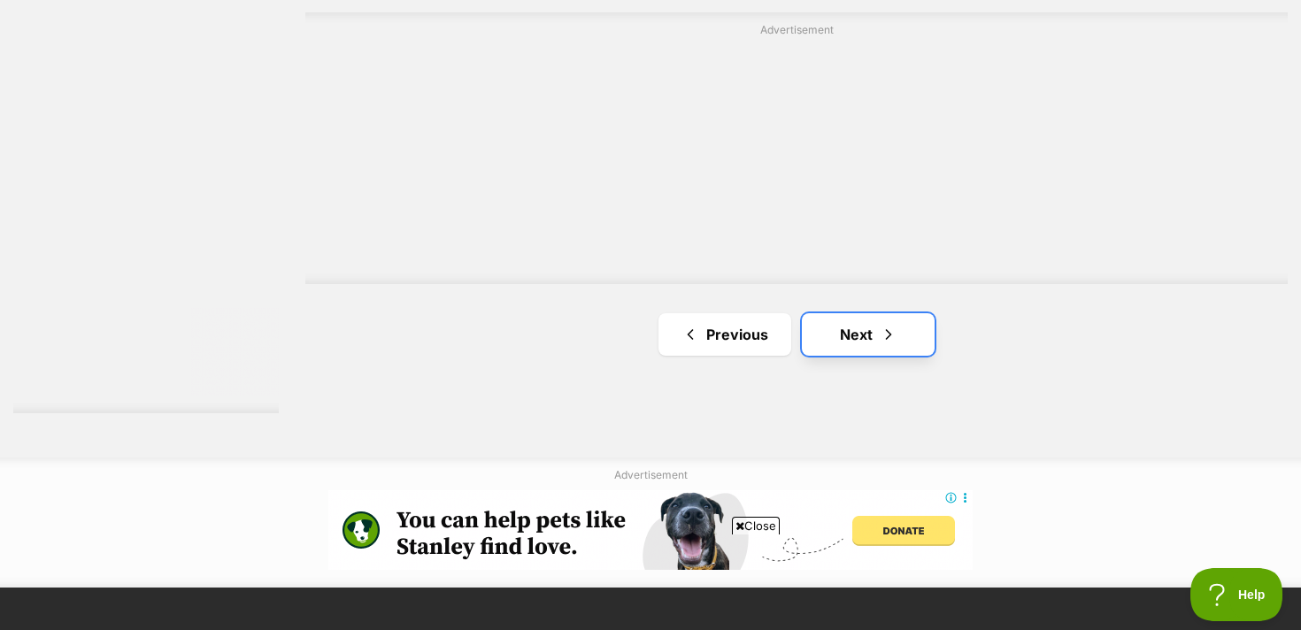
click at [868, 324] on link "Next" at bounding box center [868, 334] width 133 height 42
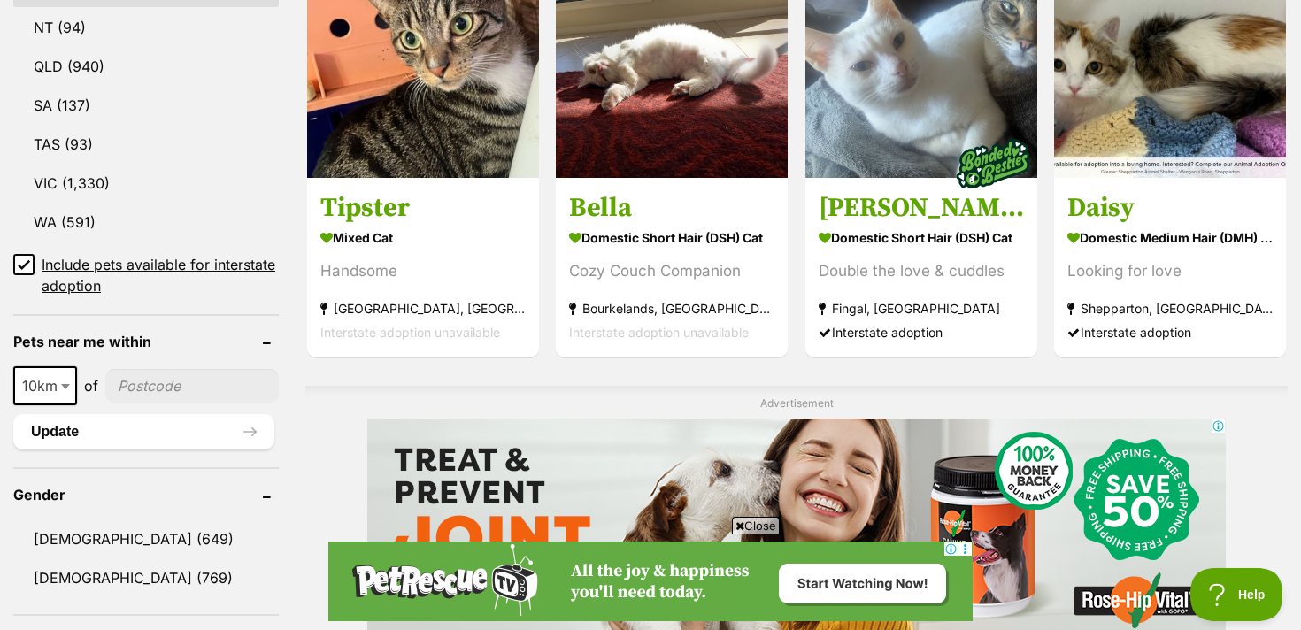
scroll to position [1062, 0]
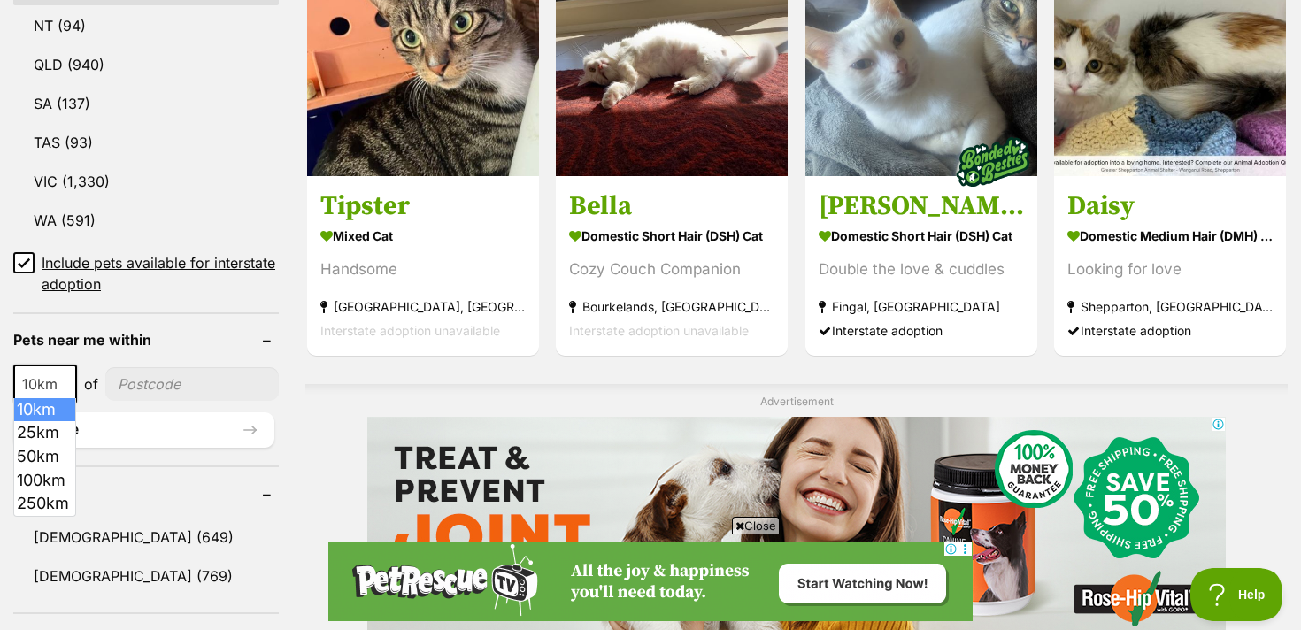
click at [61, 382] on b at bounding box center [65, 384] width 9 height 5
select select "50"
click at [136, 388] on input"] "postcode" at bounding box center [193, 384] width 171 height 34
type input"] "2256"
click at [103, 419] on button "Update" at bounding box center [143, 430] width 261 height 35
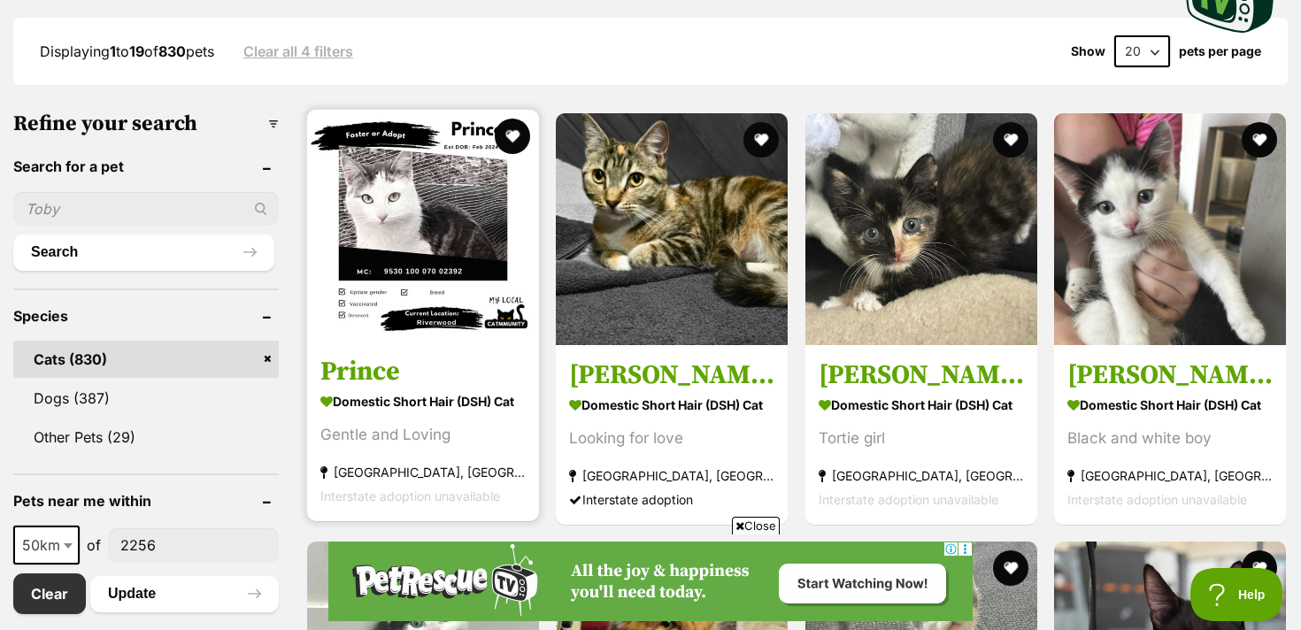
scroll to position [462, 0]
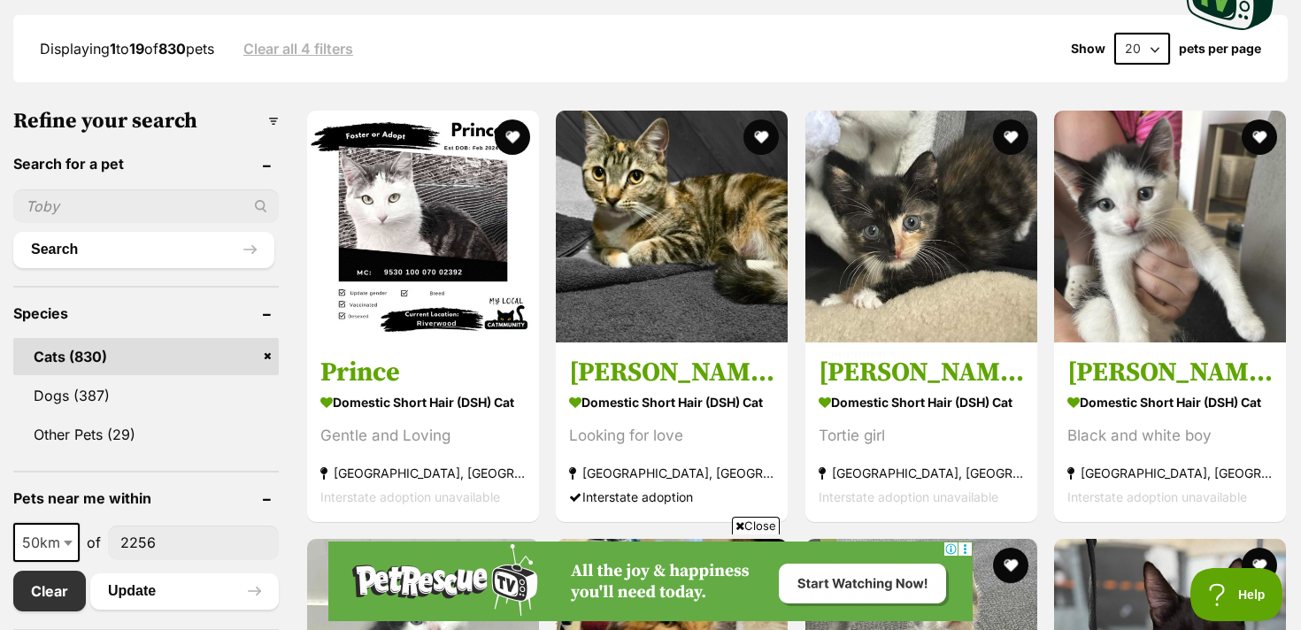
click at [58, 543] on span "50km" at bounding box center [46, 542] width 63 height 25
select select "25"
click at [125, 598] on button "Update" at bounding box center [184, 591] width 189 height 35
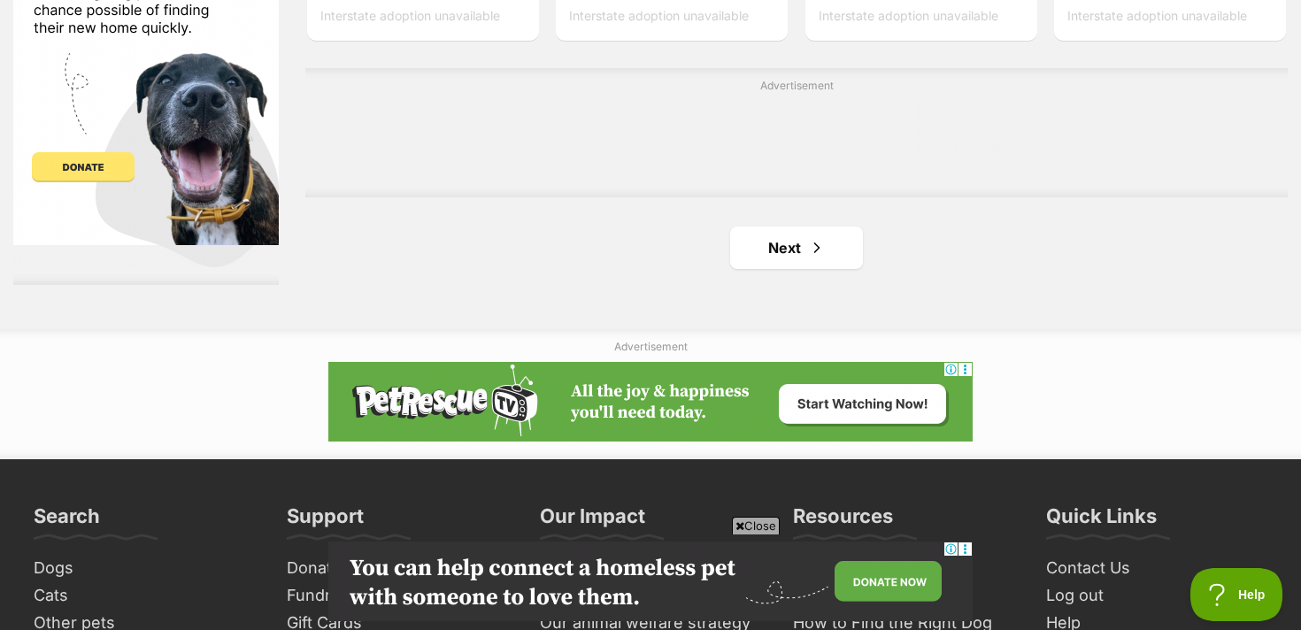
scroll to position [3197, 0]
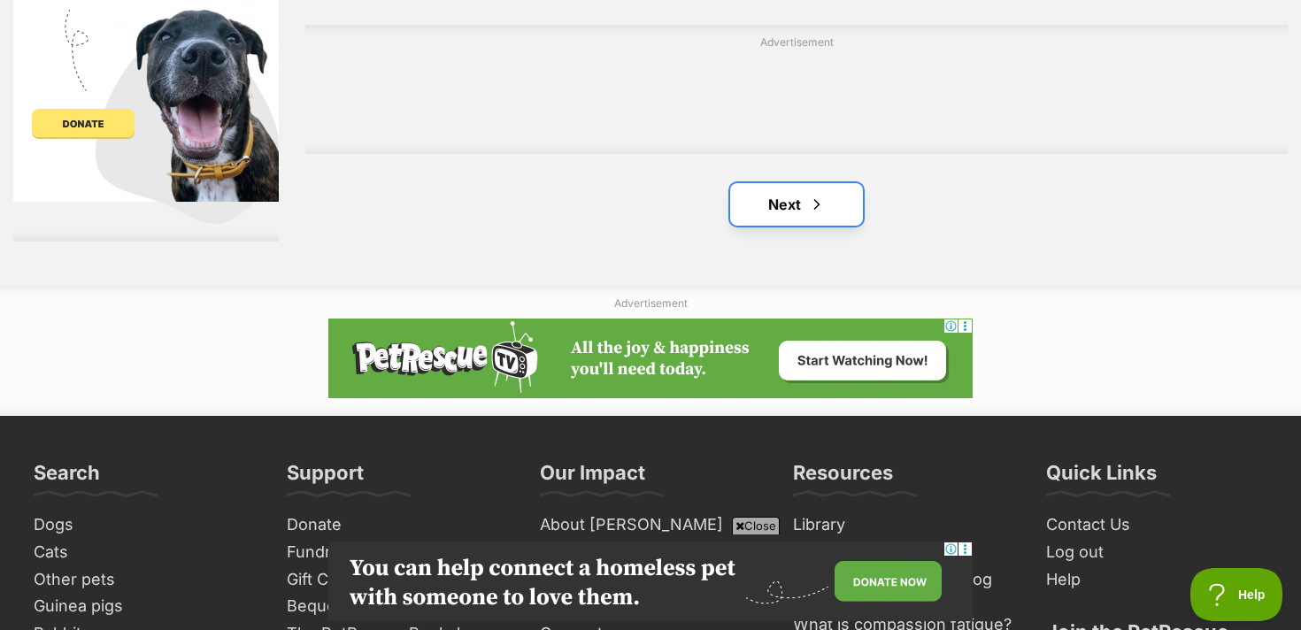
click at [795, 201] on link "Next" at bounding box center [796, 204] width 133 height 42
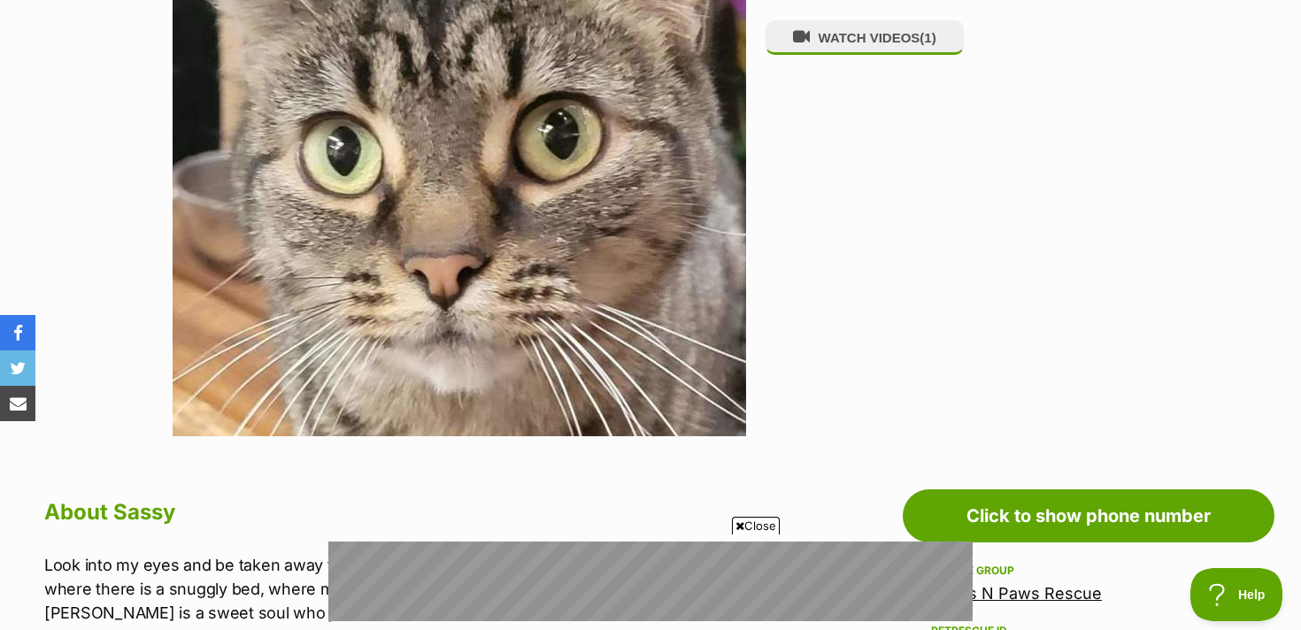
scroll to position [3, 0]
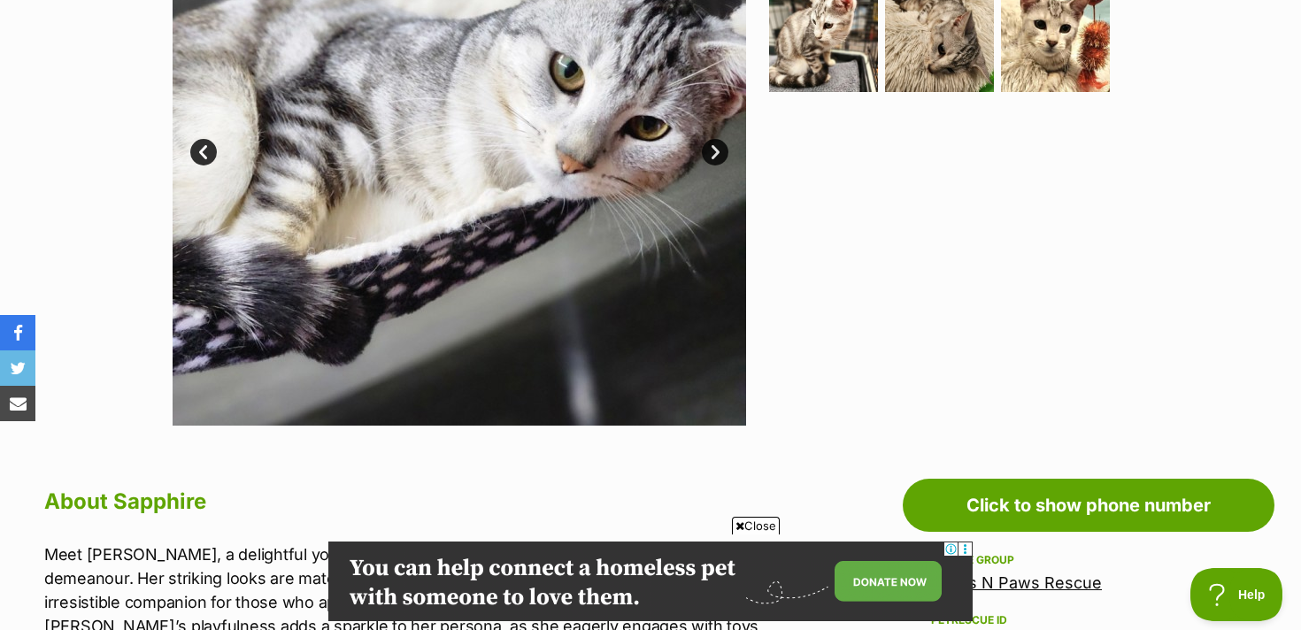
scroll to position [496, 0]
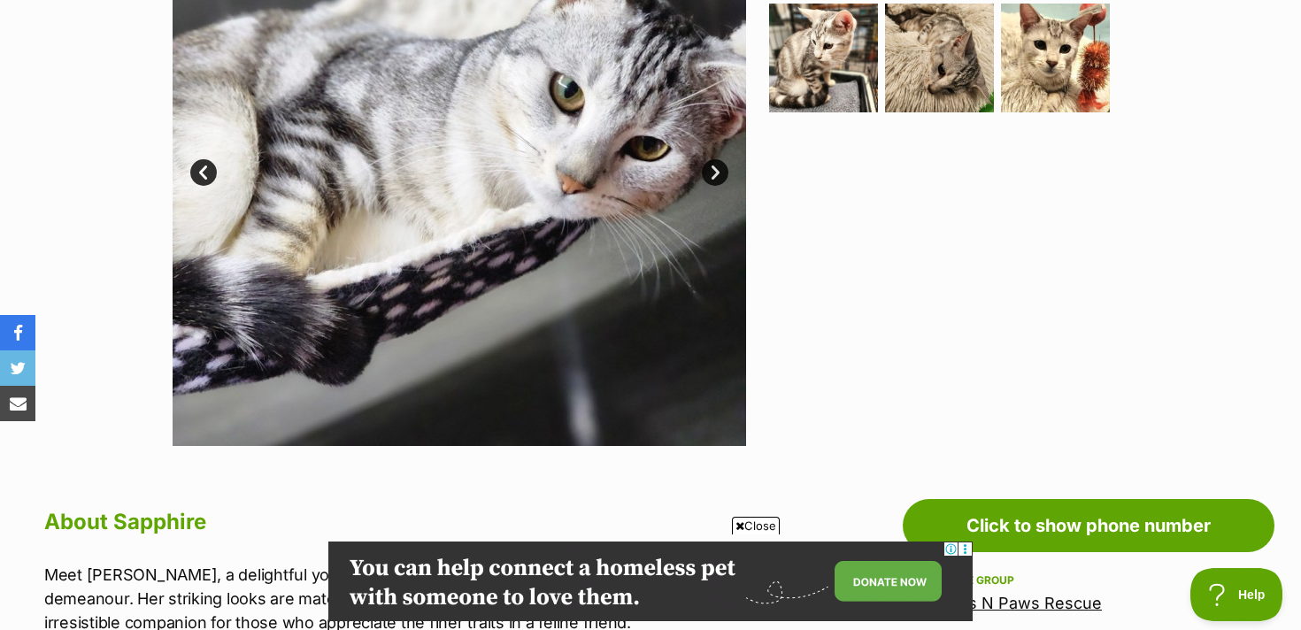
click at [719, 172] on link "Next" at bounding box center [715, 172] width 27 height 27
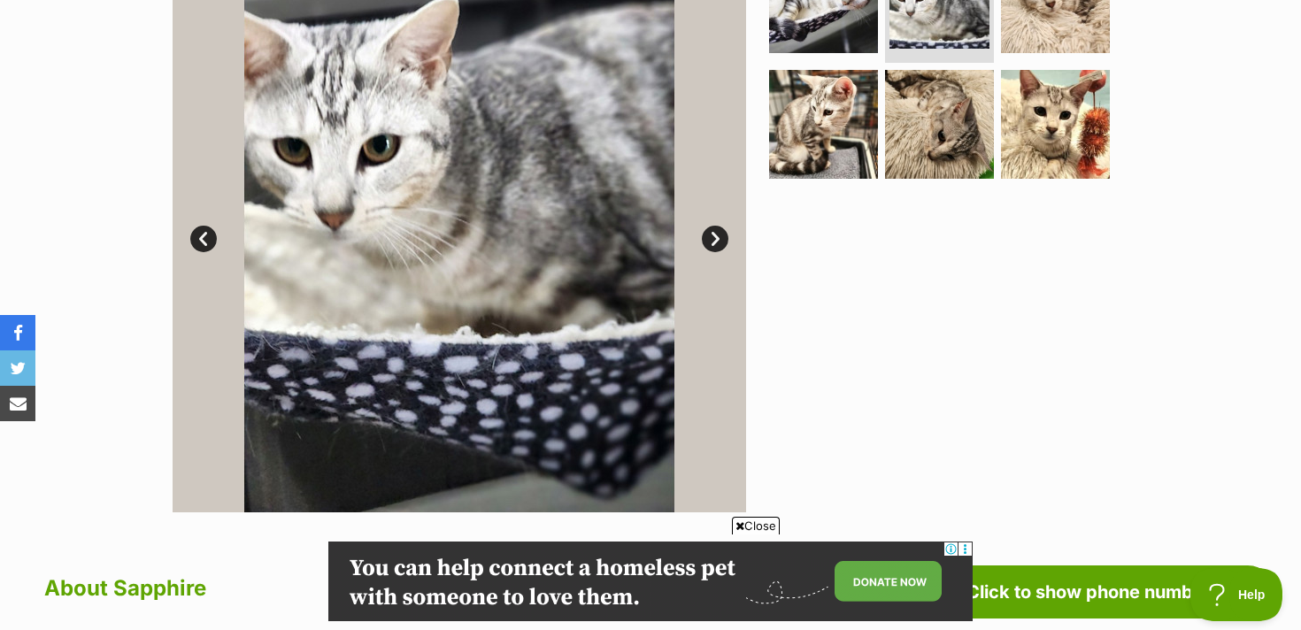
scroll to position [0, 0]
click at [710, 235] on link "Next" at bounding box center [715, 239] width 27 height 27
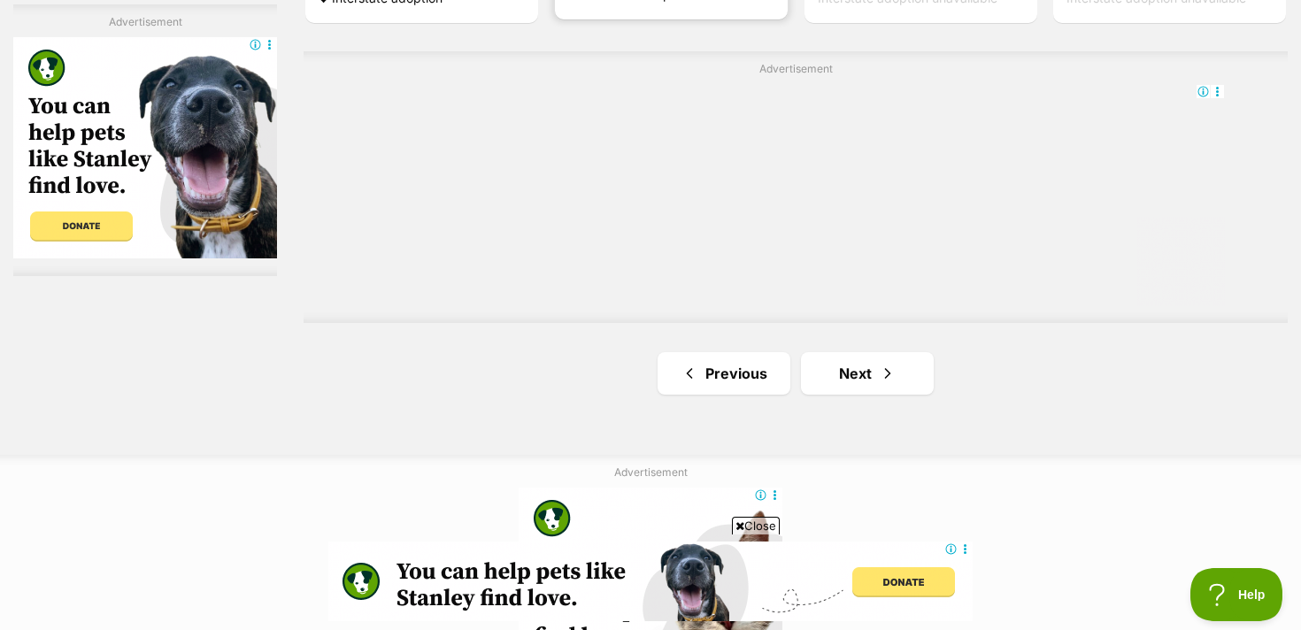
scroll to position [3194, 0]
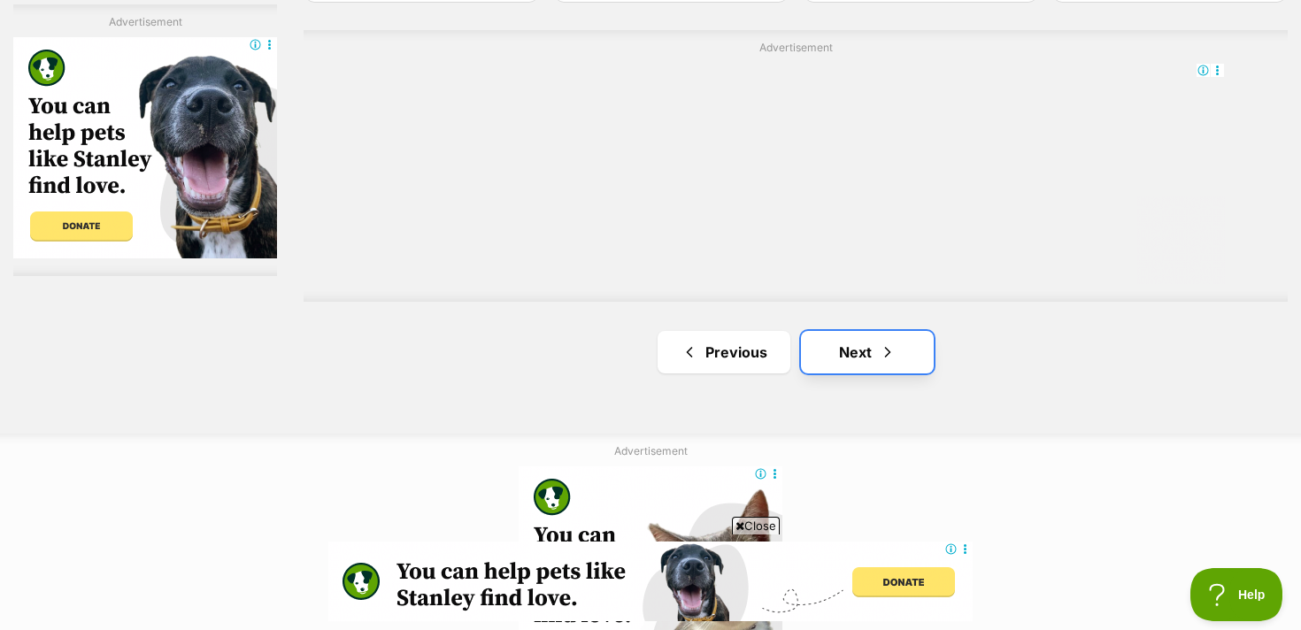
click at [835, 355] on link "Next" at bounding box center [867, 352] width 133 height 42
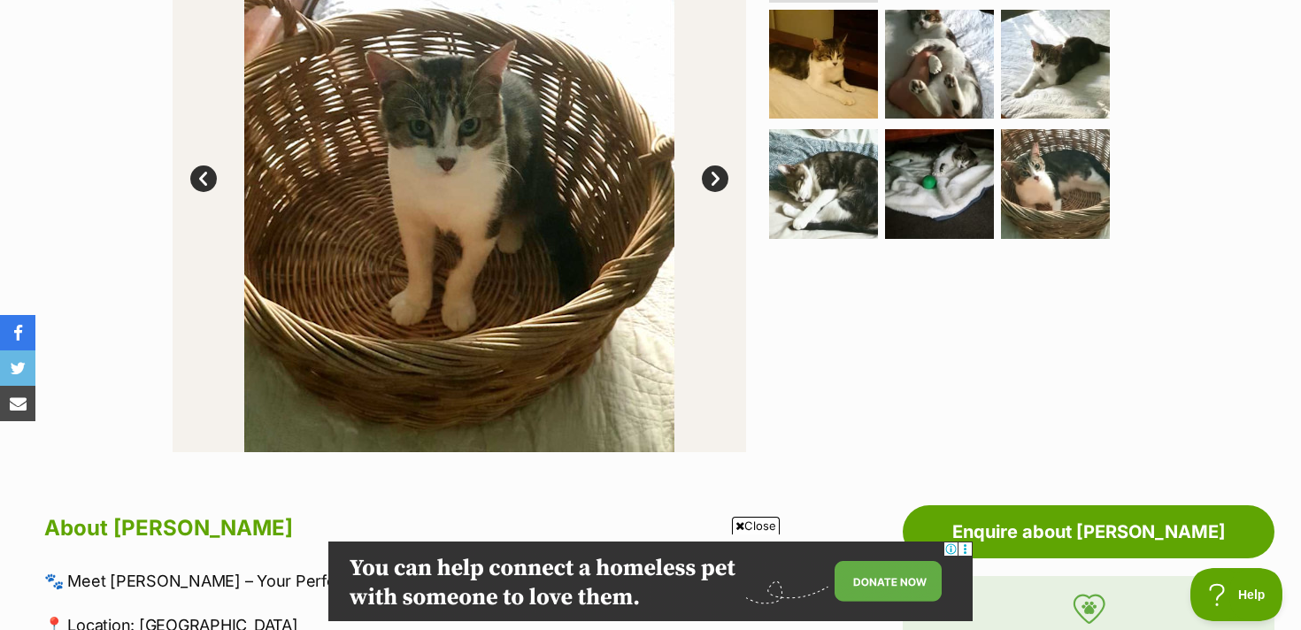
scroll to position [489, 0]
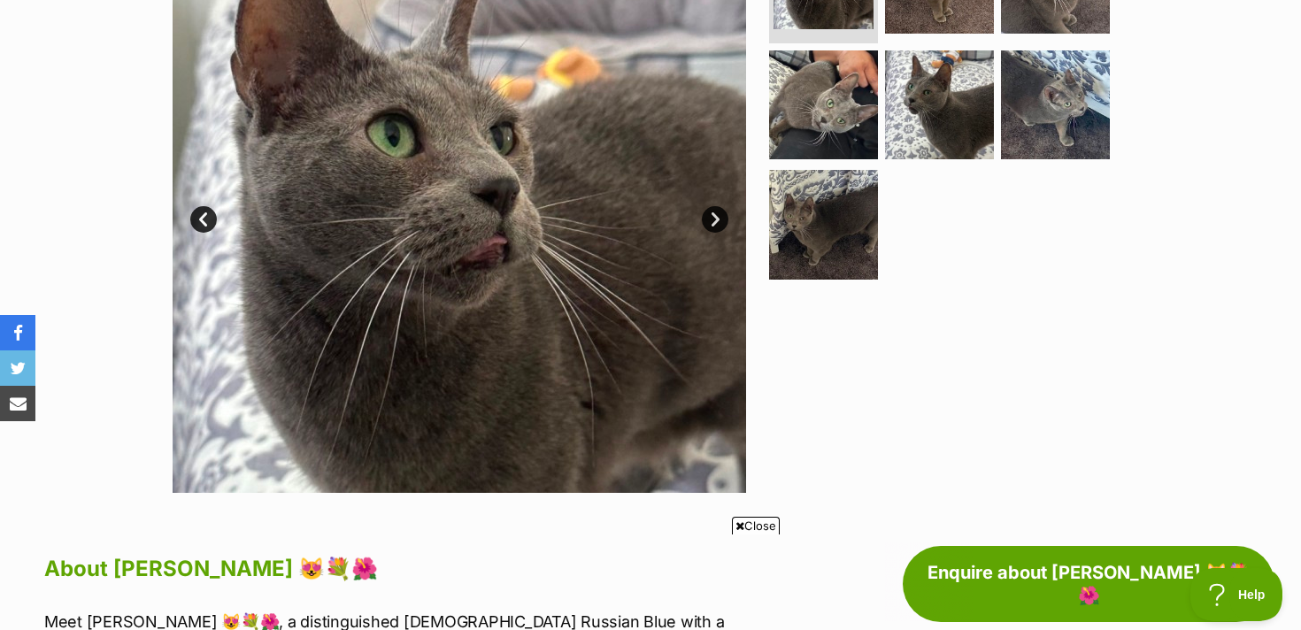
scroll to position [434, 0]
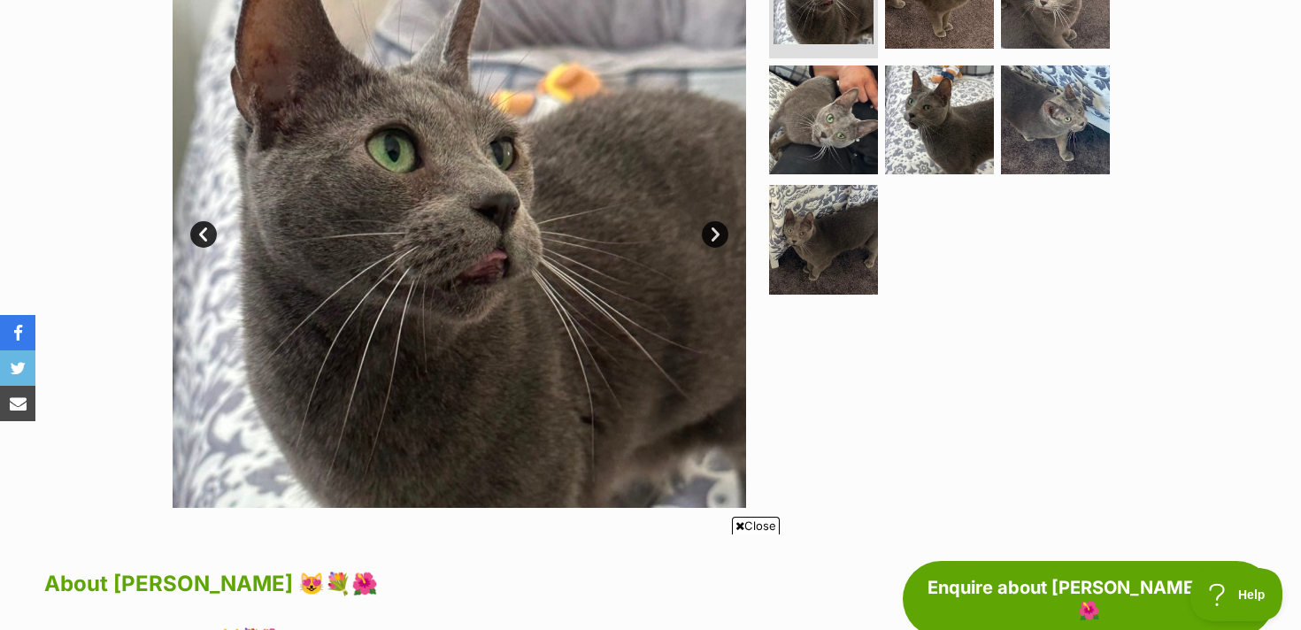
click at [709, 228] on link "Next" at bounding box center [715, 234] width 27 height 27
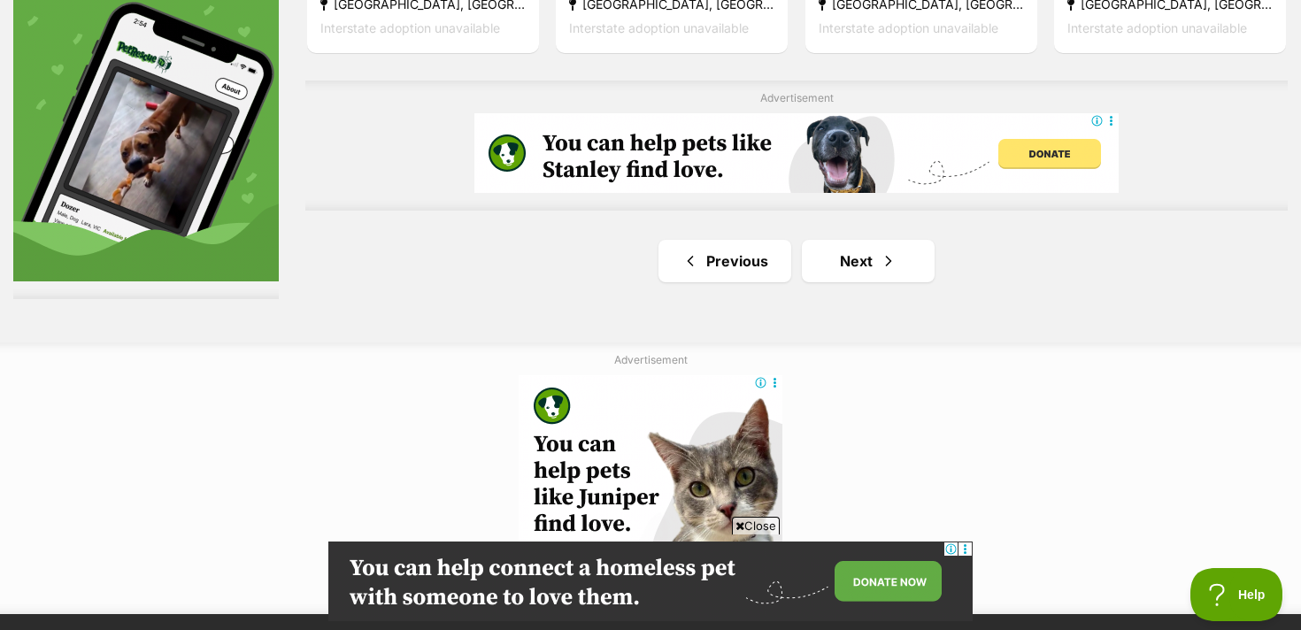
scroll to position [3256, 0]
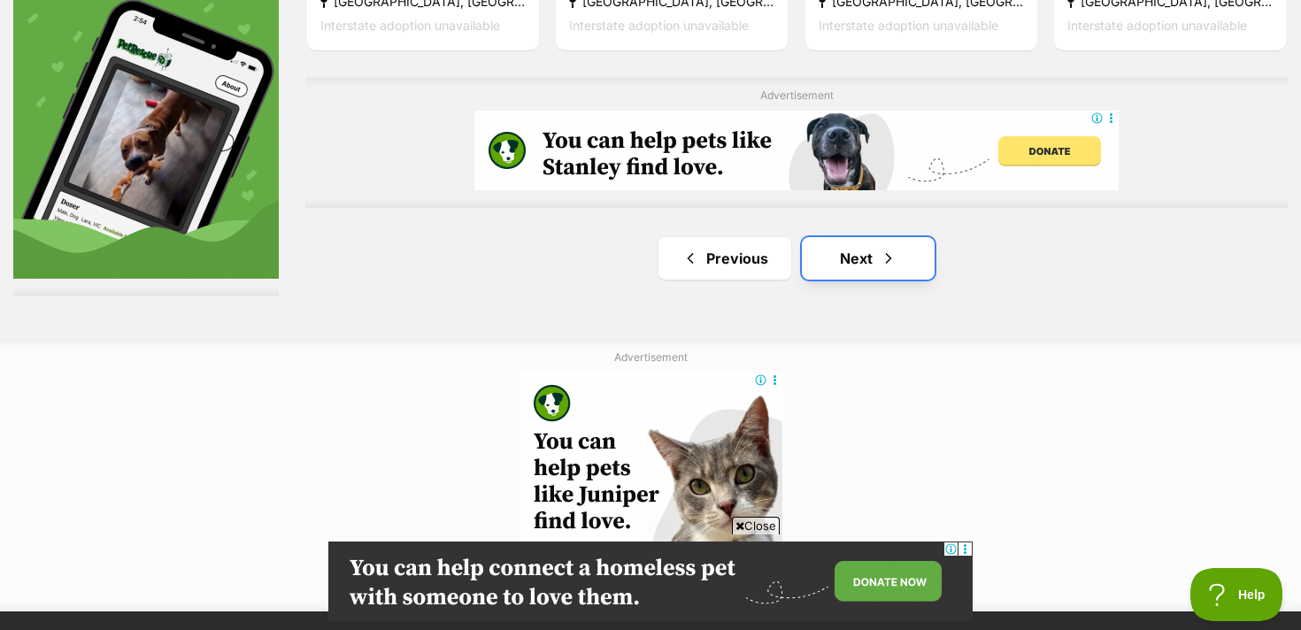
click at [832, 261] on link "Next" at bounding box center [868, 258] width 133 height 42
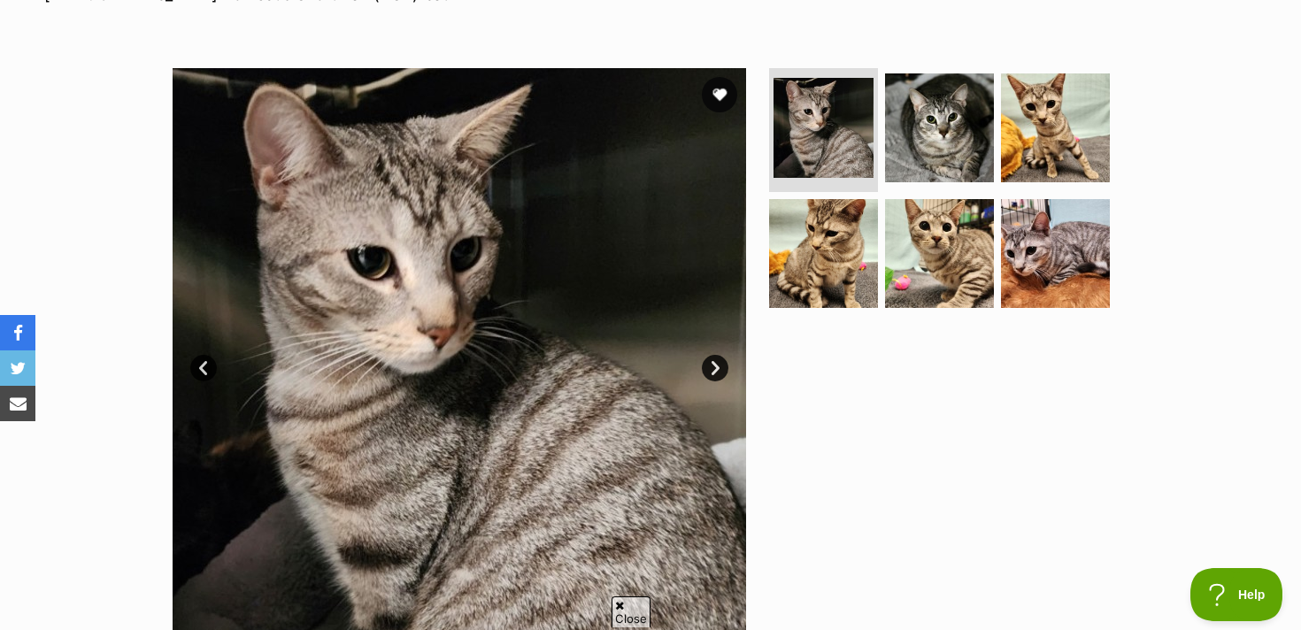
click at [714, 360] on link "Next" at bounding box center [715, 368] width 27 height 27
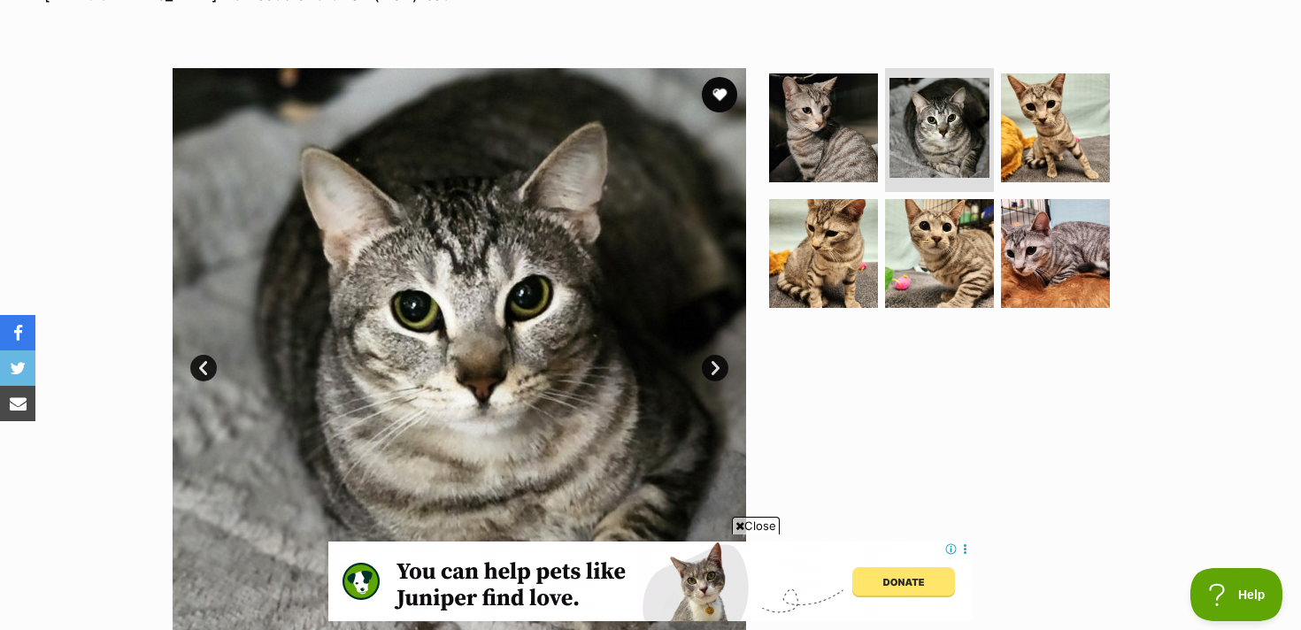
click at [714, 360] on link "Next" at bounding box center [715, 368] width 27 height 27
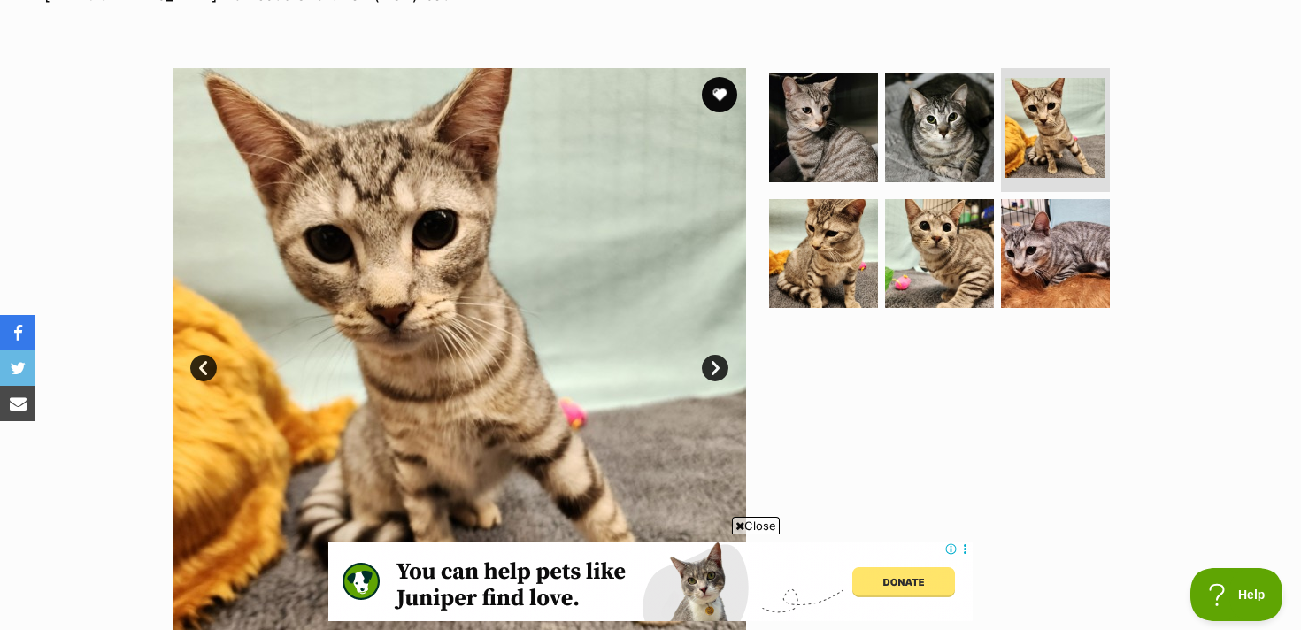
click at [714, 360] on link "Next" at bounding box center [715, 368] width 27 height 27
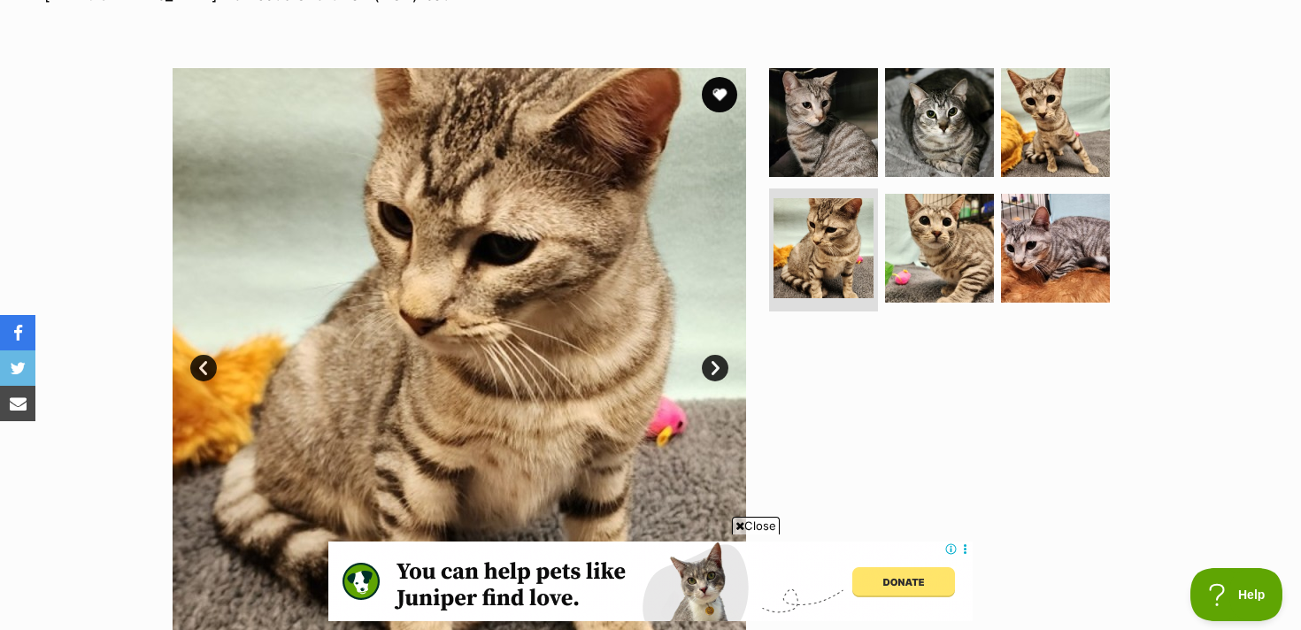
click at [714, 360] on link "Next" at bounding box center [715, 368] width 27 height 27
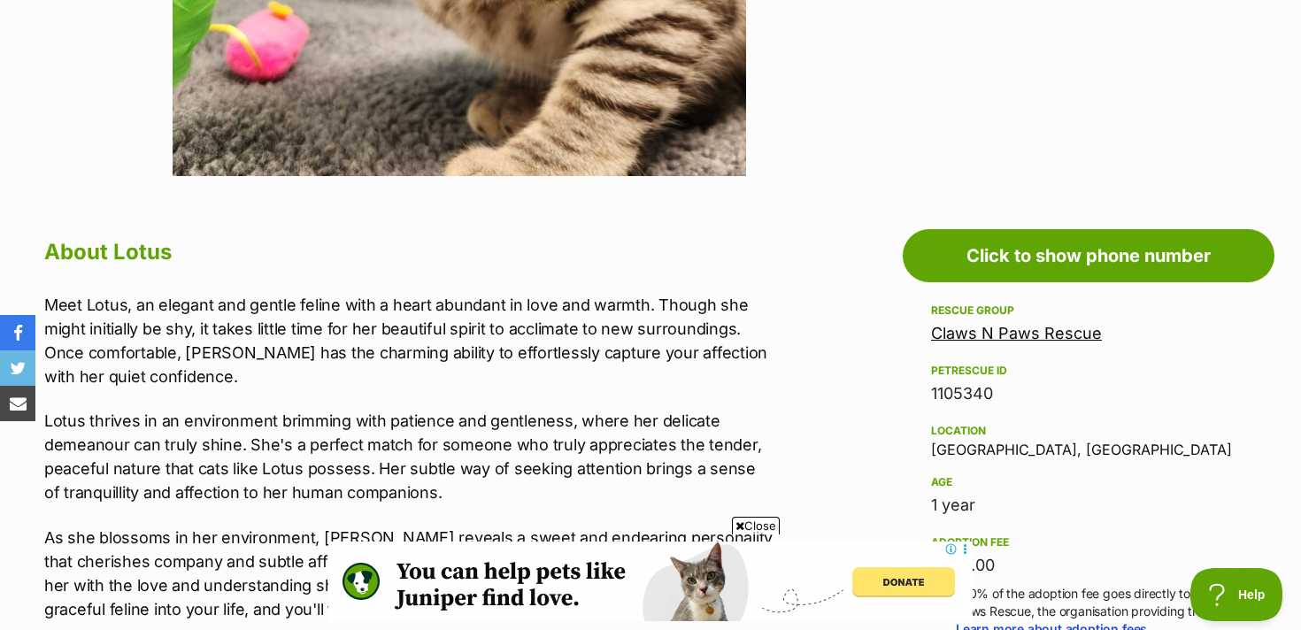
scroll to position [958, 0]
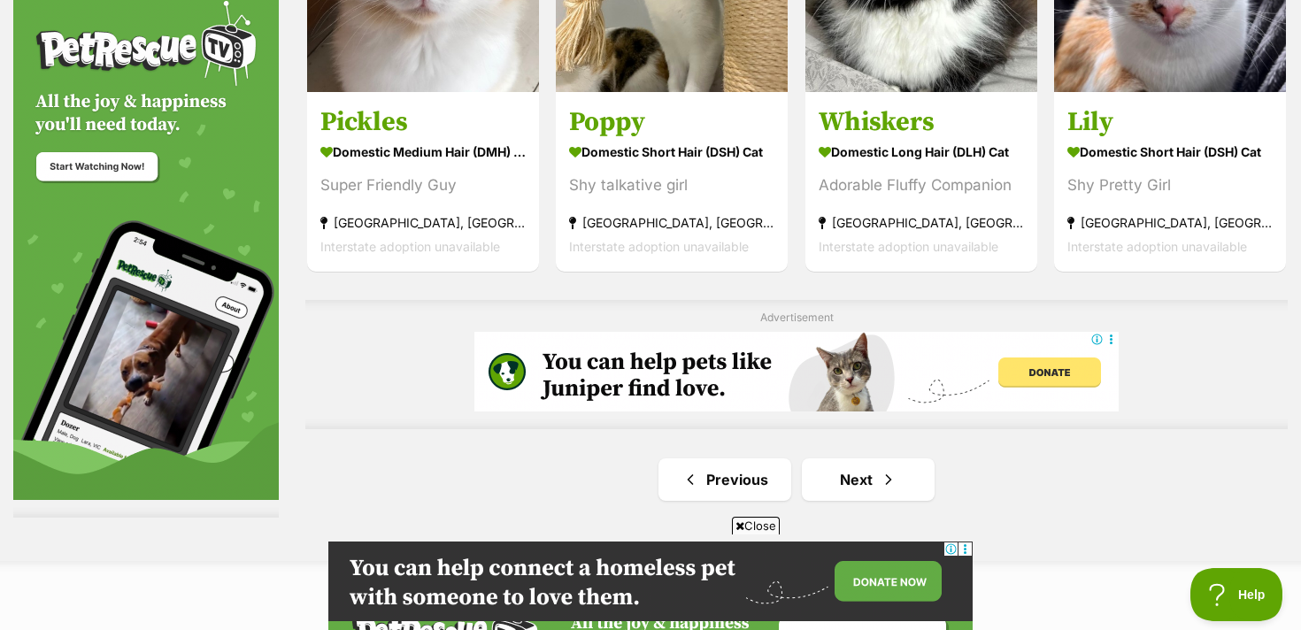
scroll to position [2929, 0]
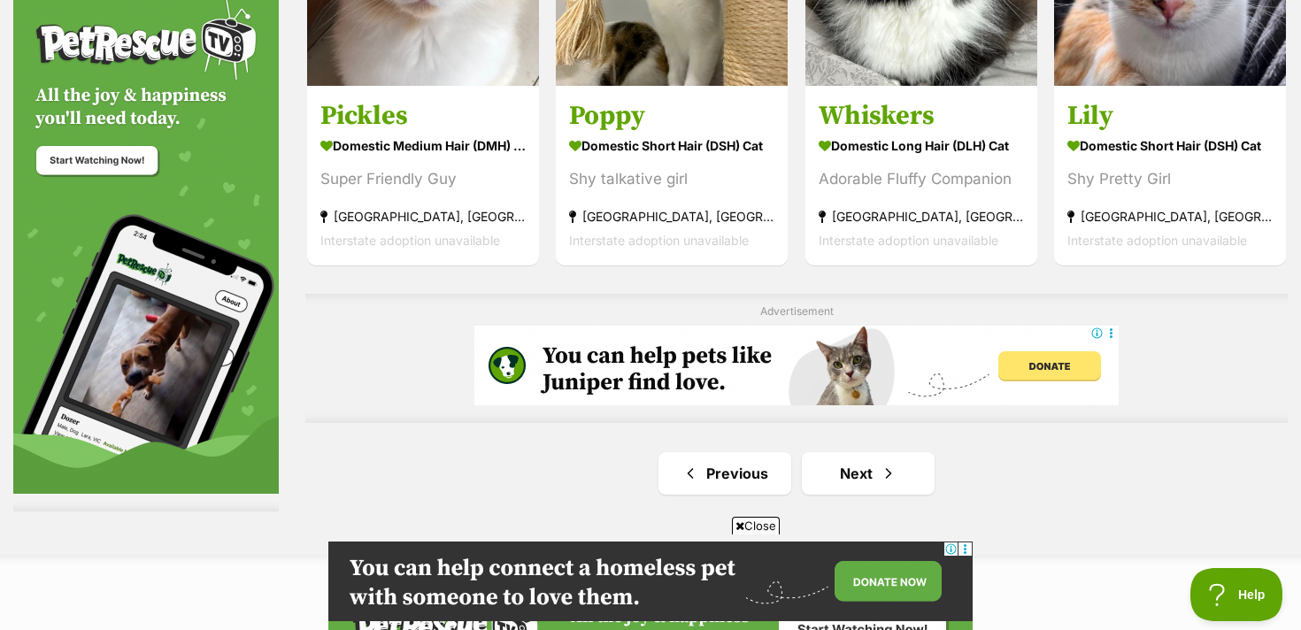
click at [858, 470] on link "Next" at bounding box center [868, 473] width 133 height 42
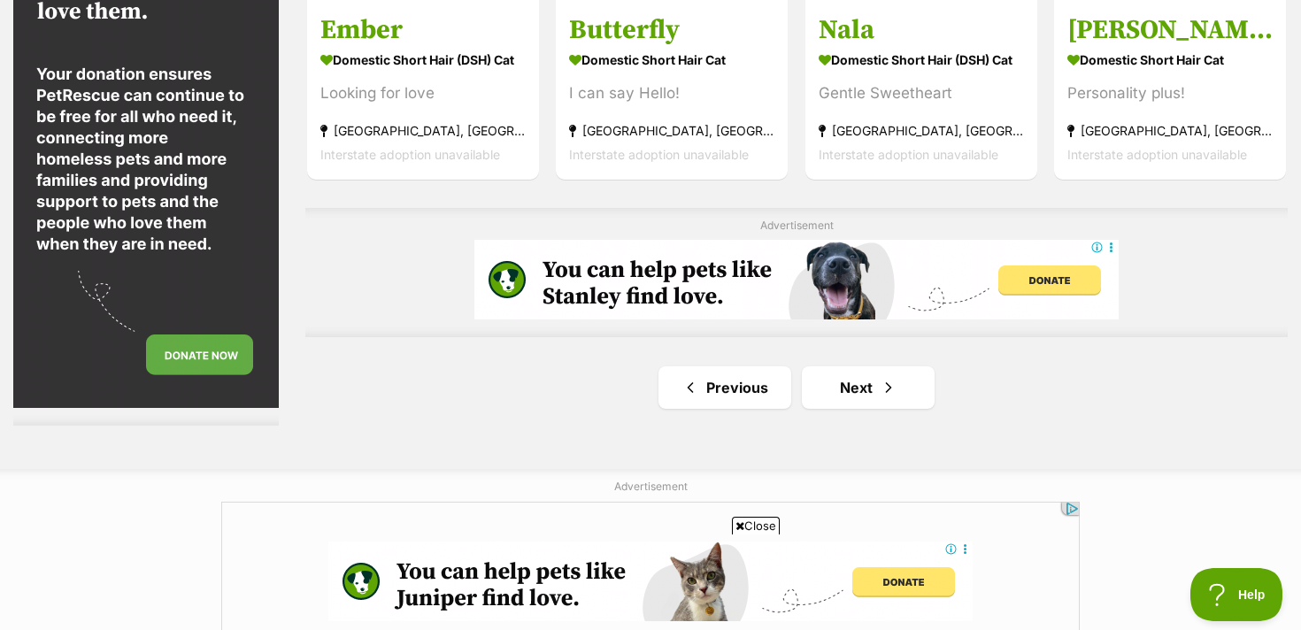
scroll to position [3046, 0]
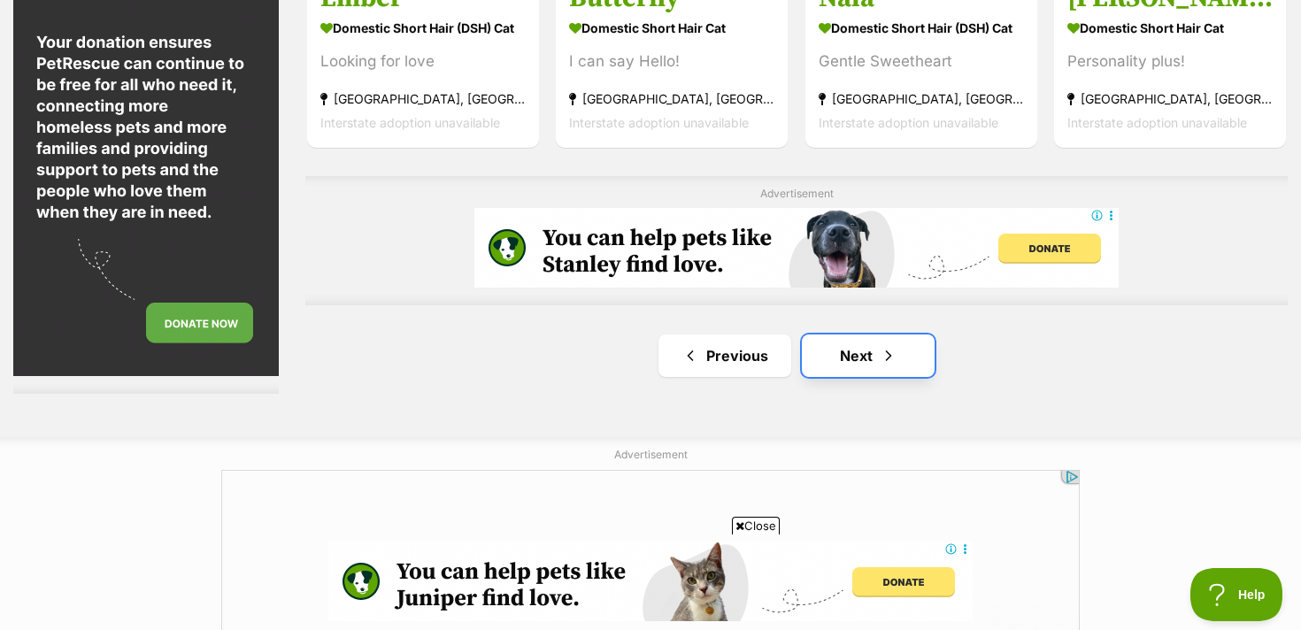
click at [852, 359] on link "Next" at bounding box center [868, 356] width 133 height 42
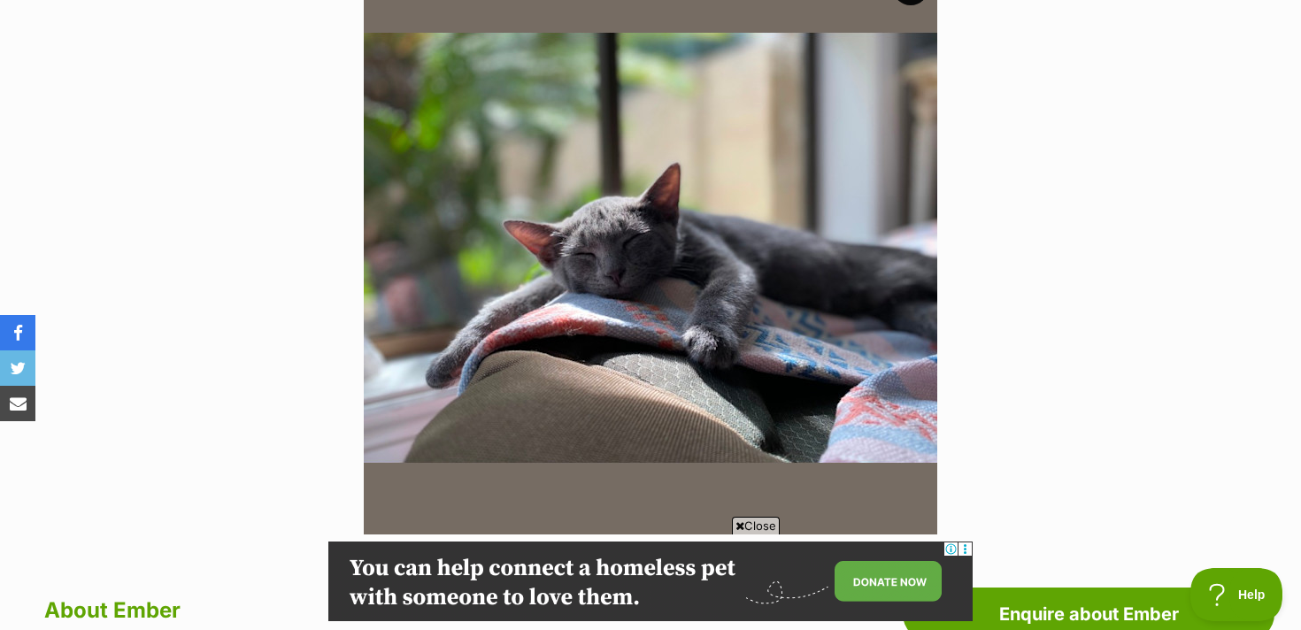
scroll to position [338, 0]
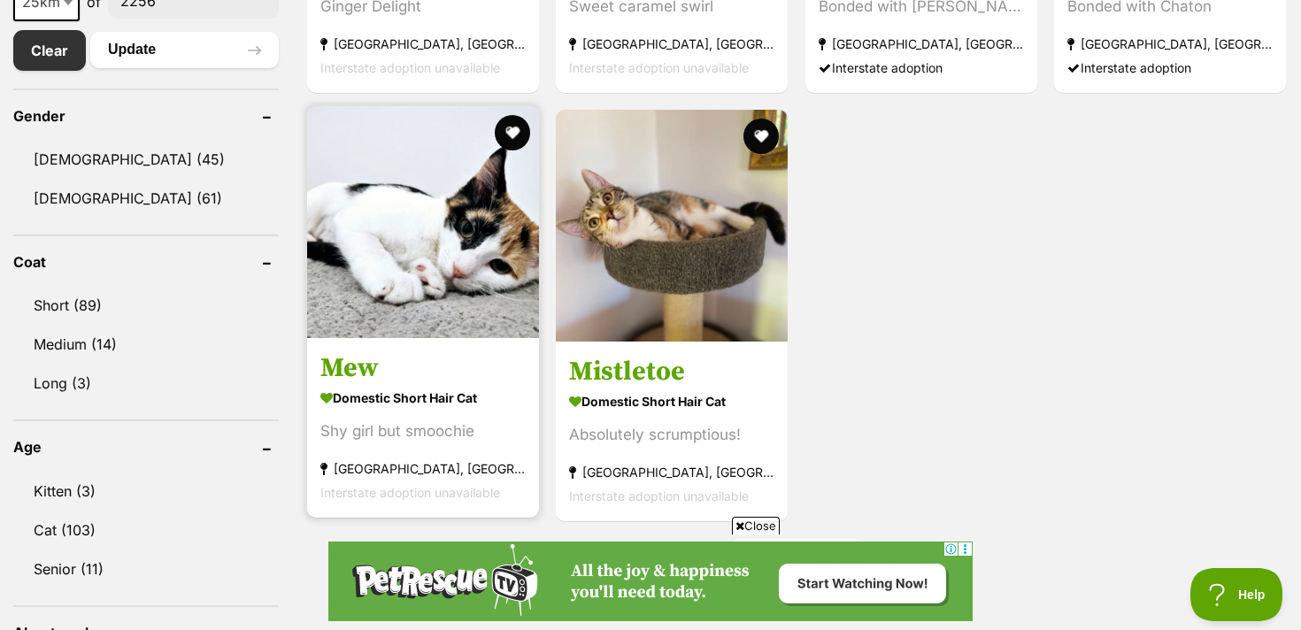
click at [346, 370] on h3 "Mew" at bounding box center [422, 368] width 205 height 34
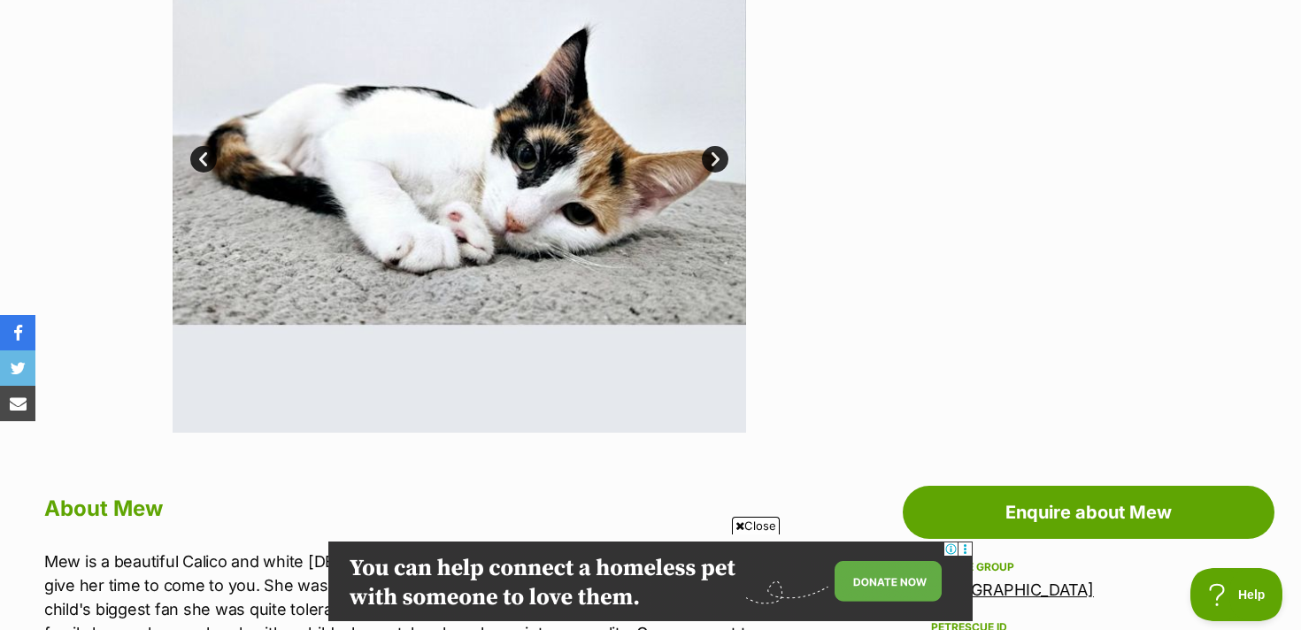
scroll to position [504, 0]
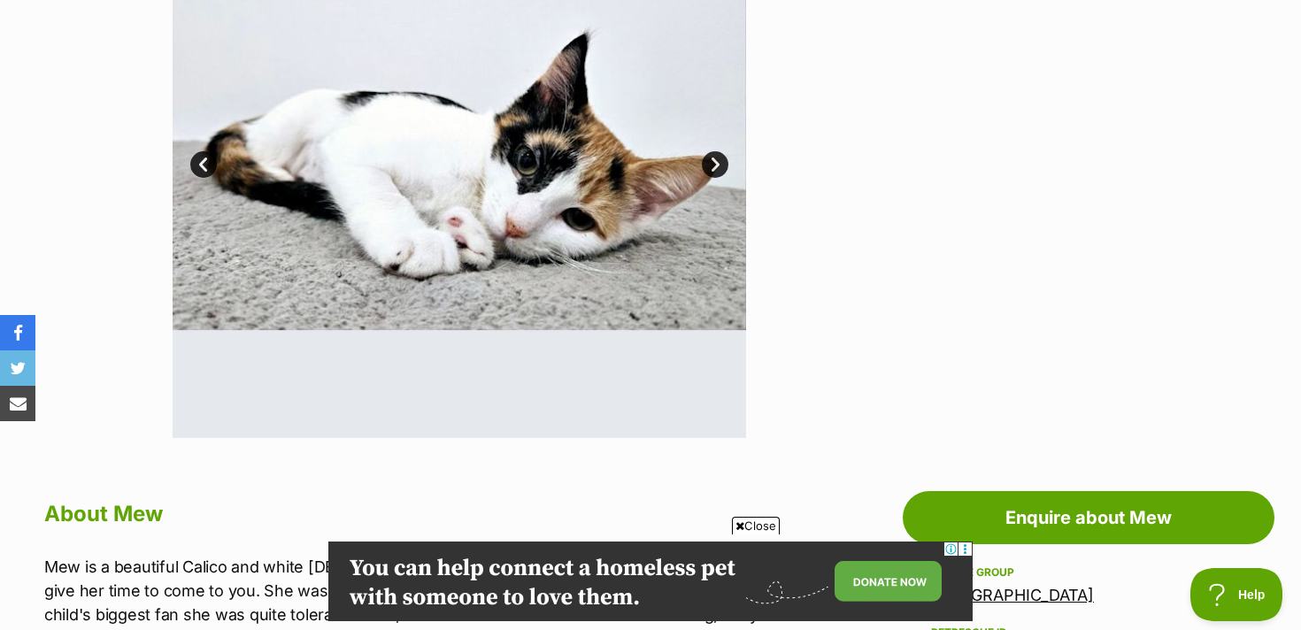
click at [708, 171] on link "Next" at bounding box center [715, 164] width 27 height 27
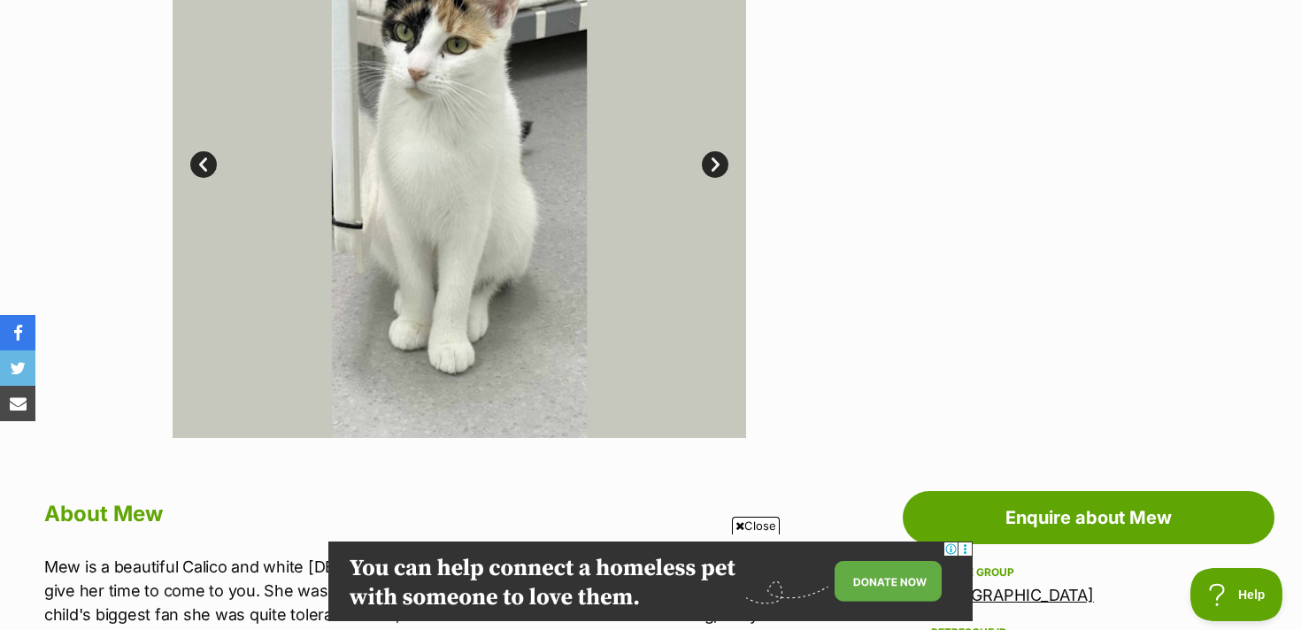
click at [708, 171] on link "Next" at bounding box center [715, 164] width 27 height 27
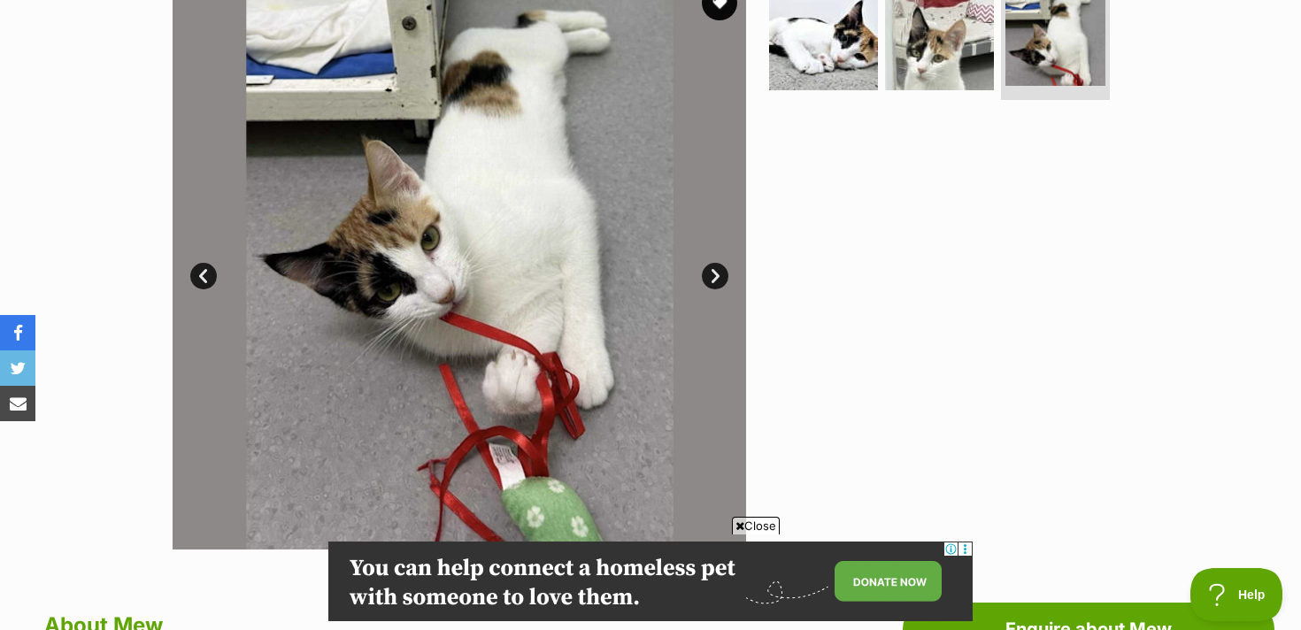
scroll to position [387, 0]
